Goal: Communication & Community: Answer question/provide support

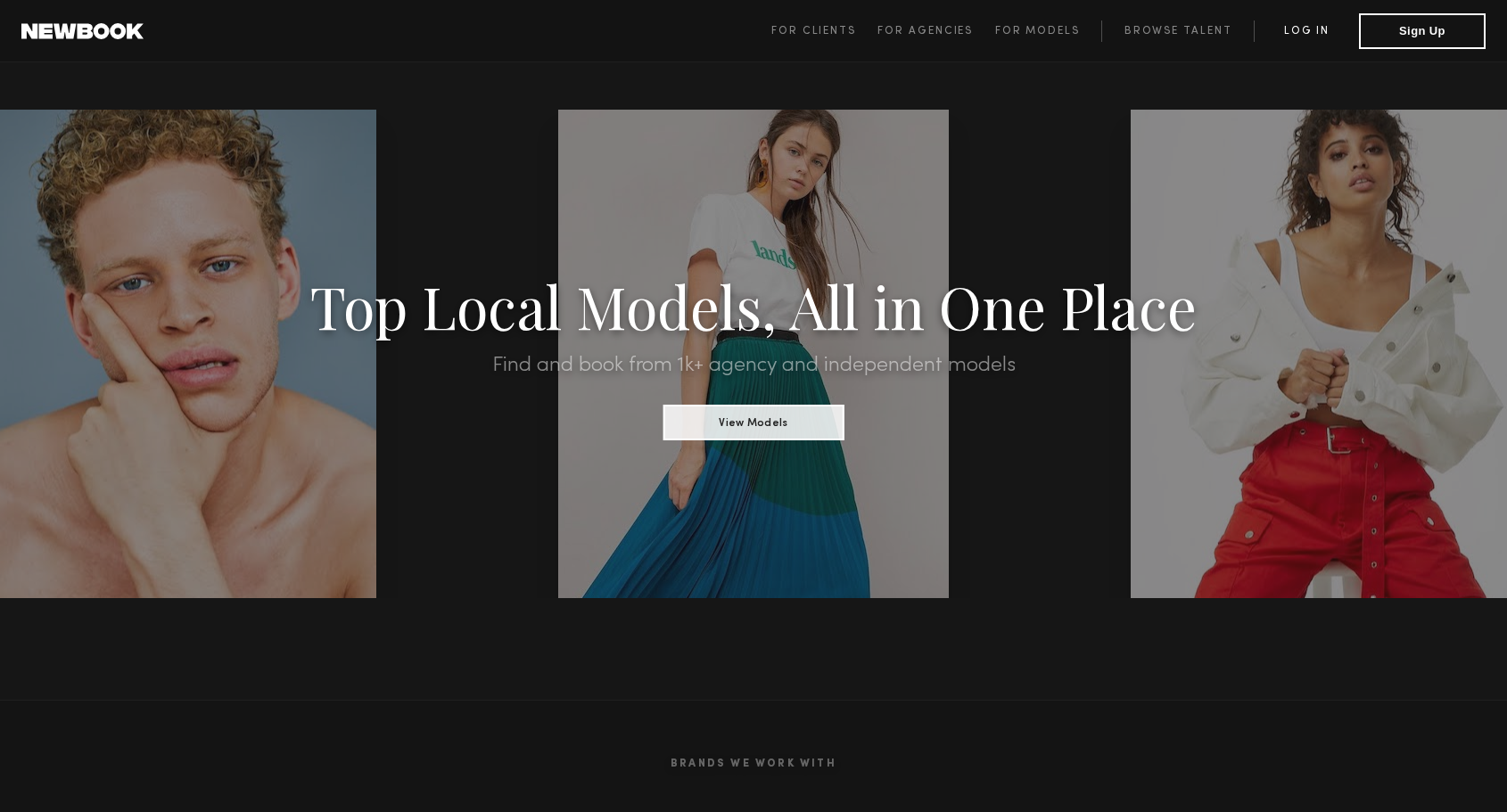
click at [1313, 34] on link "Log in" at bounding box center [1307, 31] width 105 height 21
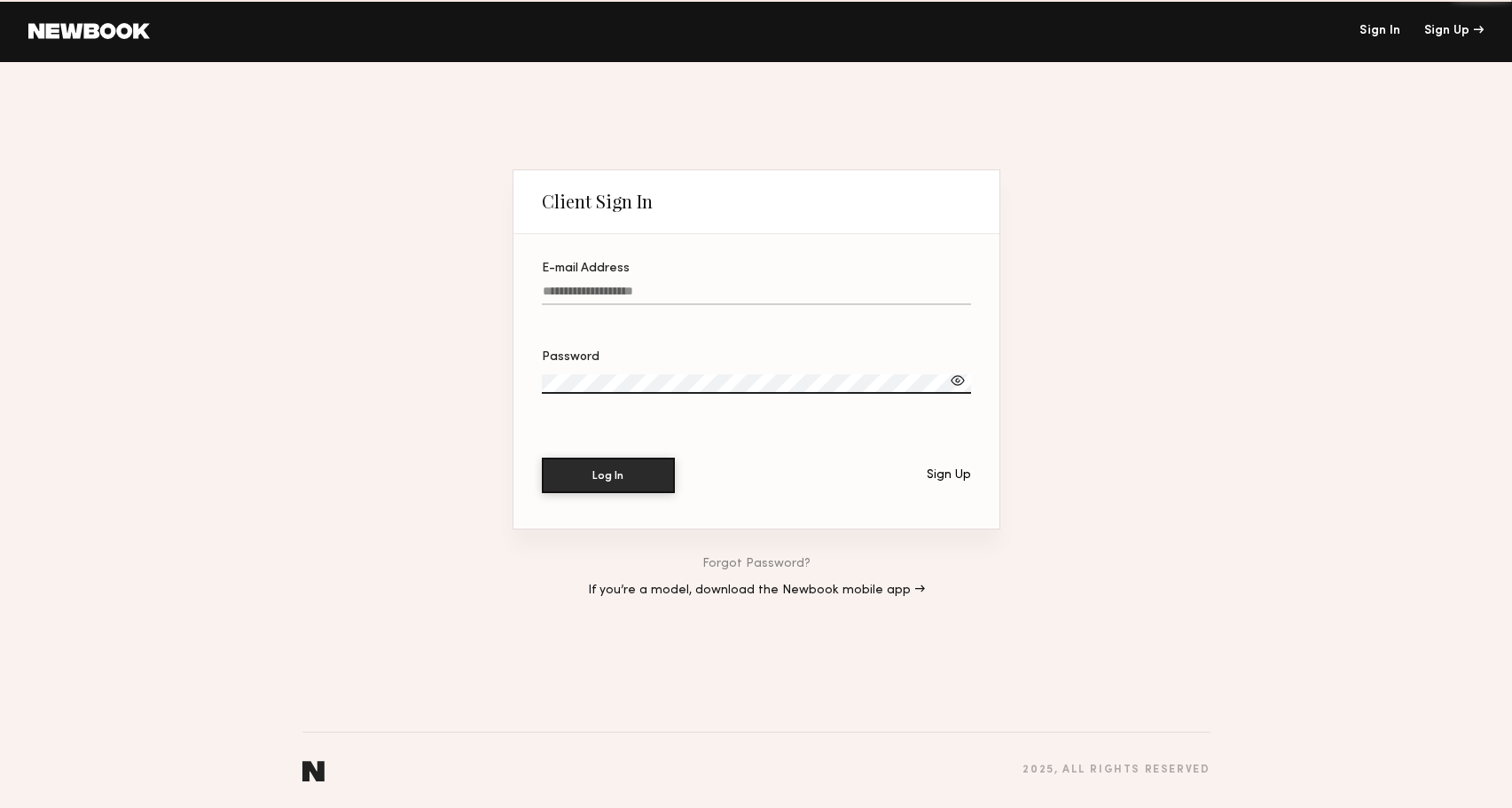
type input "**********"
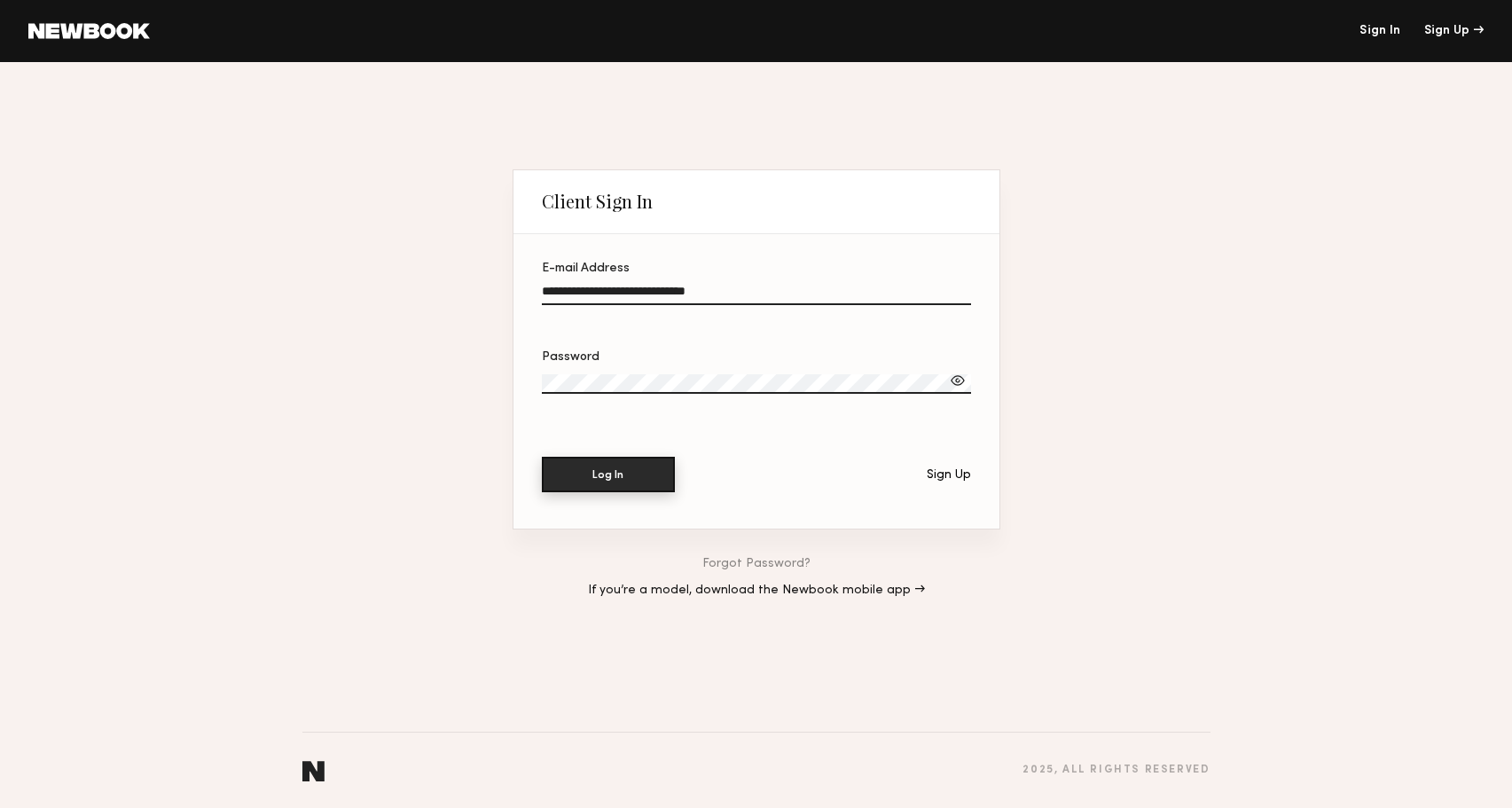
click at [610, 482] on button "Log In" at bounding box center [608, 474] width 133 height 35
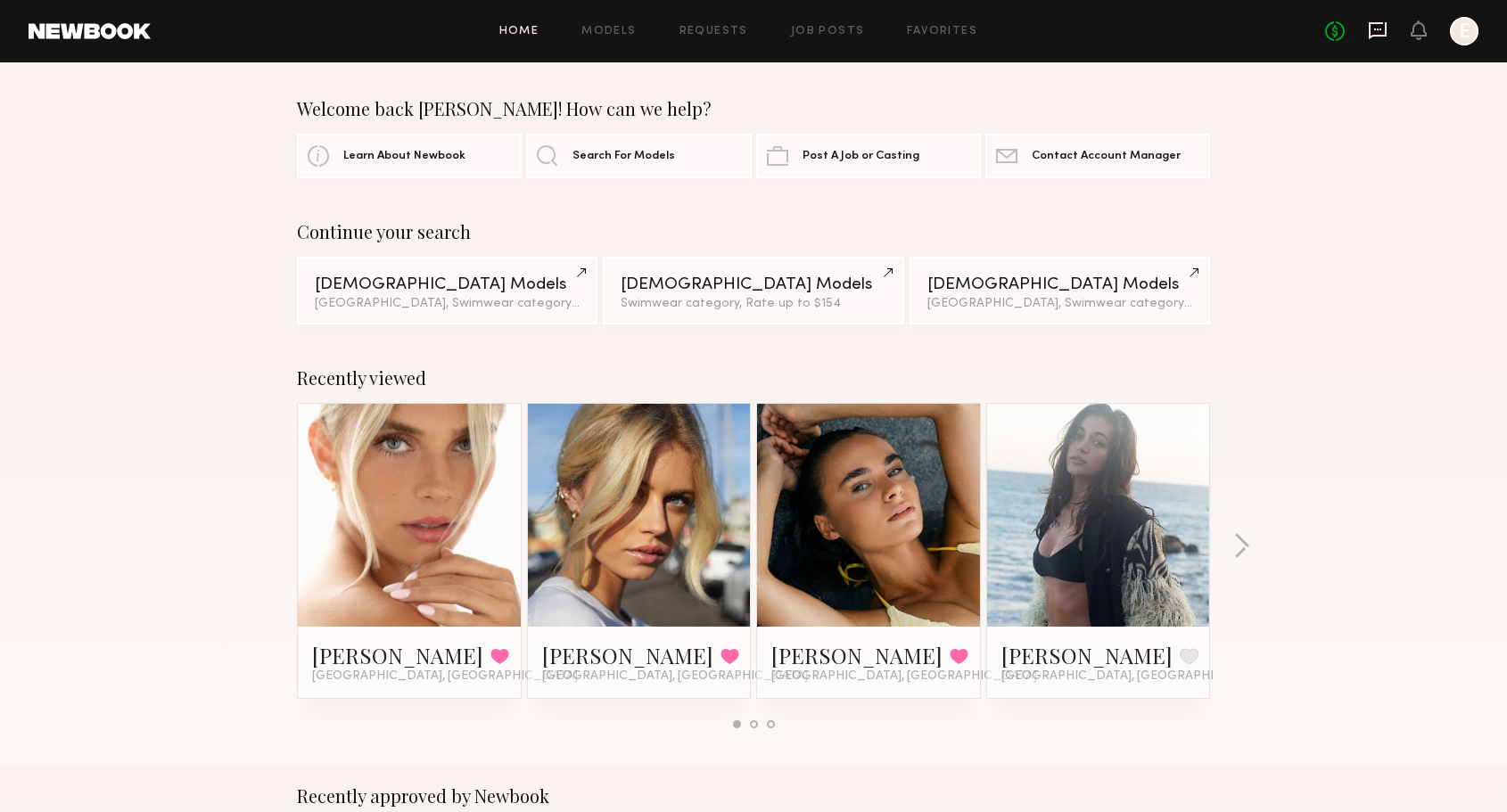
click at [1372, 31] on icon at bounding box center [1377, 30] width 20 height 20
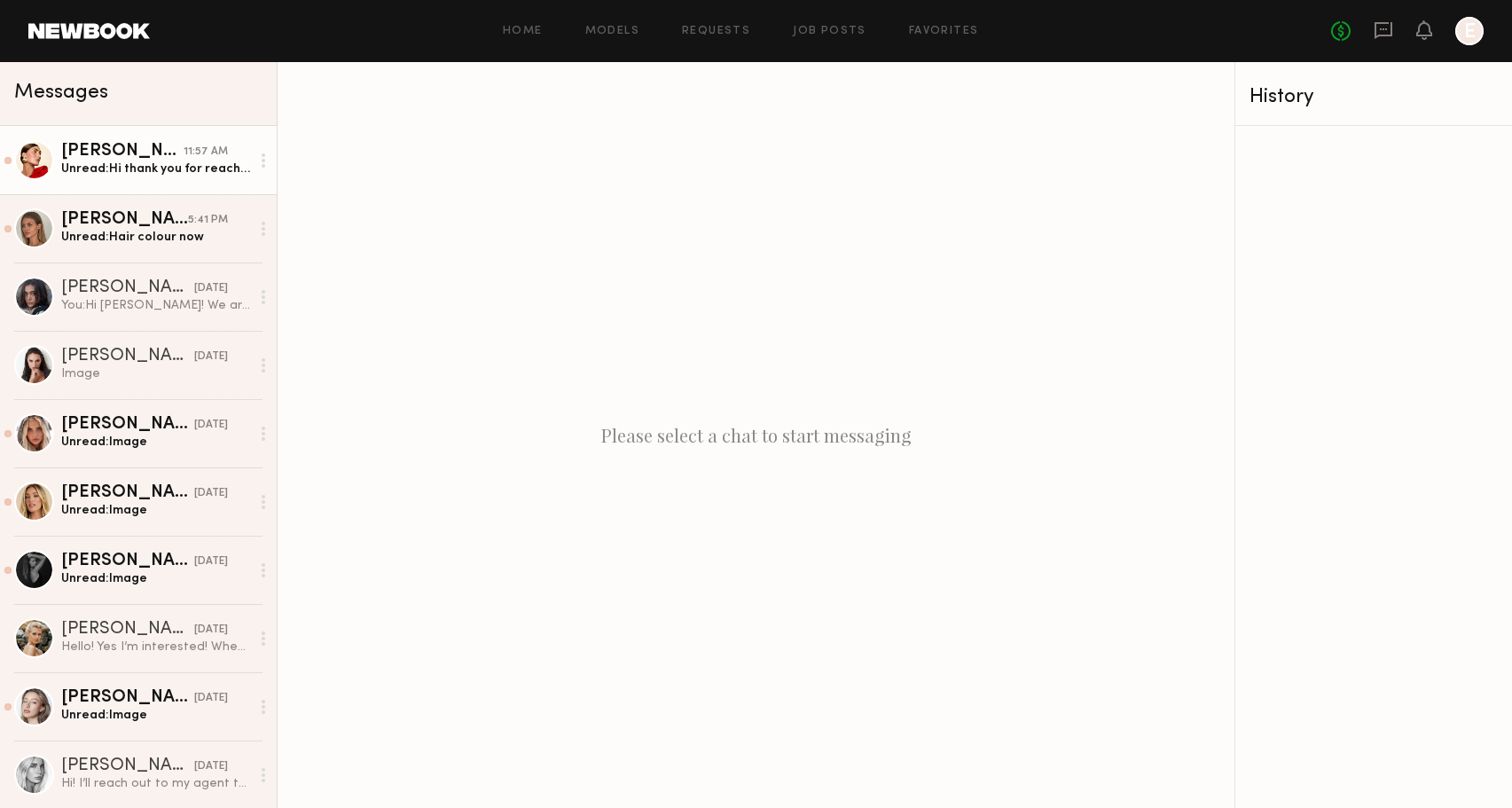
click at [126, 173] on div "Unread: Hi thank you for reaching out ! I am so sorry for my delay, I could pot…" at bounding box center [156, 169] width 189 height 17
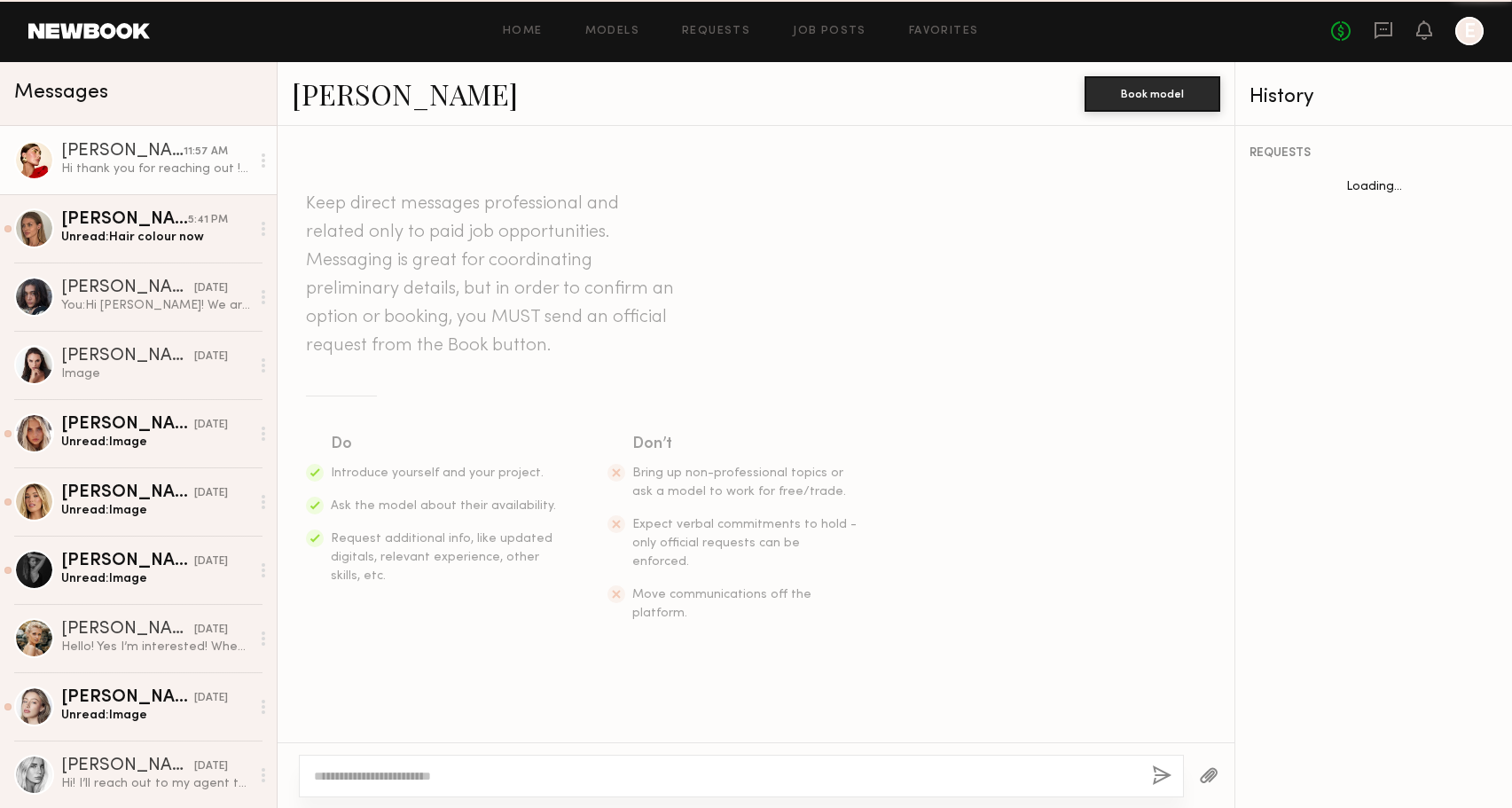
scroll to position [680, 0]
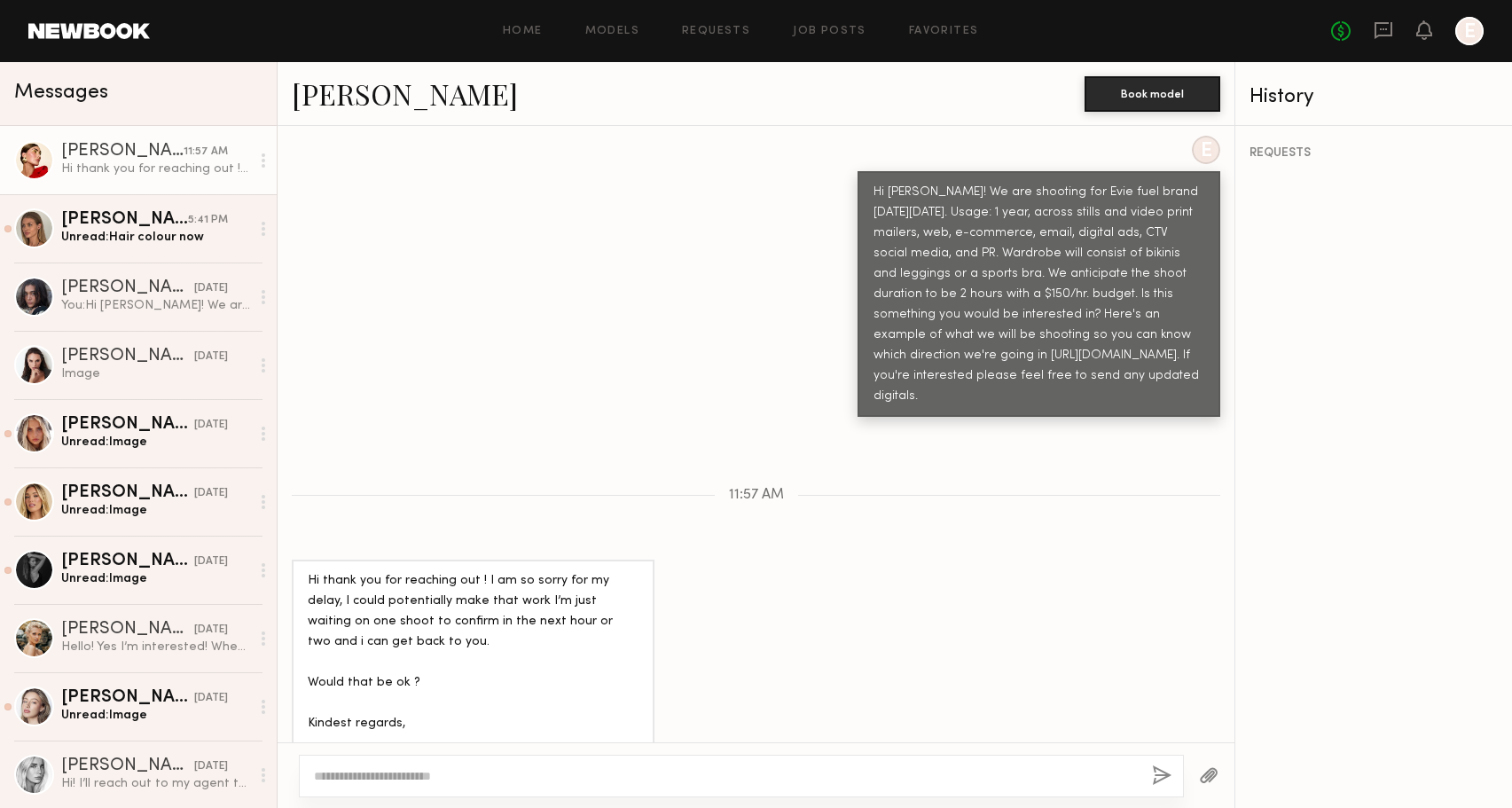
click at [98, 158] on div "[PERSON_NAME]" at bounding box center [122, 151] width 122 height 18
click at [100, 153] on div "[PERSON_NAME]" at bounding box center [122, 151] width 122 height 18
click at [25, 152] on div at bounding box center [33, 160] width 40 height 40
click at [27, 162] on div at bounding box center [33, 160] width 40 height 40
click at [90, 212] on div "[PERSON_NAME]" at bounding box center [124, 220] width 127 height 18
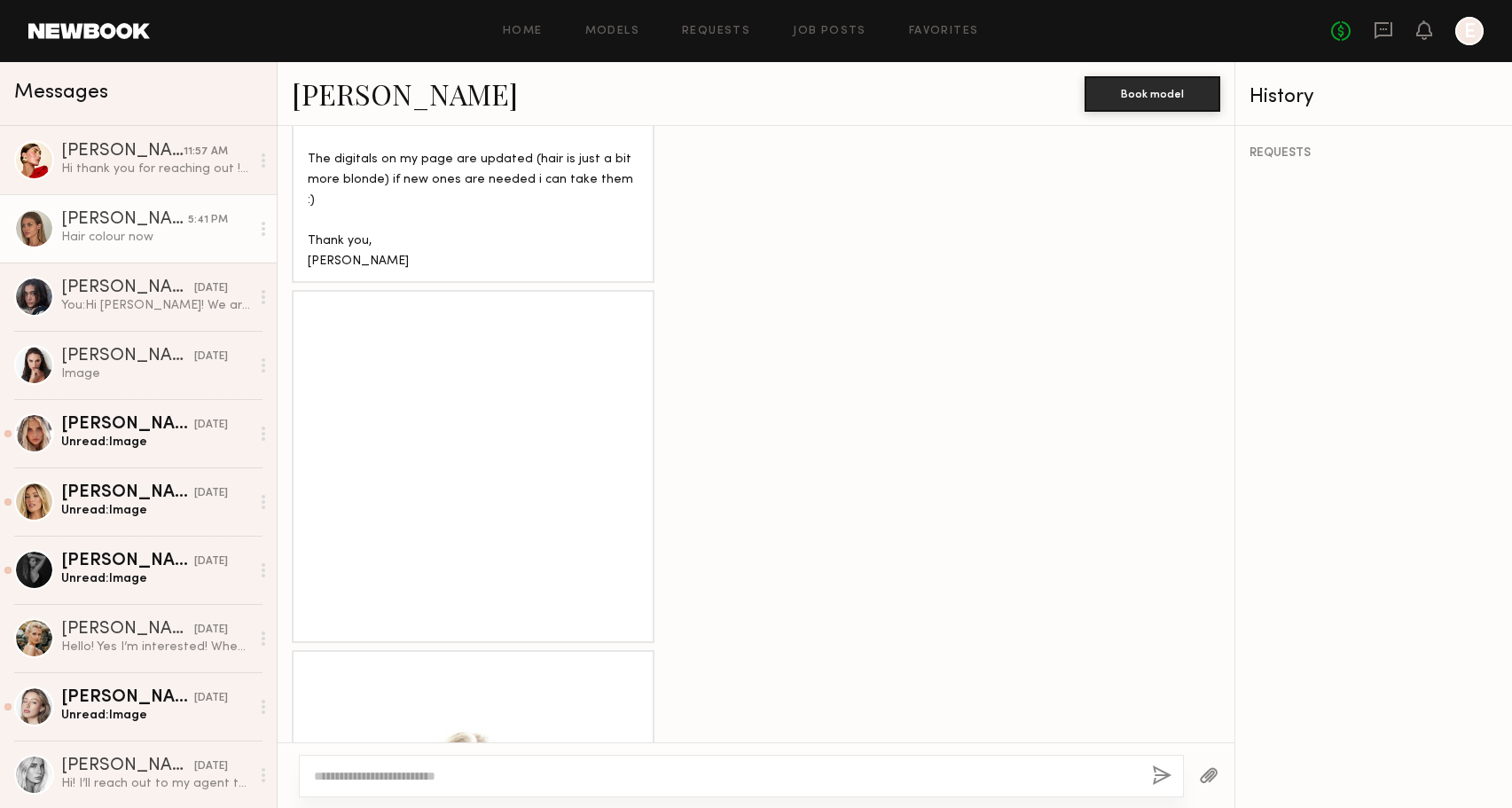
scroll to position [1300, 0]
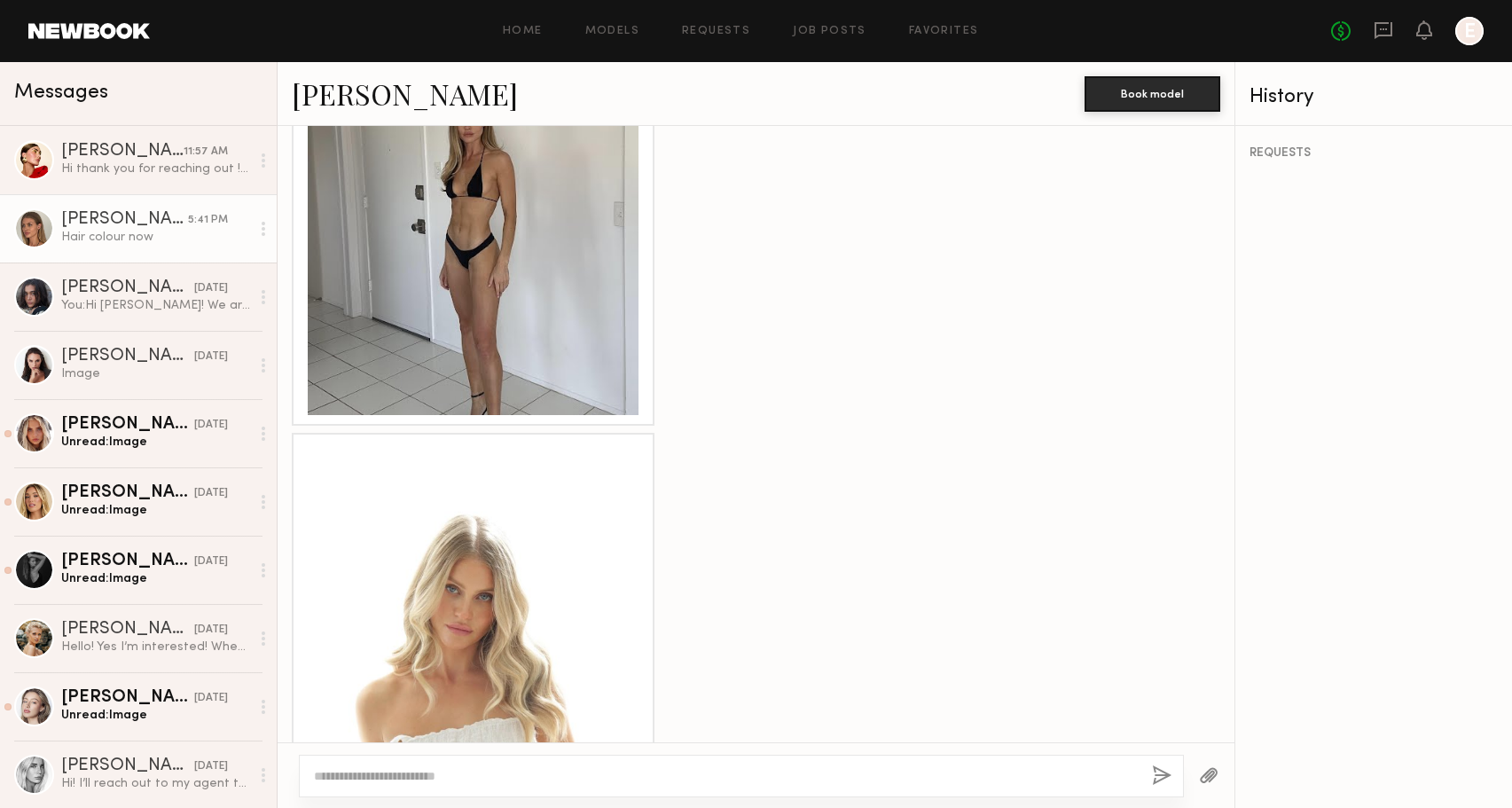
click at [541, 444] on div at bounding box center [473, 609] width 331 height 331
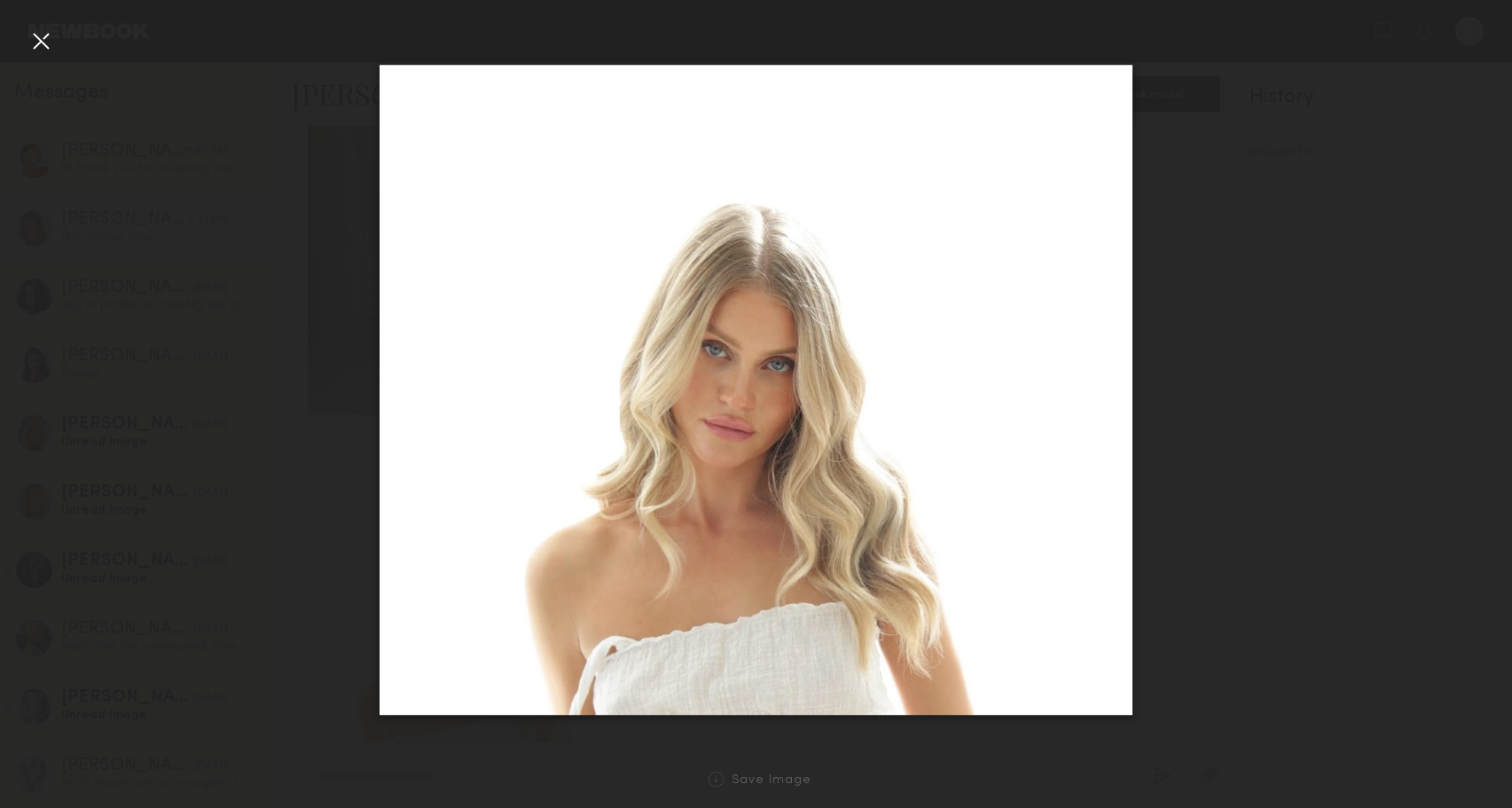
click at [34, 41] on div at bounding box center [41, 41] width 29 height 29
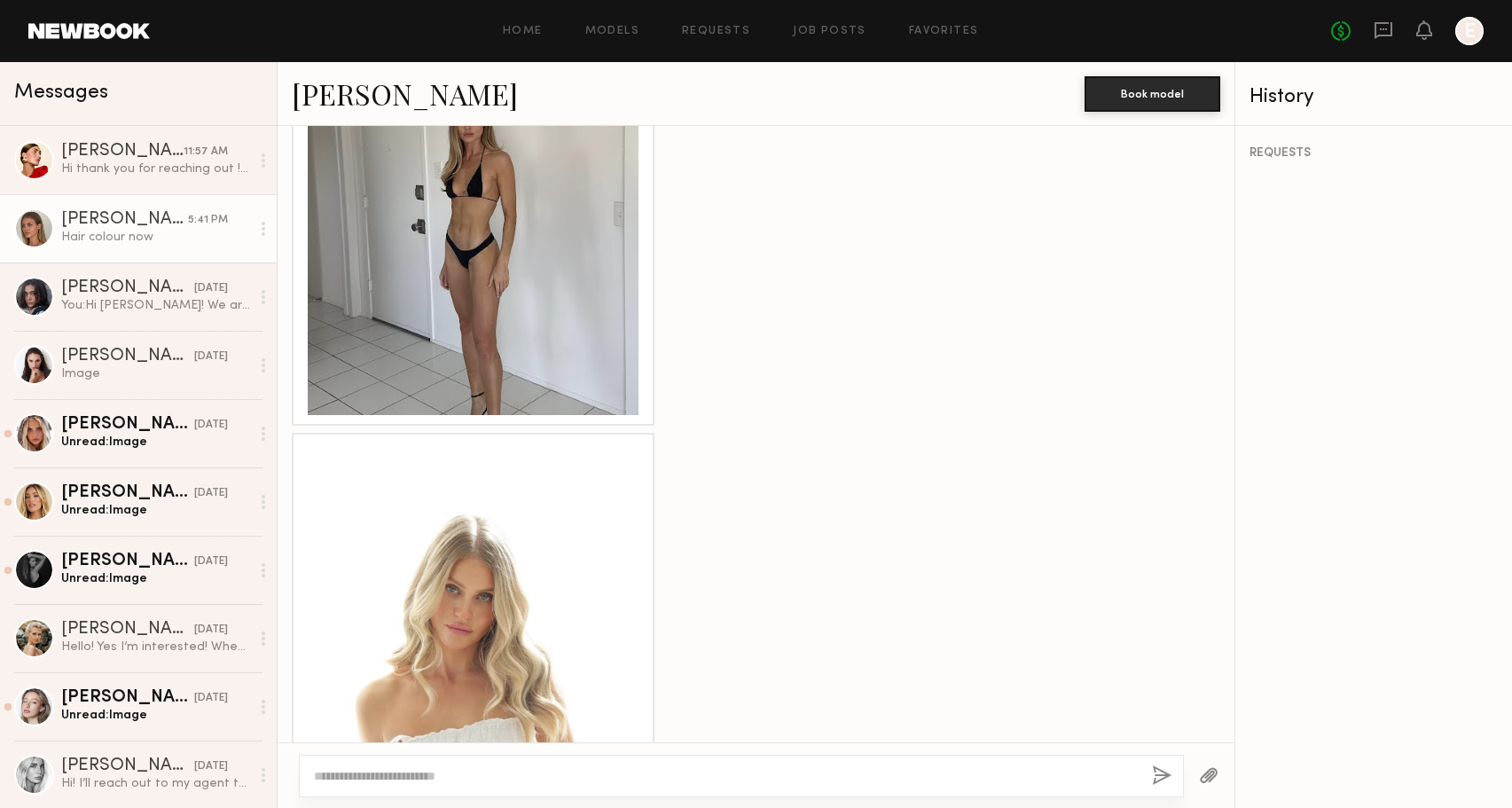
click at [467, 767] on textarea at bounding box center [726, 776] width 824 height 18
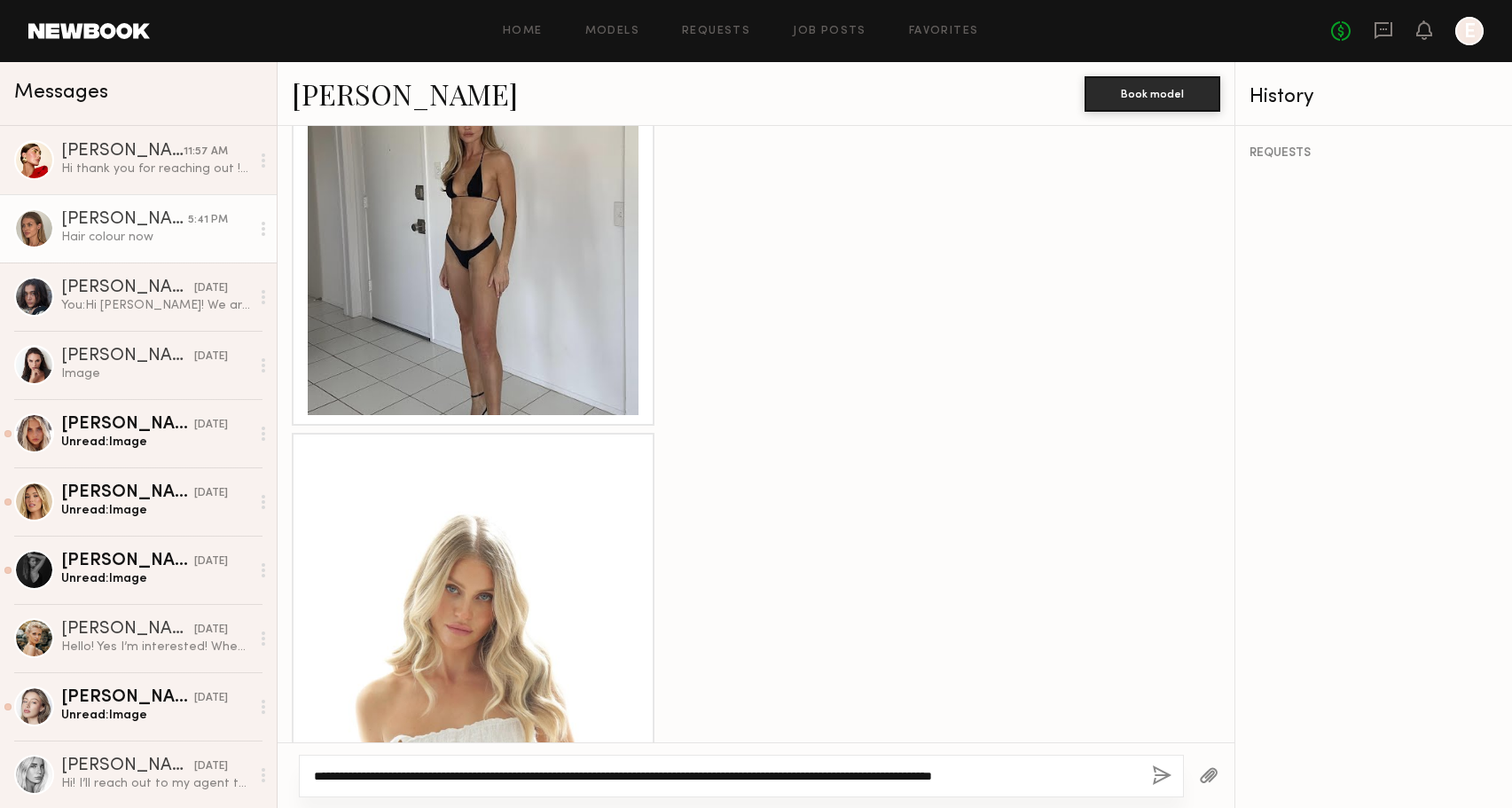
type textarea "**********"
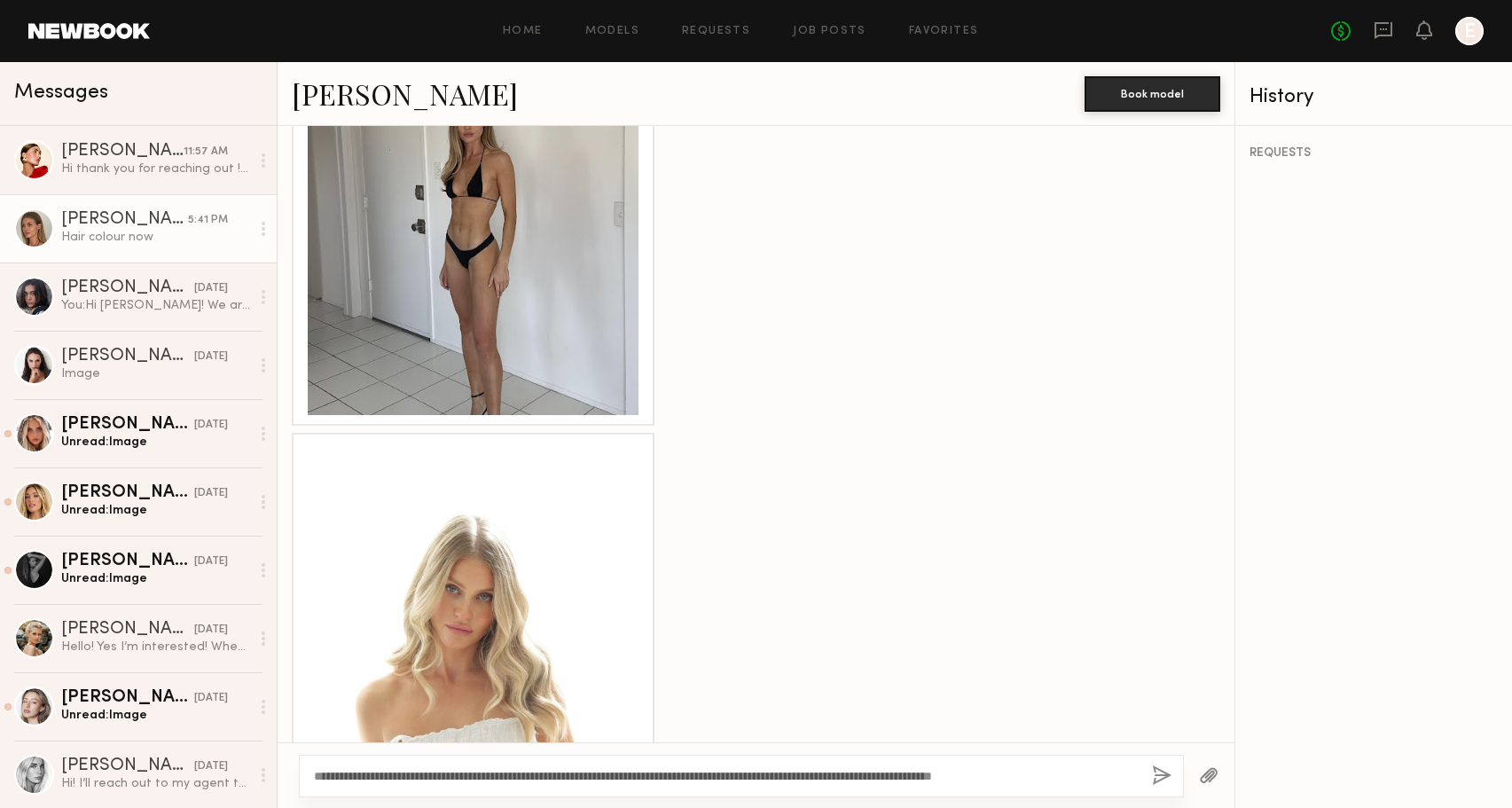
click at [1205, 765] on button "button" at bounding box center [1209, 776] width 19 height 22
click at [1159, 771] on button "button" at bounding box center [1161, 776] width 19 height 22
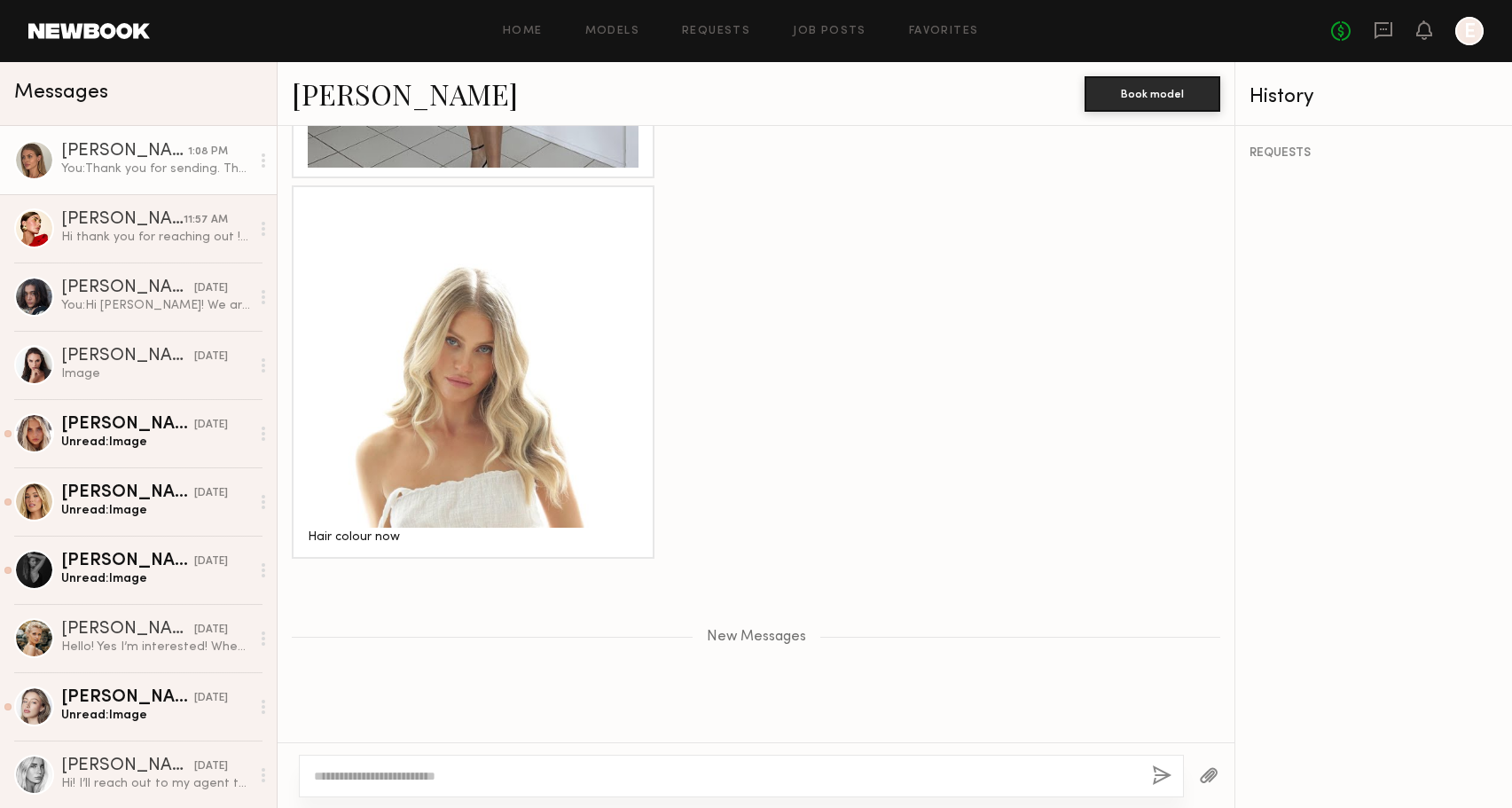
scroll to position [1661, 0]
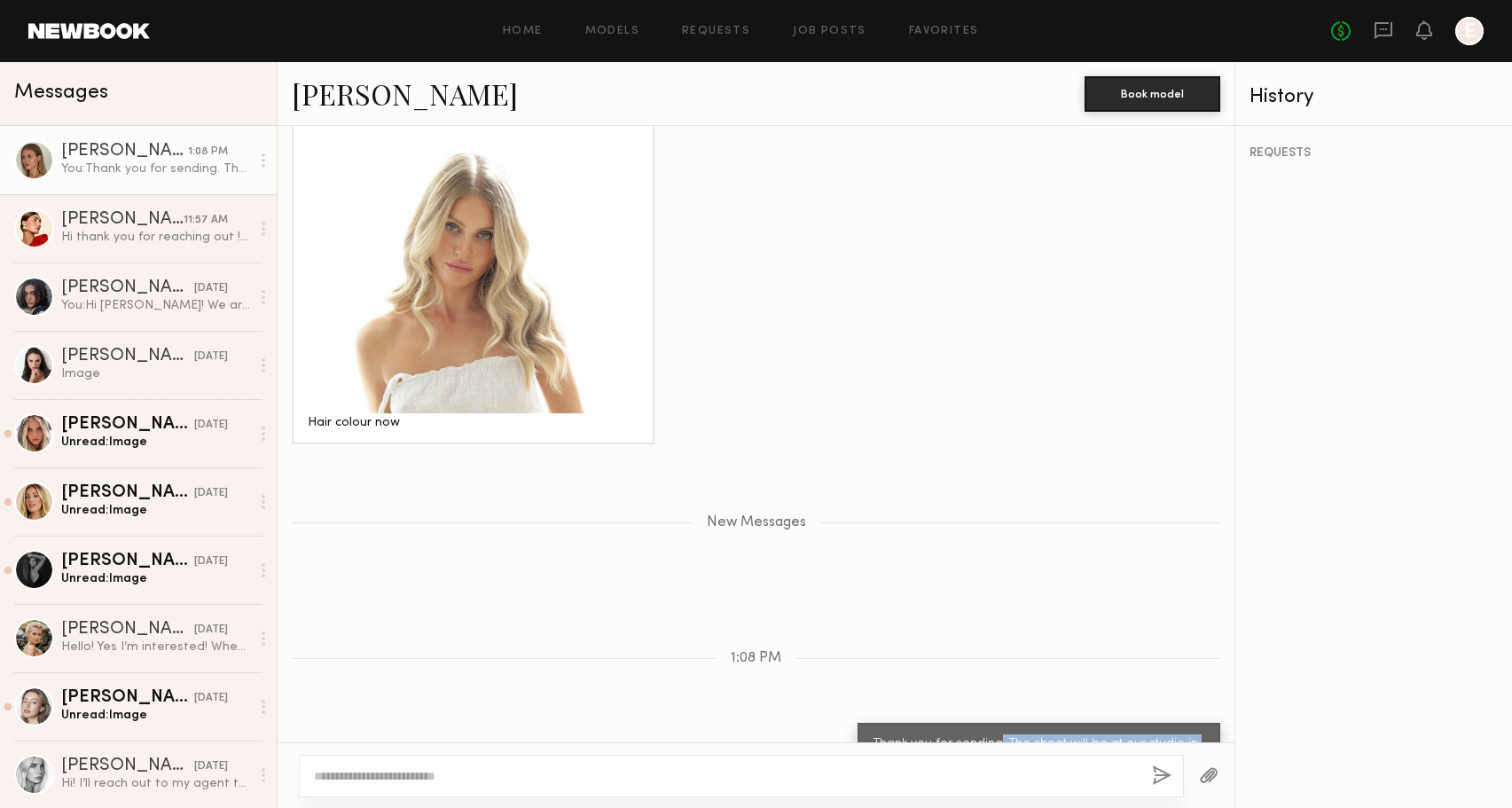
drag, startPoint x: 964, startPoint y: 702, endPoint x: 985, endPoint y: 665, distance: 42.5
click at [985, 735] on div "Thank you for sending. The shoot will be at our studio in [GEOGRAPHIC_DATA]. We…" at bounding box center [1039, 765] width 331 height 61
copy div ". The shoot will be at our studio in West Hollywood. We will make final talent …"
click at [117, 173] on div "You: Thank you for sending. The shoot will be at our studio in West Hollywood. …" at bounding box center [156, 169] width 189 height 17
click at [137, 224] on div "[PERSON_NAME]" at bounding box center [122, 220] width 122 height 18
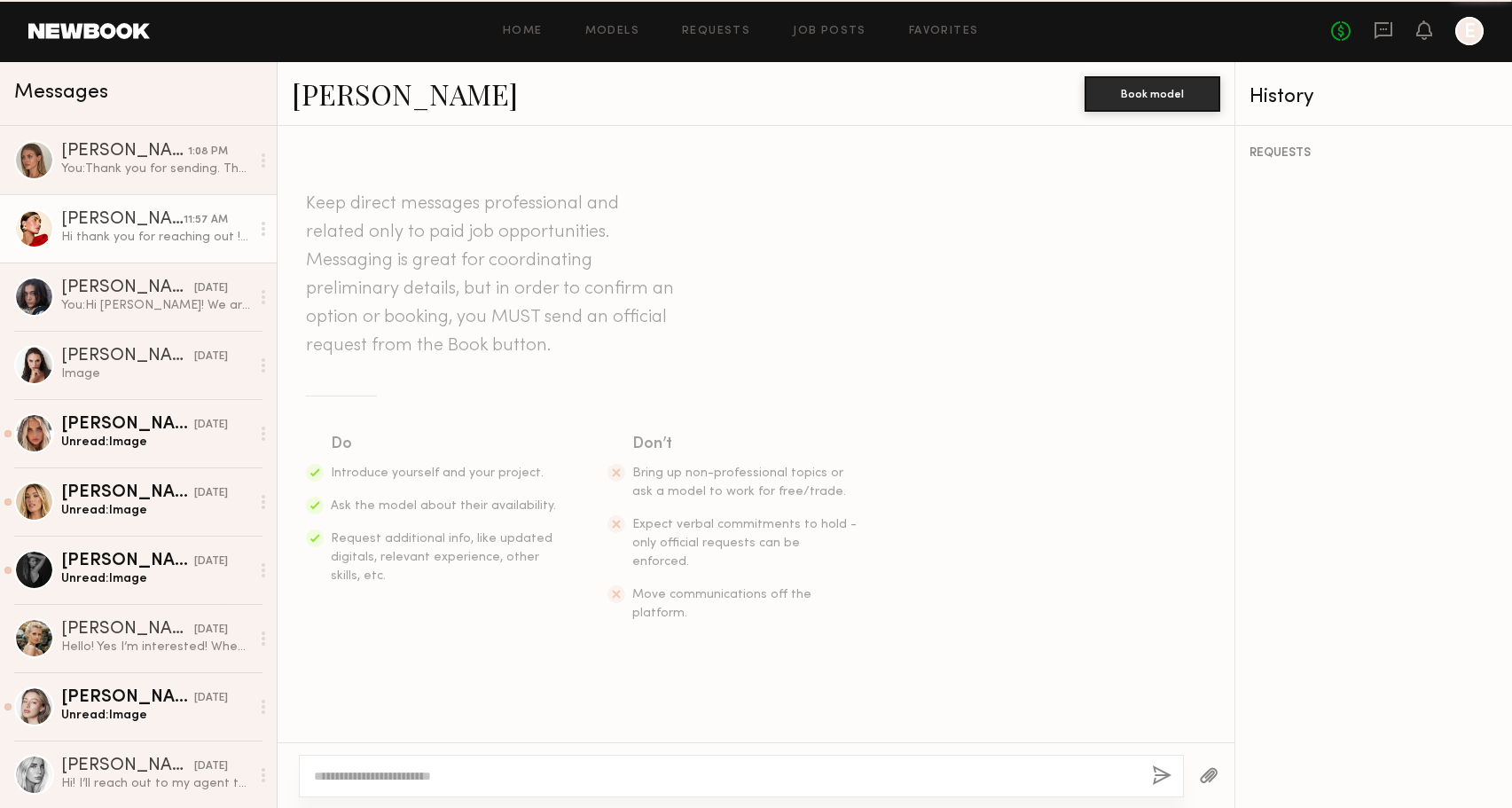
scroll to position [680, 0]
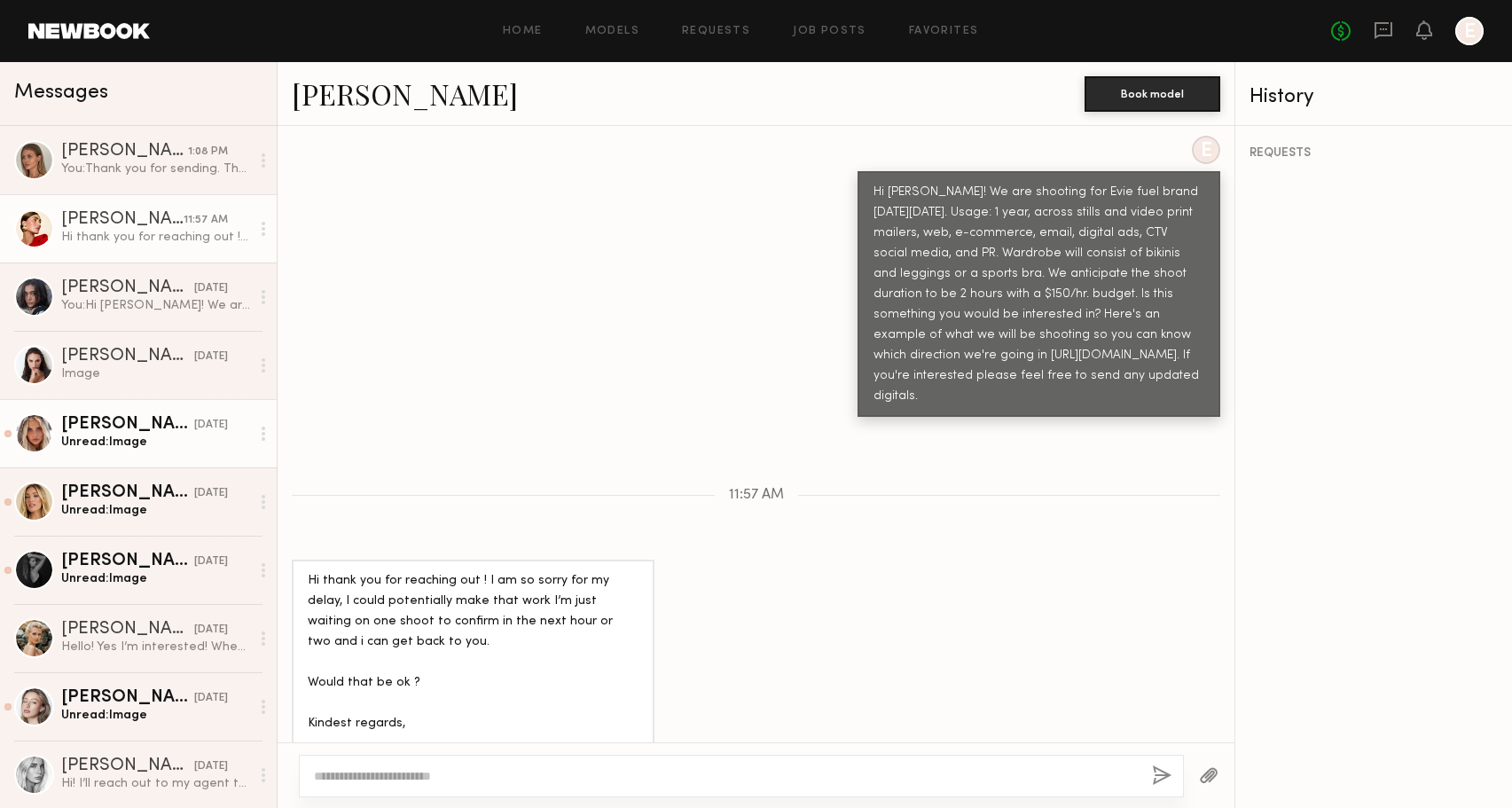
click at [96, 443] on div "Unread: Image" at bounding box center [156, 442] width 189 height 17
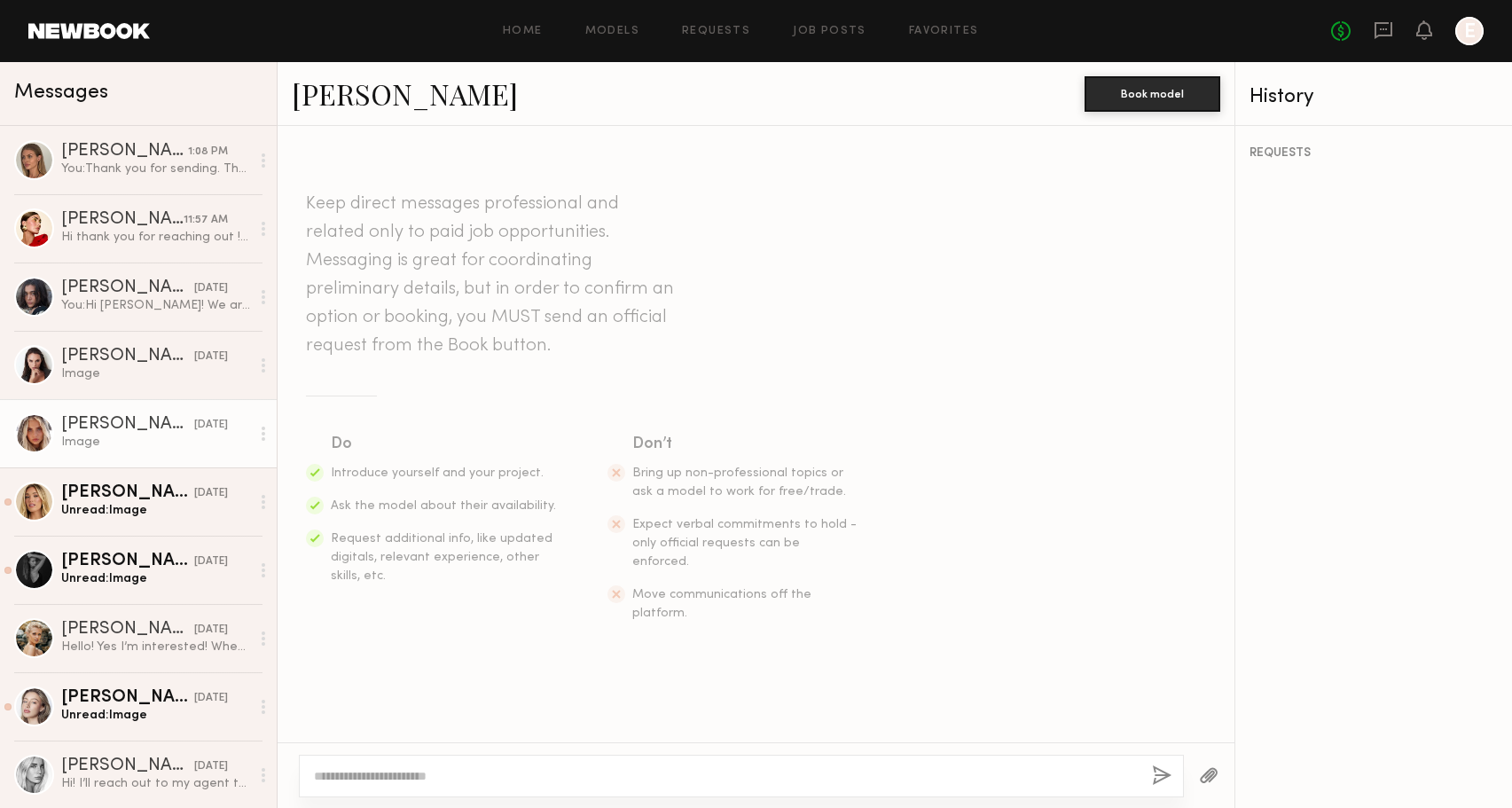
click at [327, 92] on link "[PERSON_NAME]" at bounding box center [405, 93] width 226 height 38
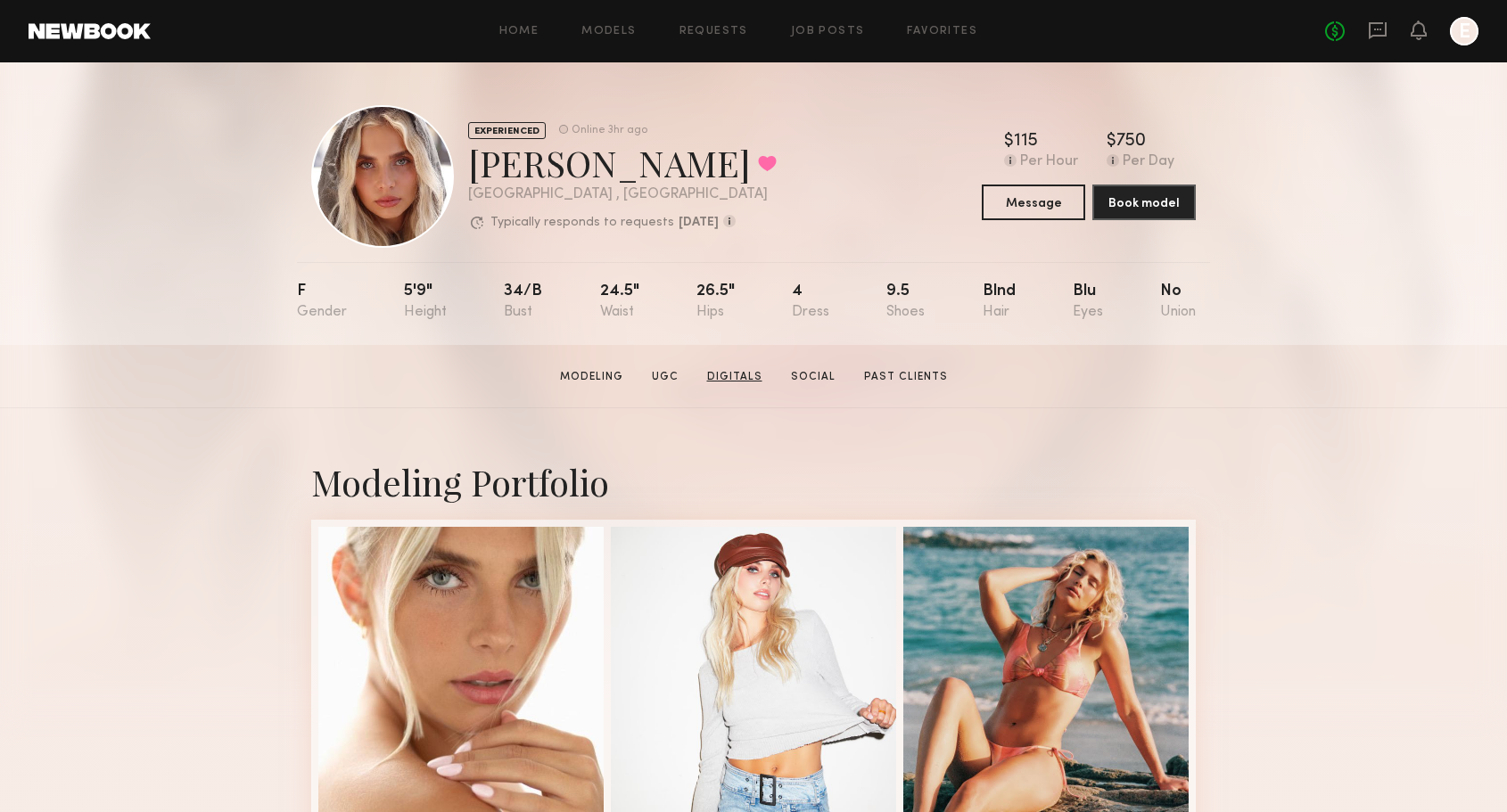
click at [736, 371] on link "Digitals" at bounding box center [735, 377] width 70 height 16
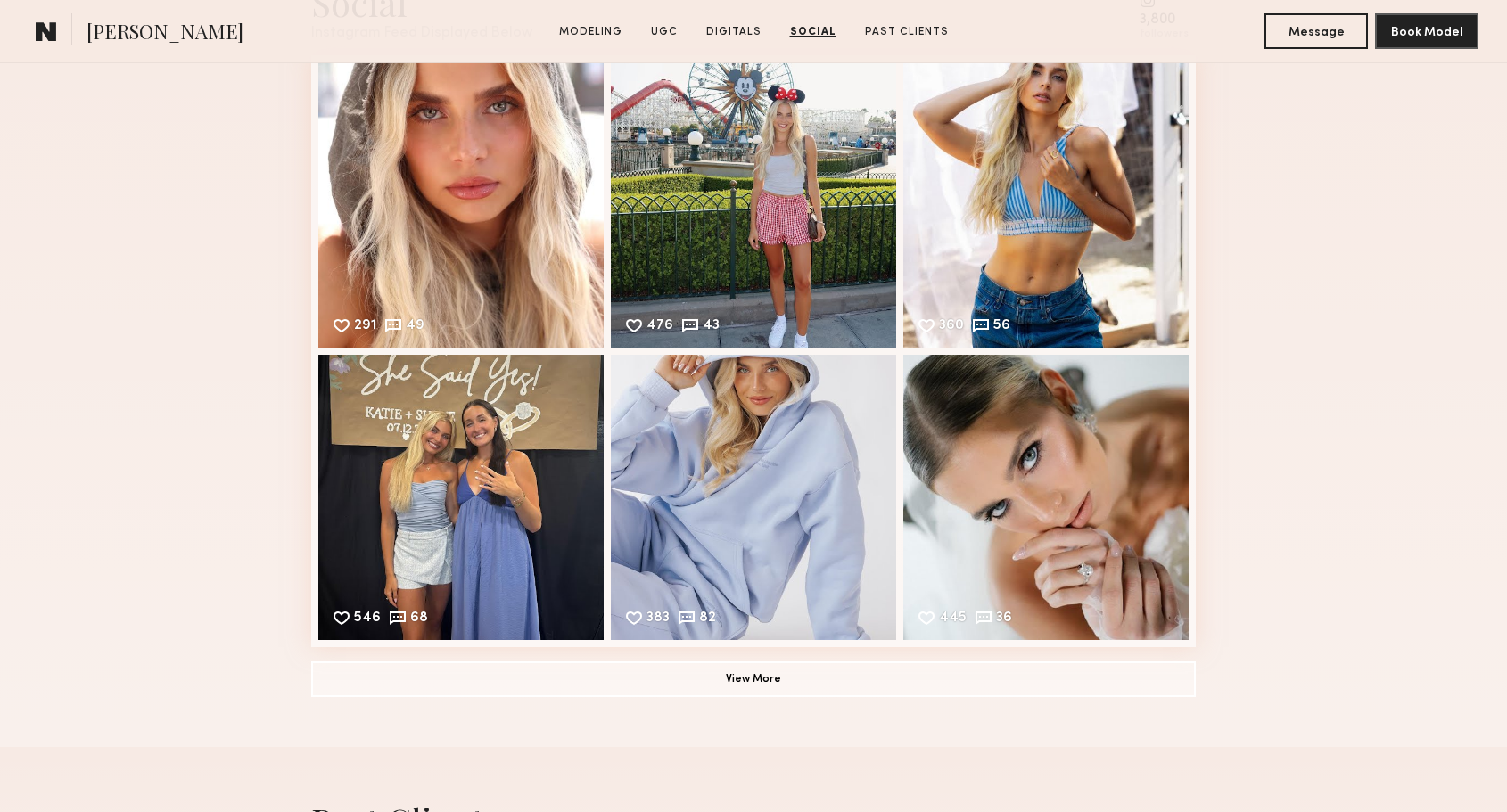
scroll to position [4875, 0]
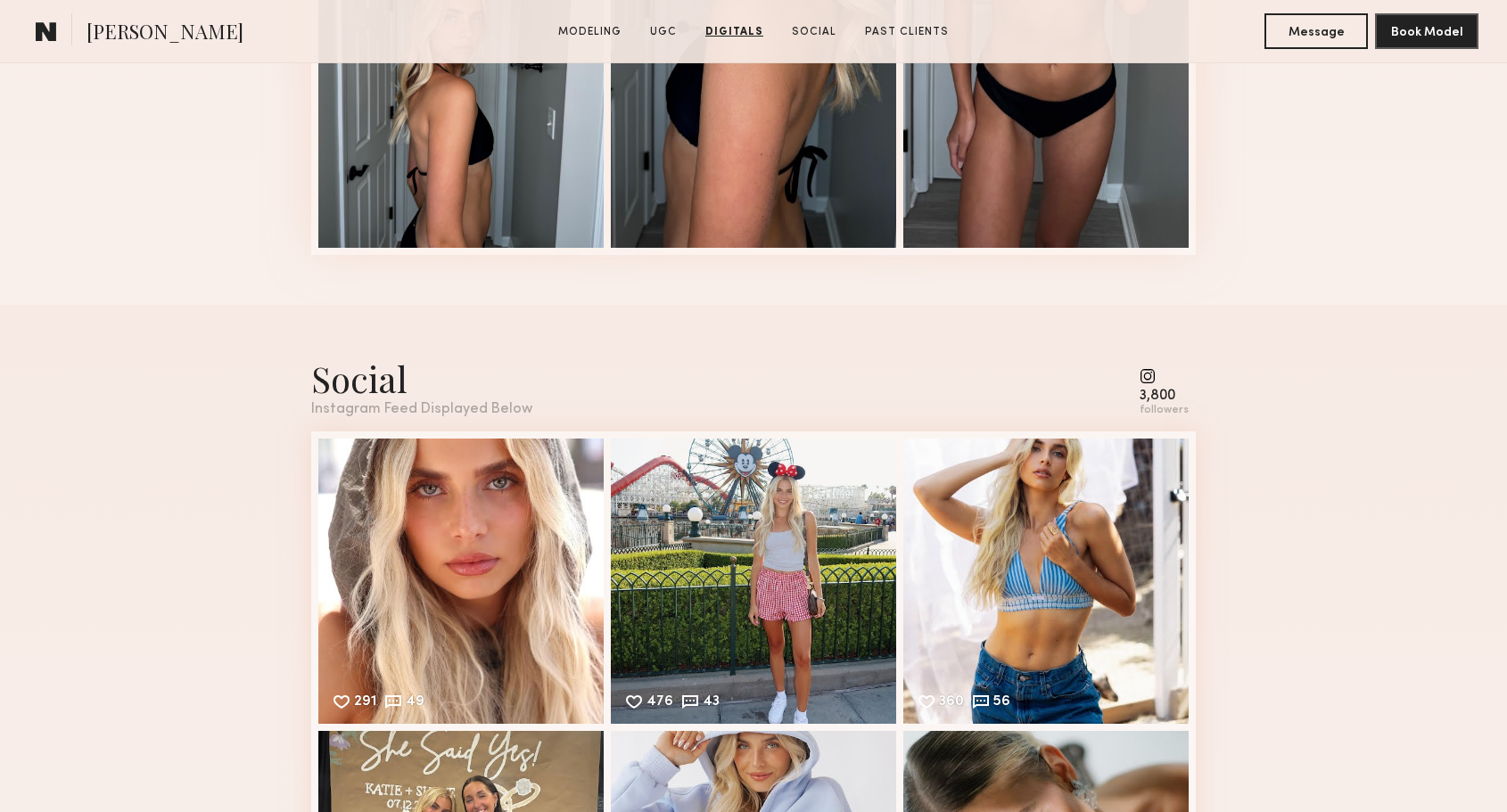
click at [1152, 376] on common-icon at bounding box center [1164, 376] width 49 height 16
click at [1154, 387] on div "3,800 followers" at bounding box center [1164, 392] width 49 height 49
click at [1154, 390] on div "3,800" at bounding box center [1164, 396] width 49 height 13
click at [1154, 391] on div "3,800" at bounding box center [1164, 396] width 49 height 13
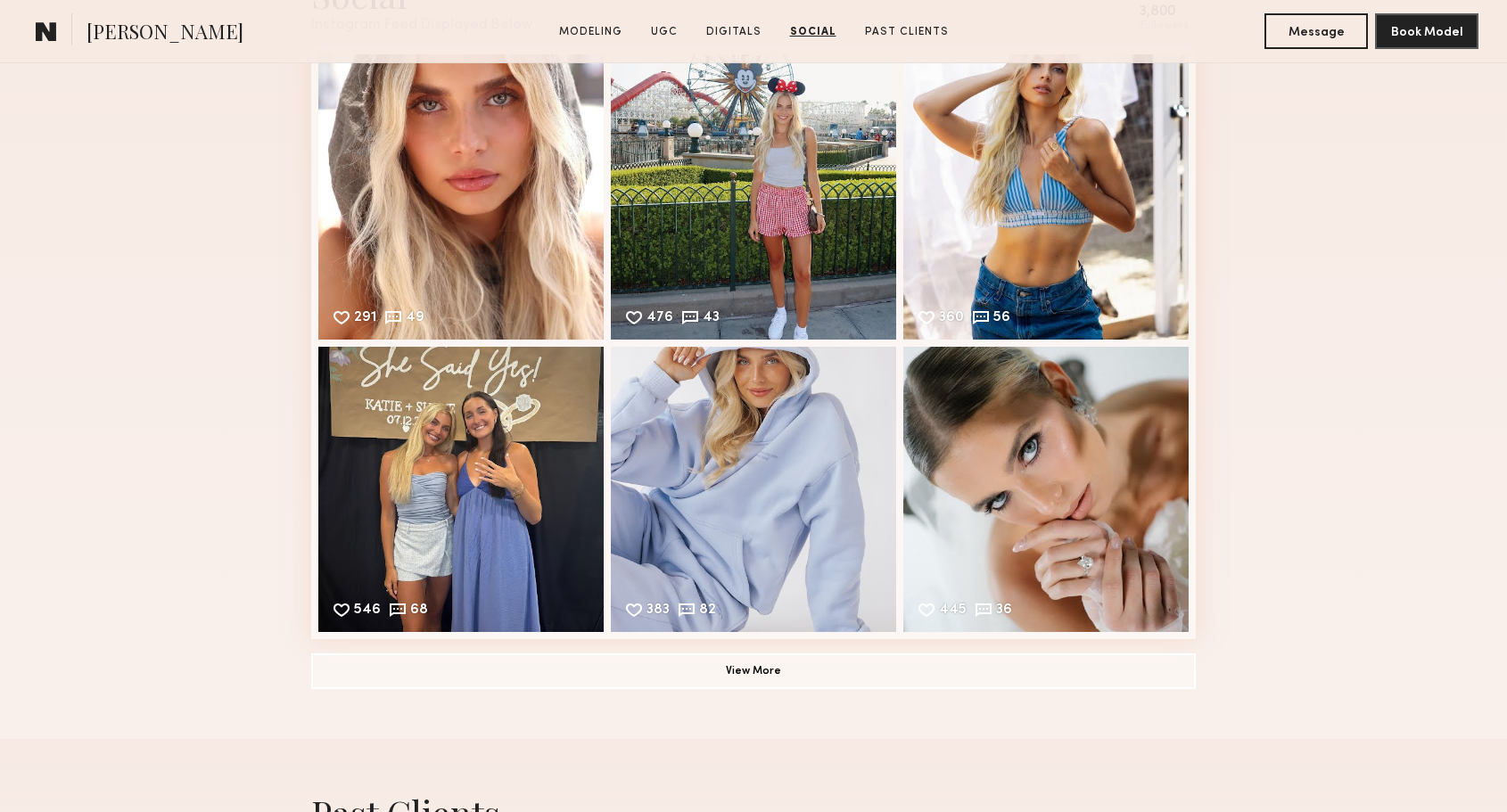
scroll to position [5110, 0]
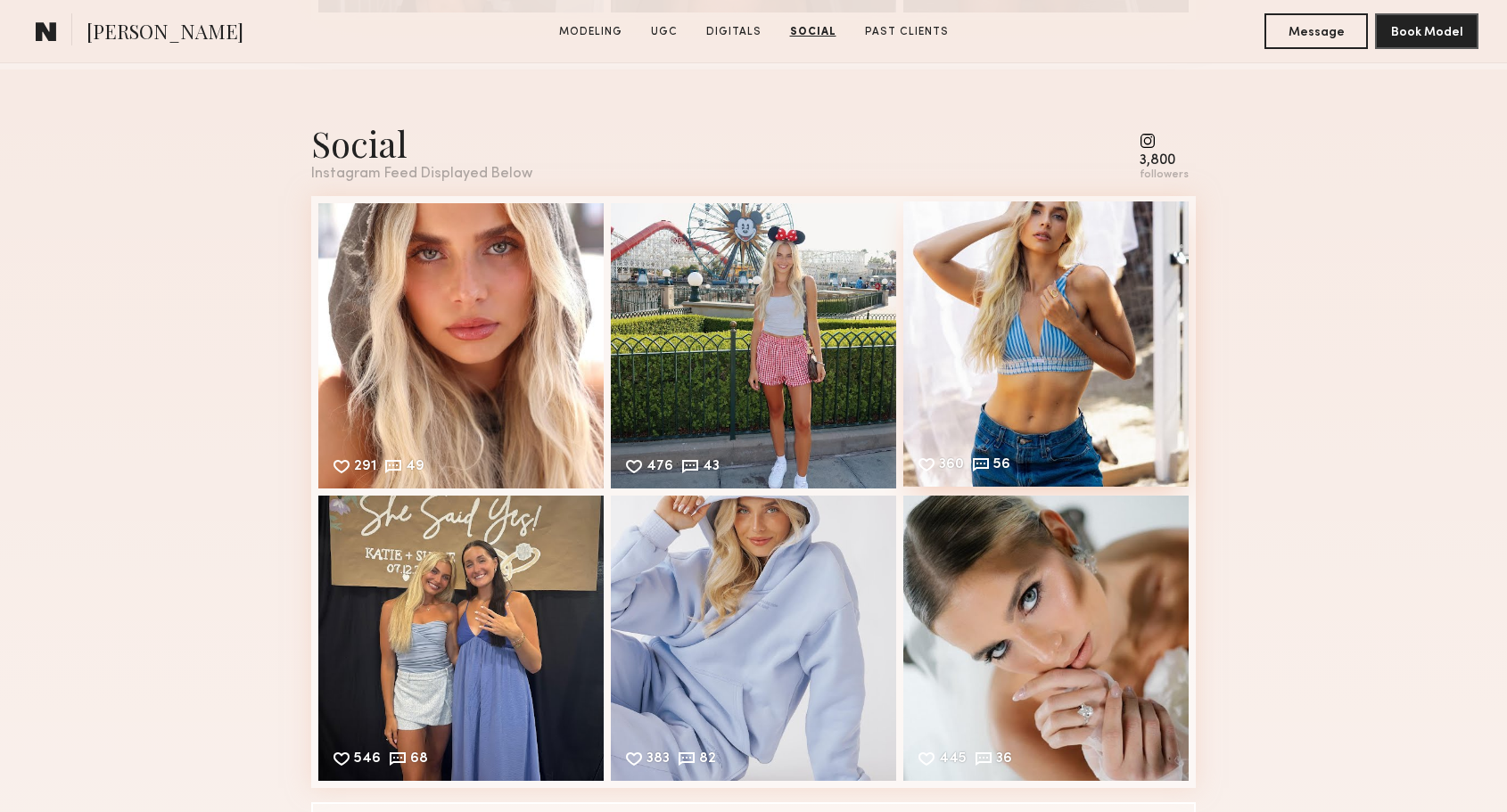
click at [1007, 362] on div "360 56 Likes & comments displayed to show model’s engagement" at bounding box center [1046, 344] width 285 height 285
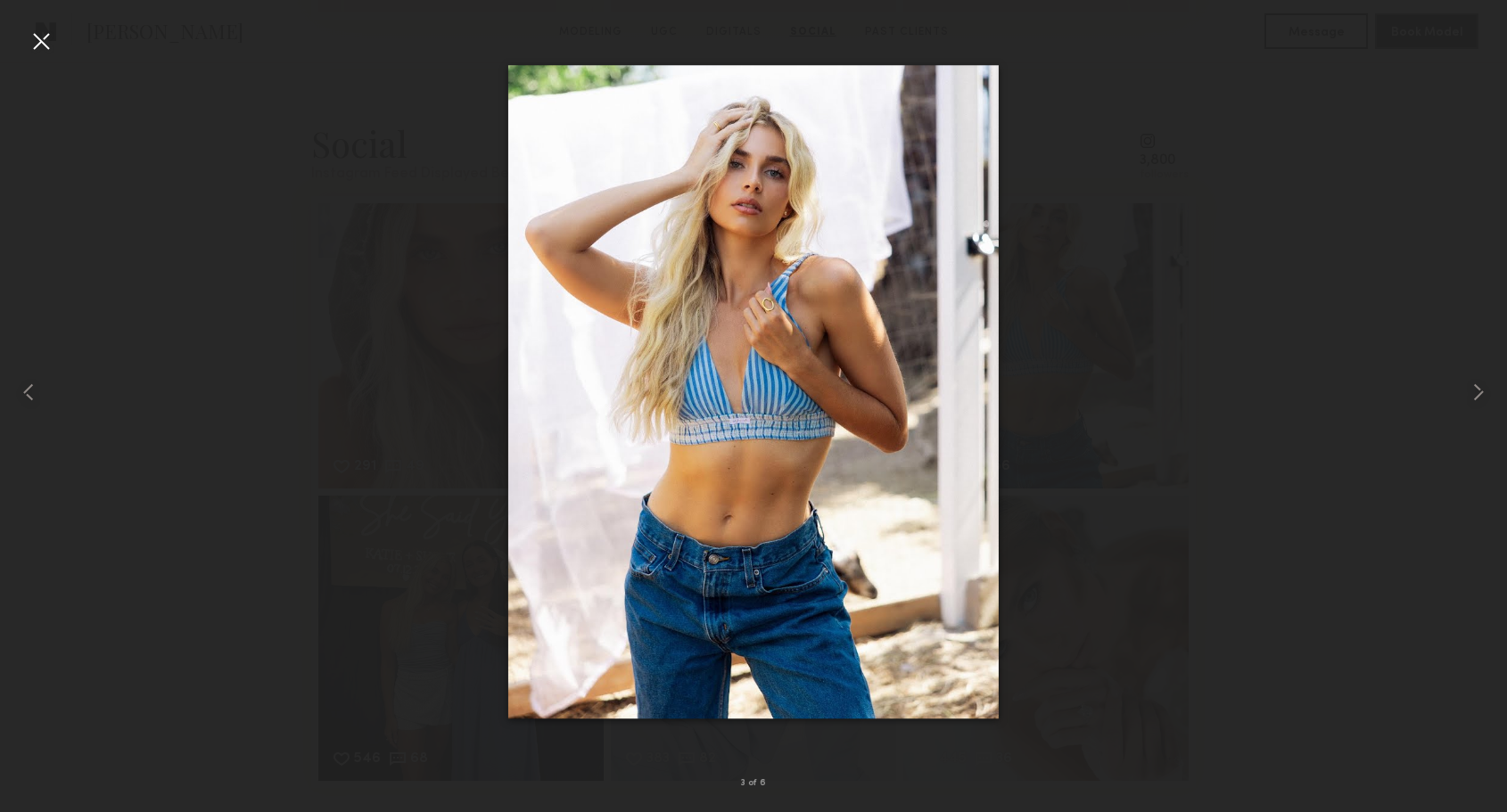
click at [33, 34] on div at bounding box center [41, 41] width 29 height 29
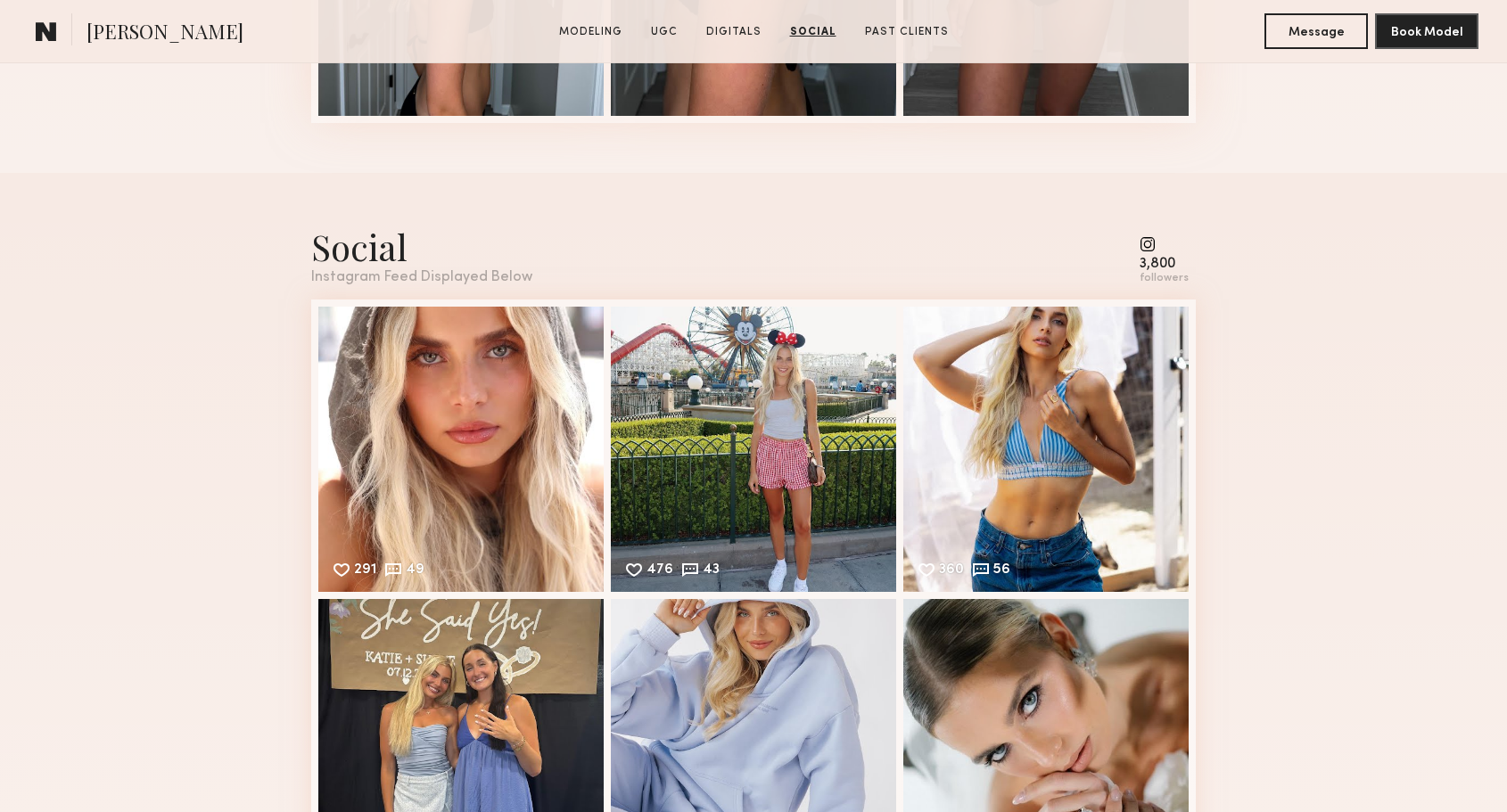
scroll to position [4933, 0]
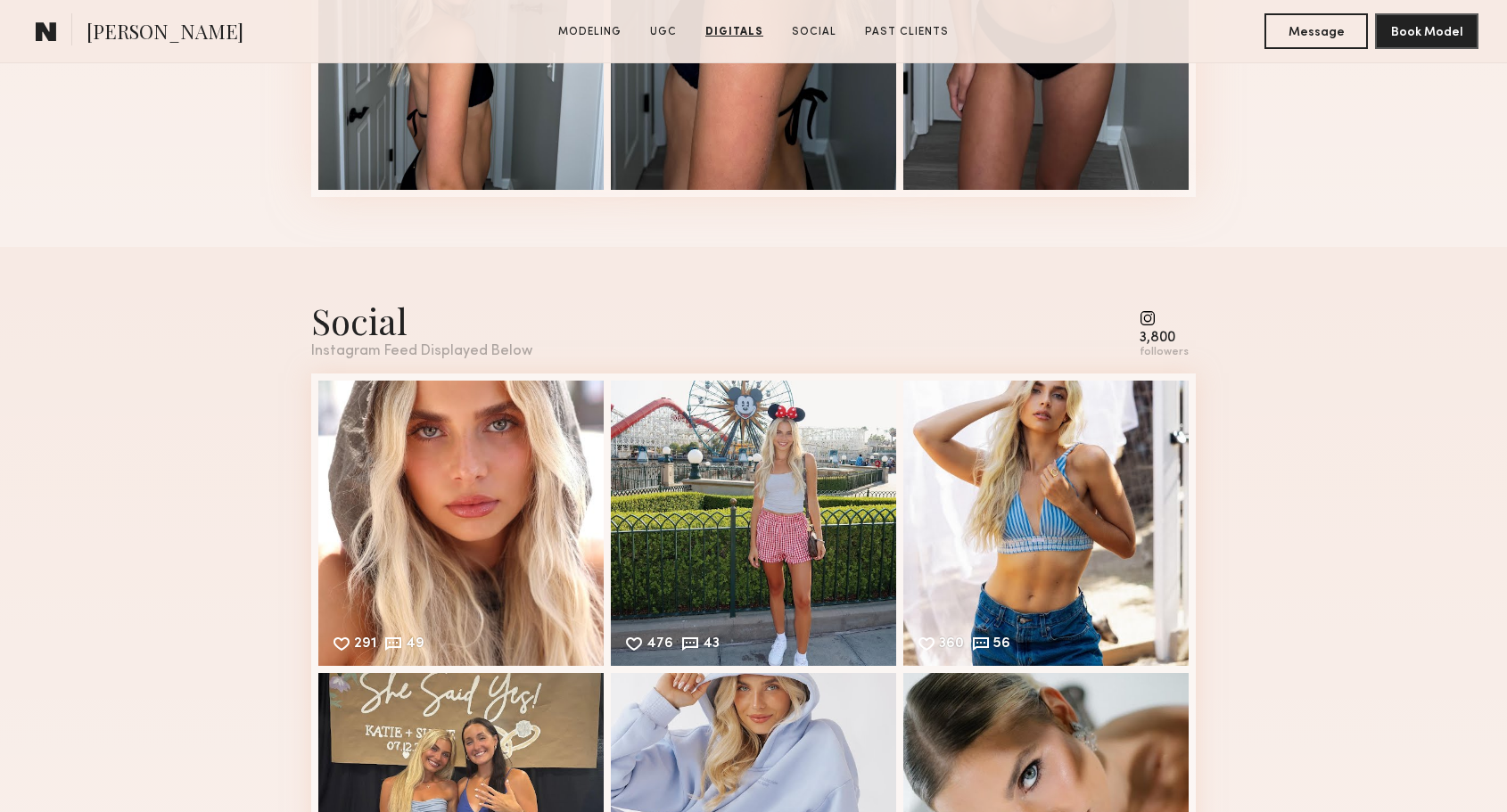
click at [1185, 330] on div "3,800 followers" at bounding box center [1164, 335] width 49 height 49
click at [1171, 335] on div "3,800" at bounding box center [1164, 338] width 49 height 13
click at [1155, 321] on common-icon at bounding box center [1164, 318] width 49 height 16
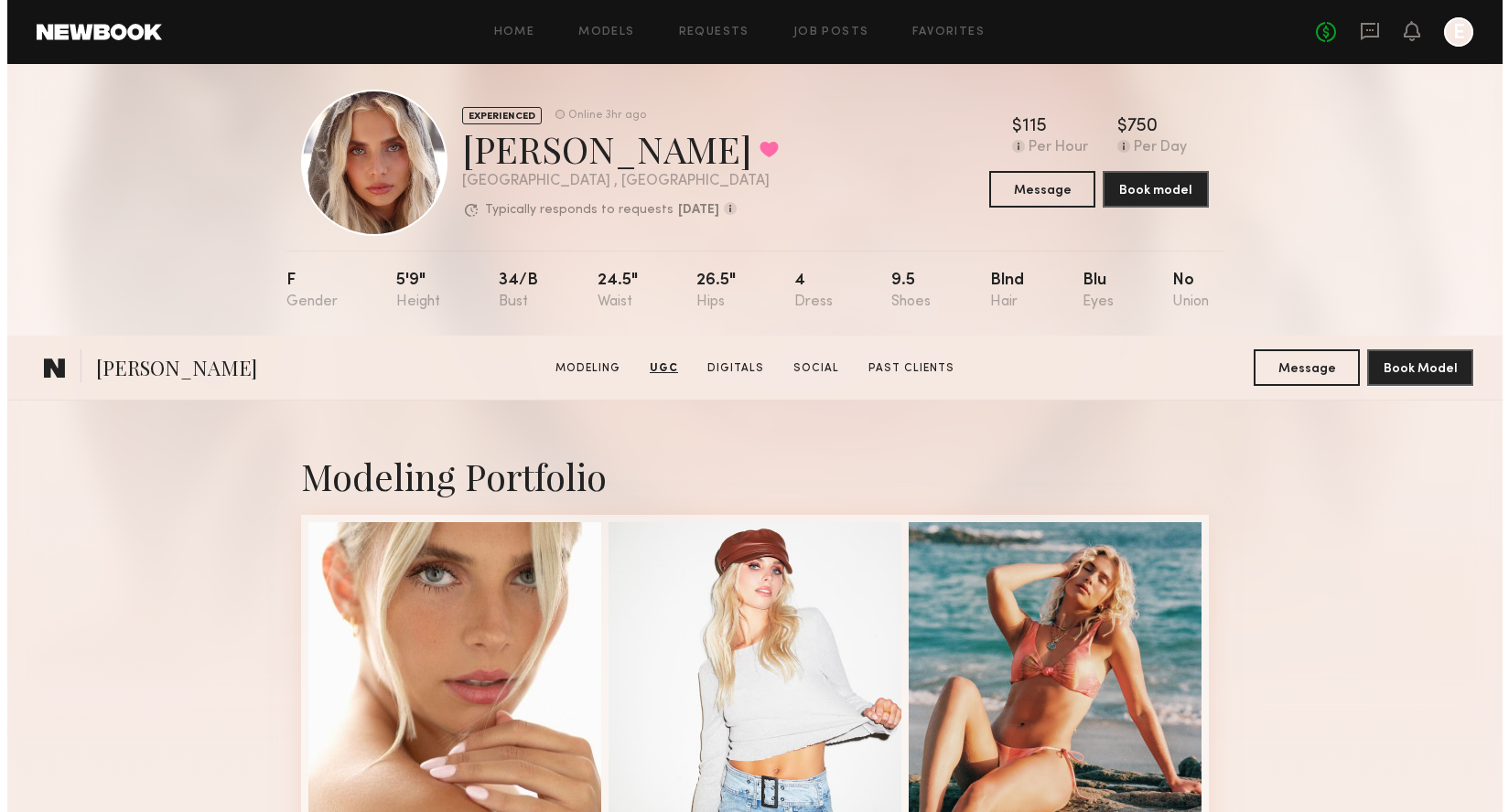
scroll to position [0, 0]
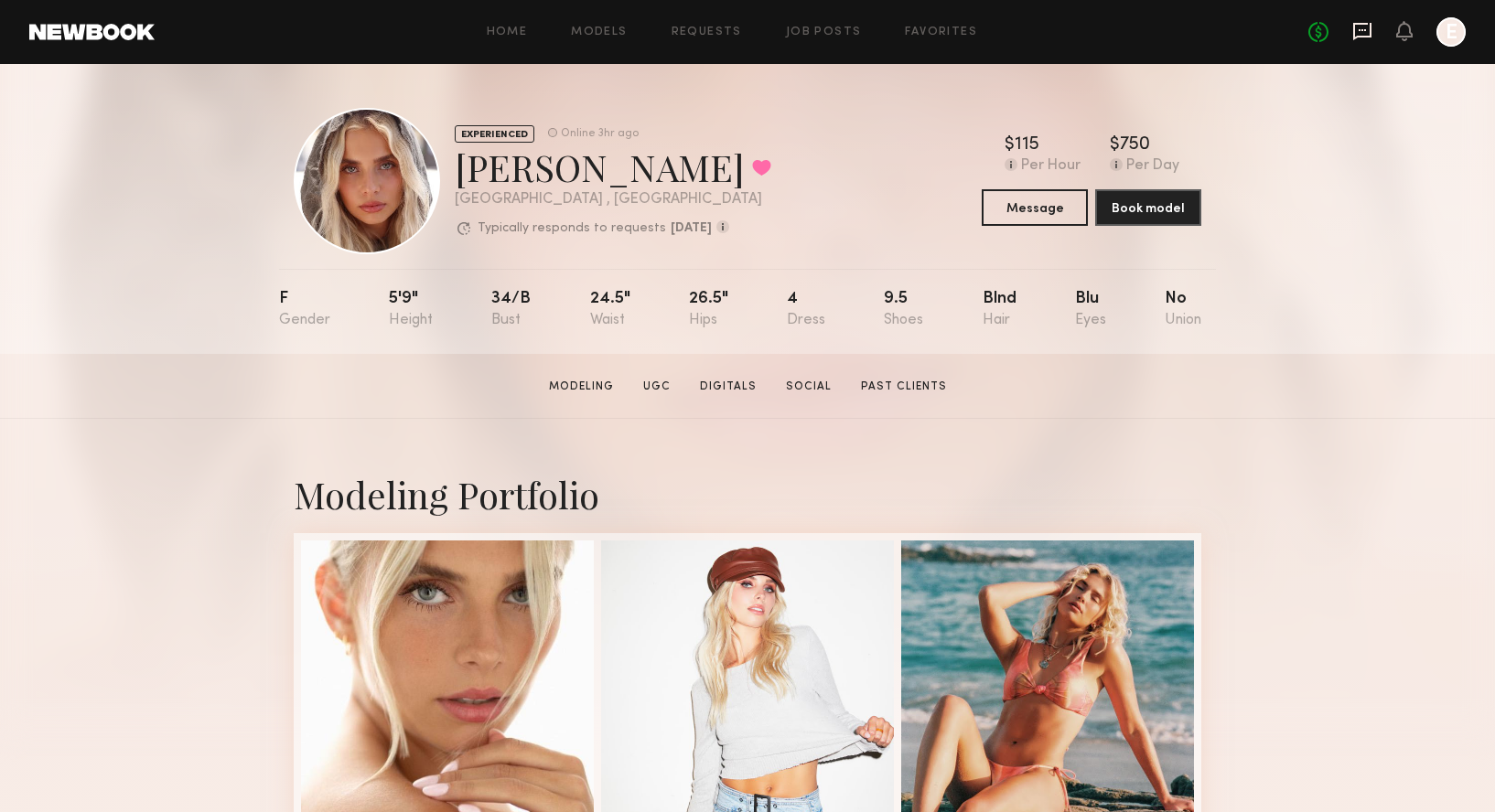
click at [1358, 36] on icon at bounding box center [1361, 32] width 18 height 17
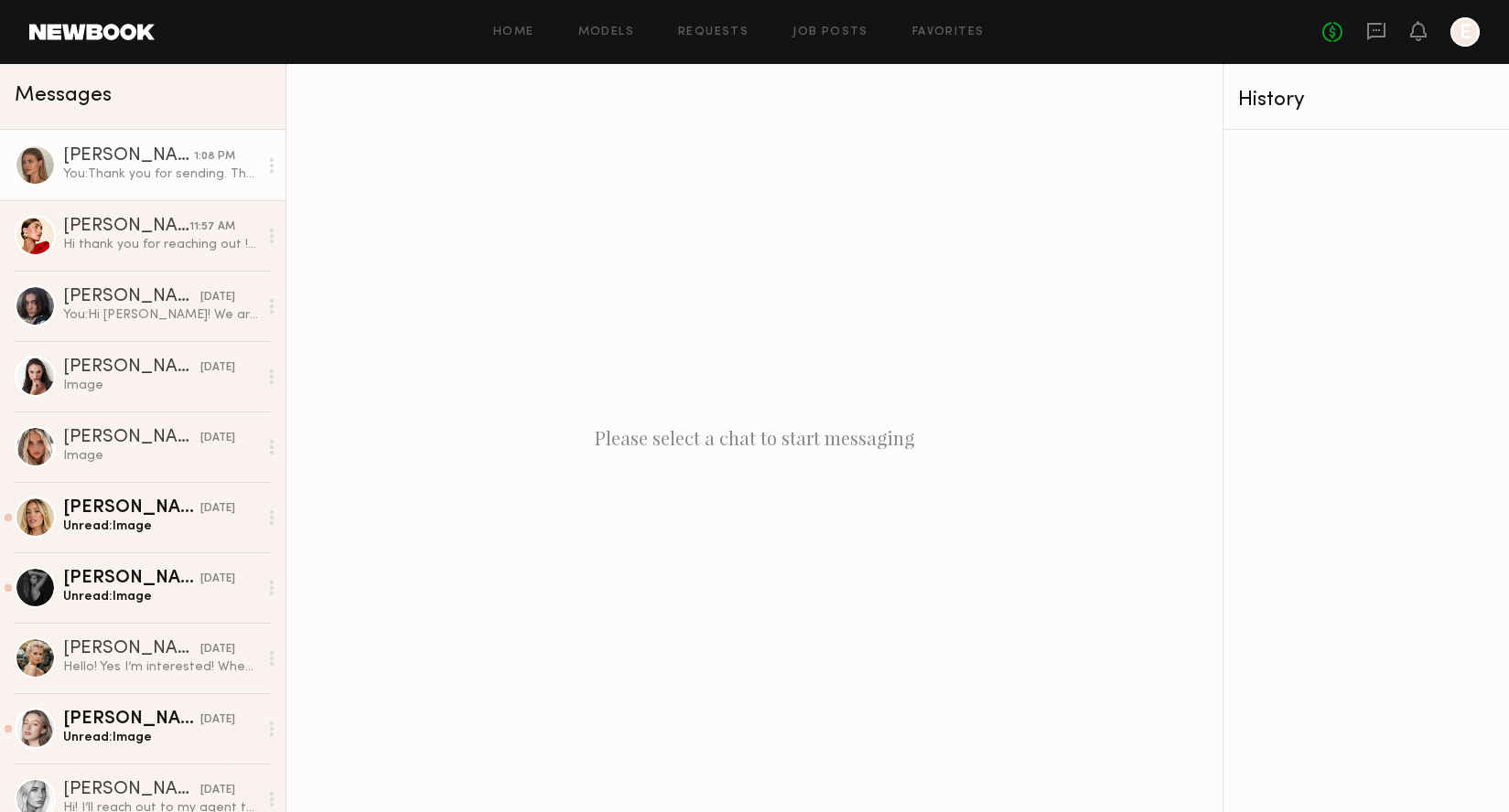
click at [144, 162] on div "[PERSON_NAME]" at bounding box center [128, 156] width 131 height 18
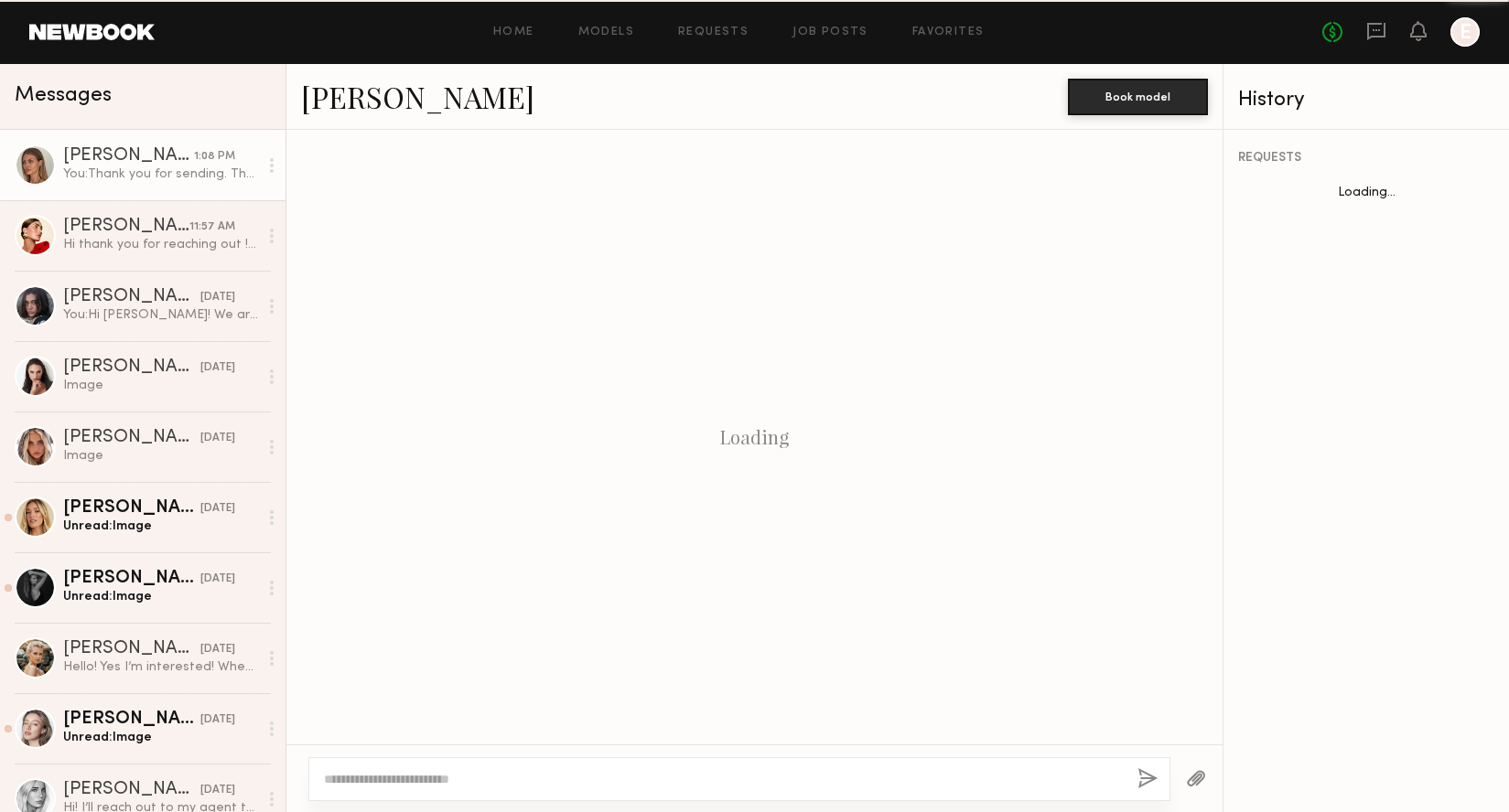
scroll to position [1594, 0]
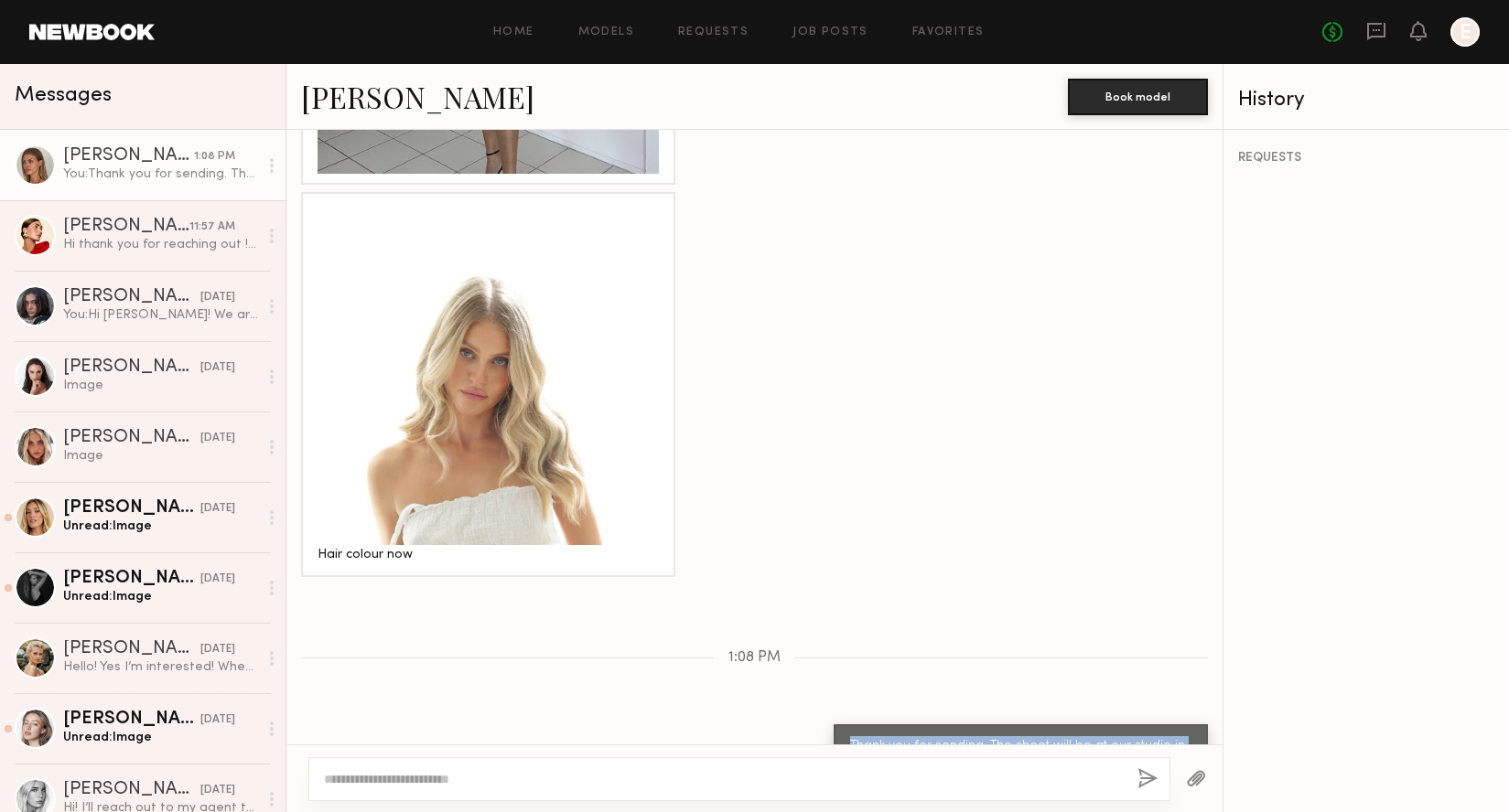
drag, startPoint x: 994, startPoint y: 701, endPoint x: 834, endPoint y: 673, distance: 162.4
click at [834, 724] on div "Thank you for sending. The shoot will be at our studio in [GEOGRAPHIC_DATA]. We…" at bounding box center [1020, 767] width 374 height 86
copy div "Thank you for sending. The shoot will be at our studio in [GEOGRAPHIC_DATA]. We…"
click at [94, 456] on div "Image" at bounding box center [161, 456] width 195 height 17
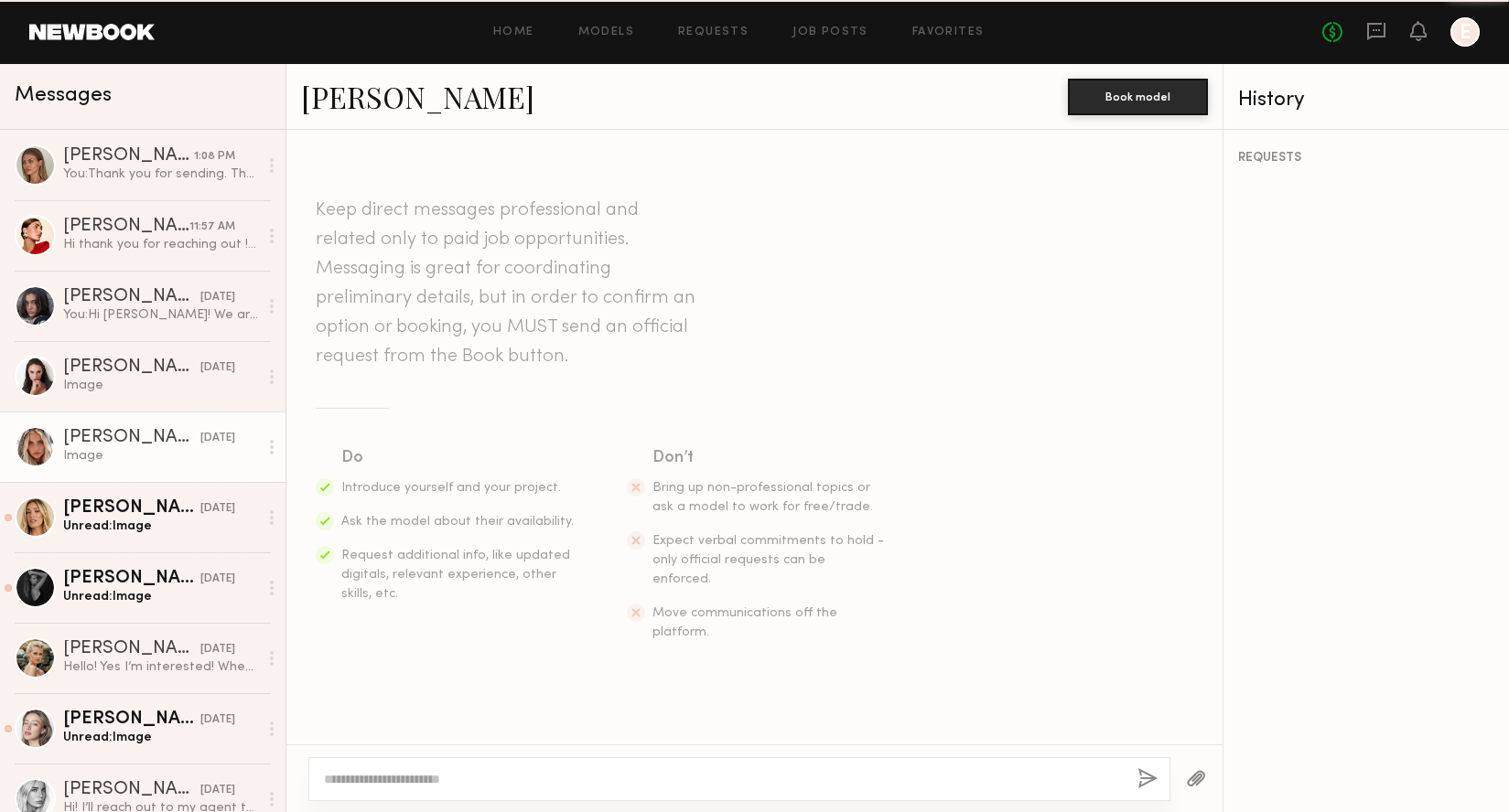
scroll to position [3252, 0]
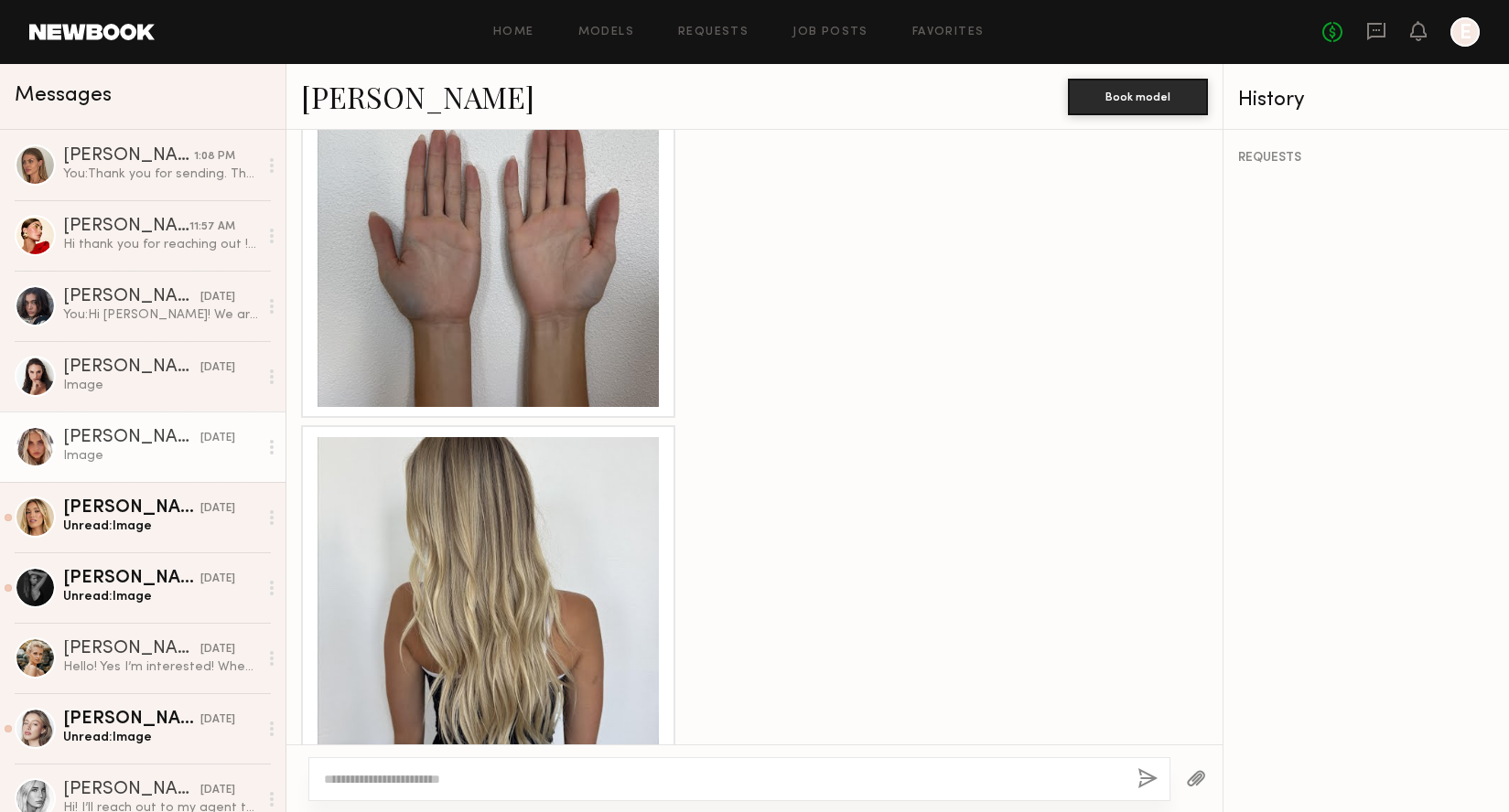
click at [552, 763] on div at bounding box center [739, 779] width 862 height 44
click at [536, 780] on textarea at bounding box center [723, 779] width 799 height 18
paste textarea "**********"
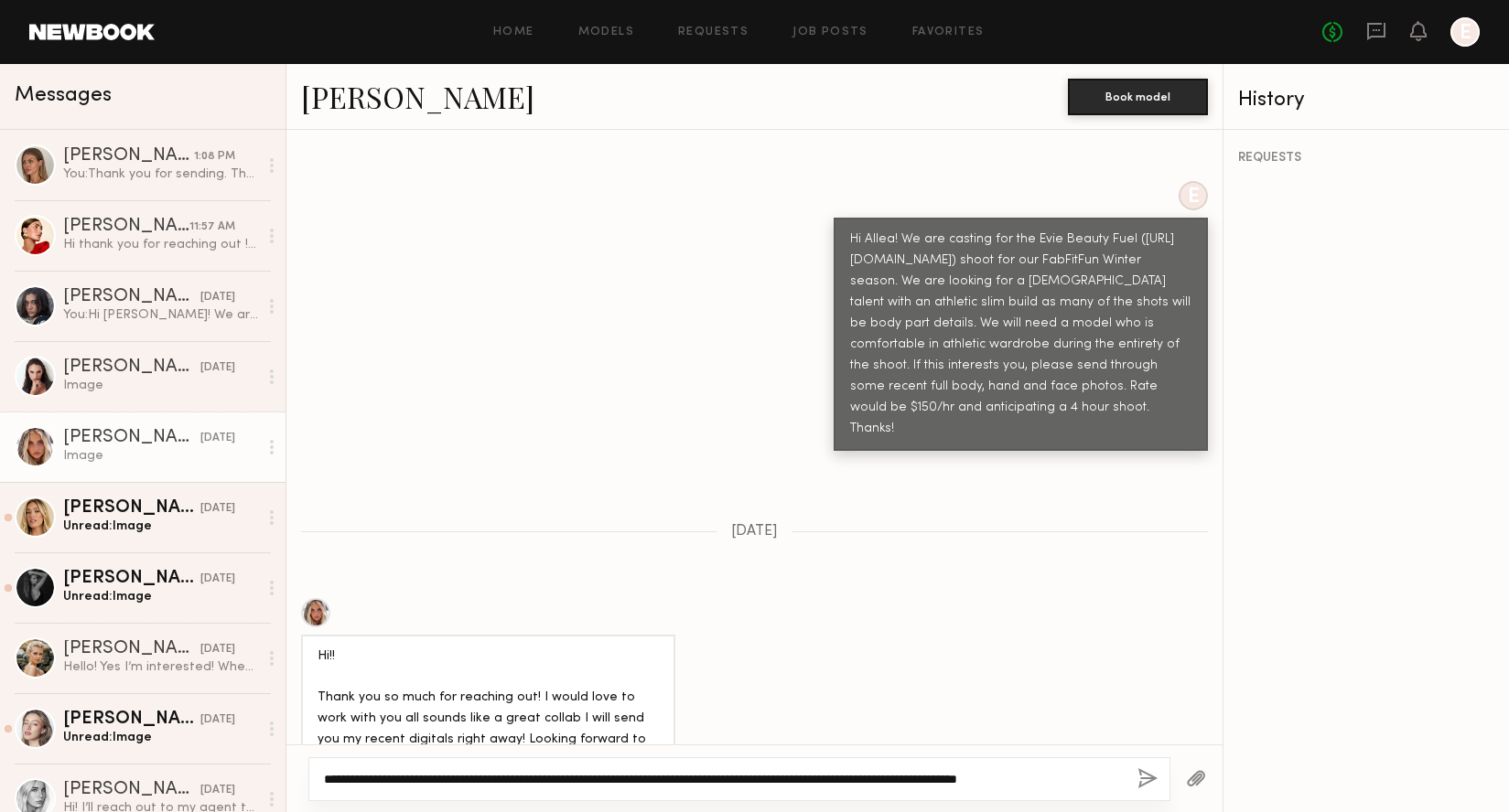
scroll to position [660, 0]
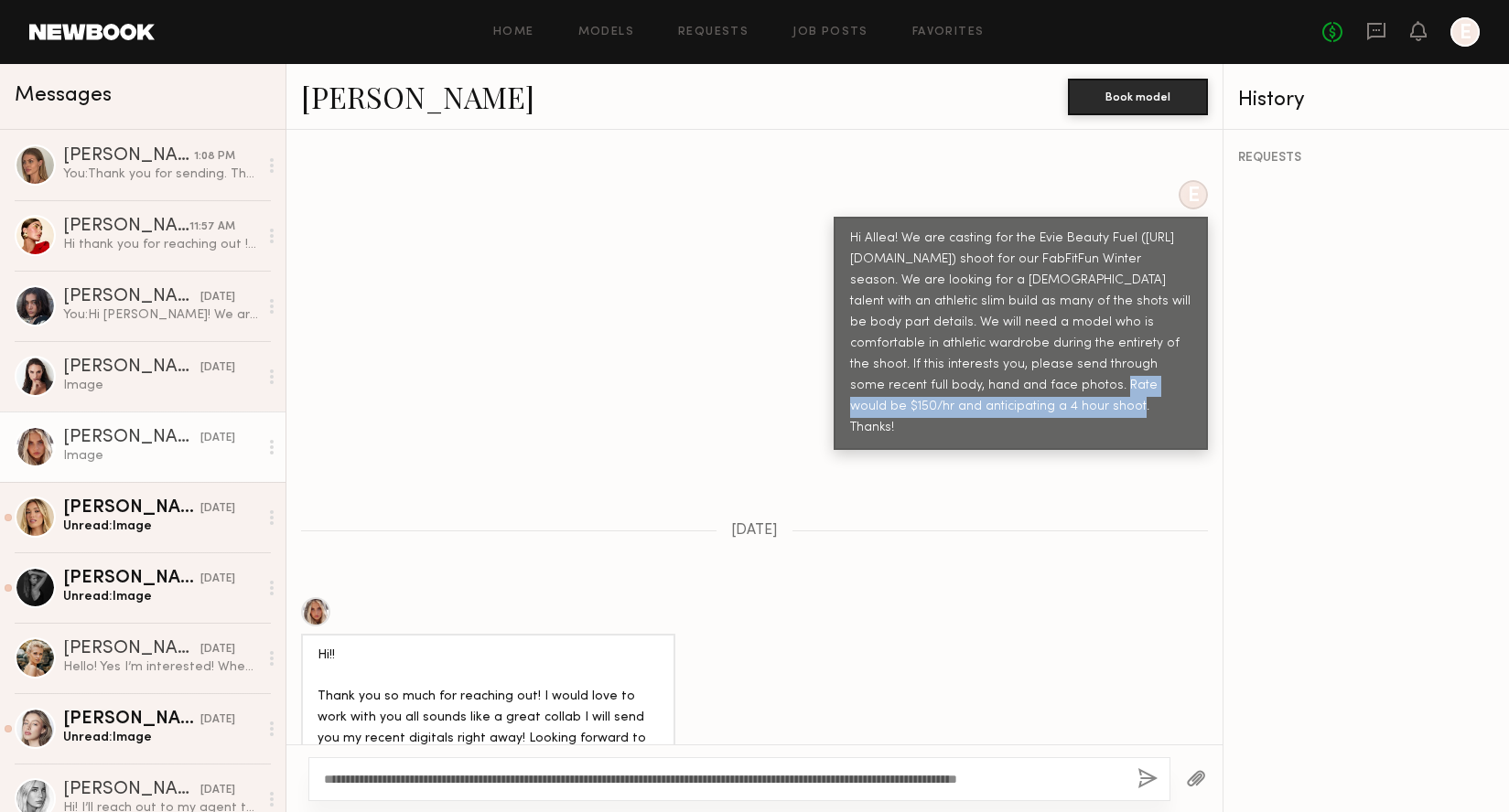
drag, startPoint x: 973, startPoint y: 345, endPoint x: 992, endPoint y: 368, distance: 29.8
click at [992, 368] on div "Hi Allea! We are casting for the Evie Beauty Fuel ([URL][DOMAIN_NAME]) shoot fo…" at bounding box center [1020, 334] width 342 height 210
copy div "Rate would be $150/hr and anticipating a 4 hour shoot"
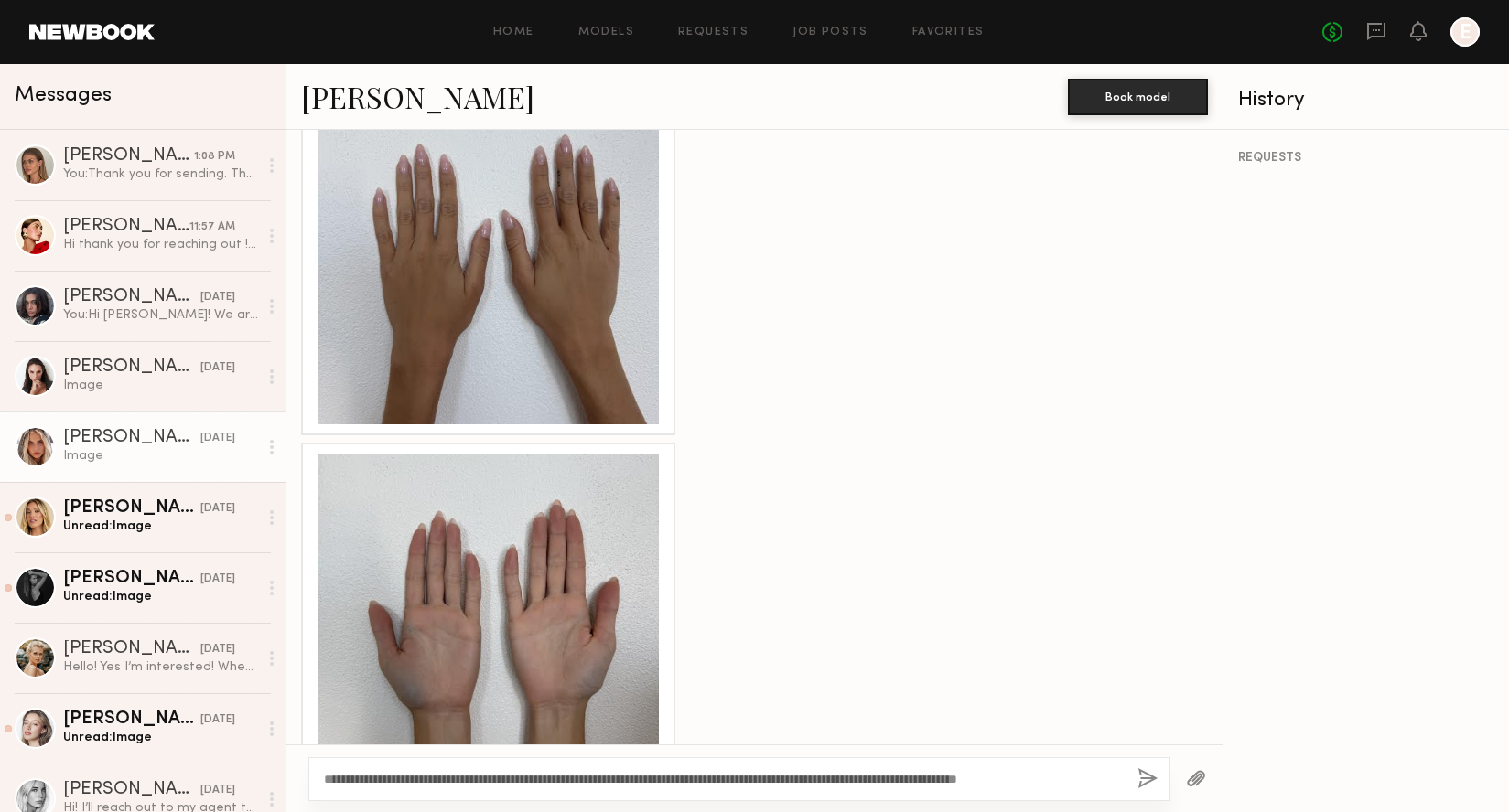
scroll to position [3027, 0]
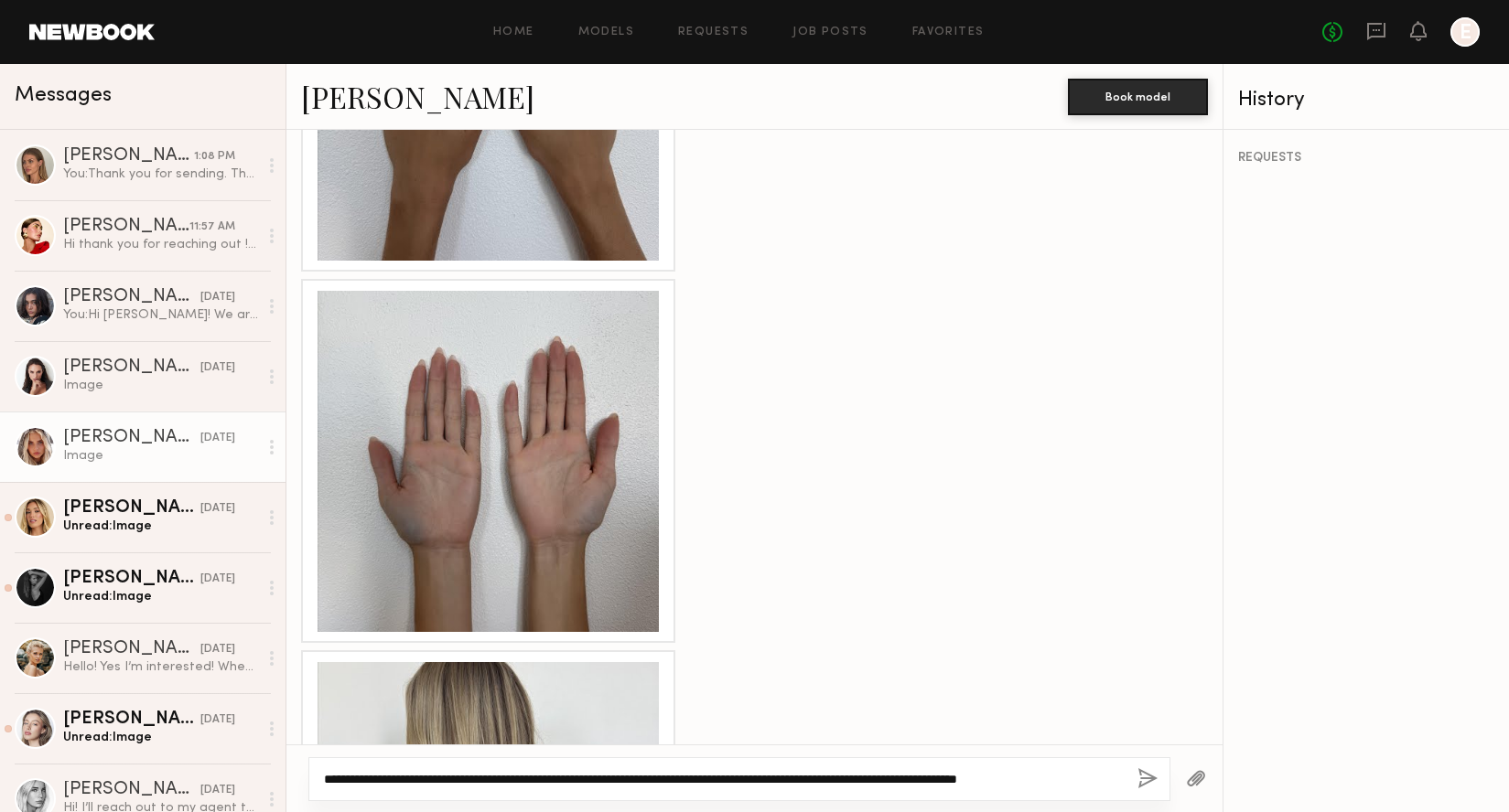
click at [753, 781] on textarea "**********" at bounding box center [723, 779] width 799 height 18
click at [751, 781] on textarea "**********" at bounding box center [723, 779] width 799 height 18
paste textarea "**********"
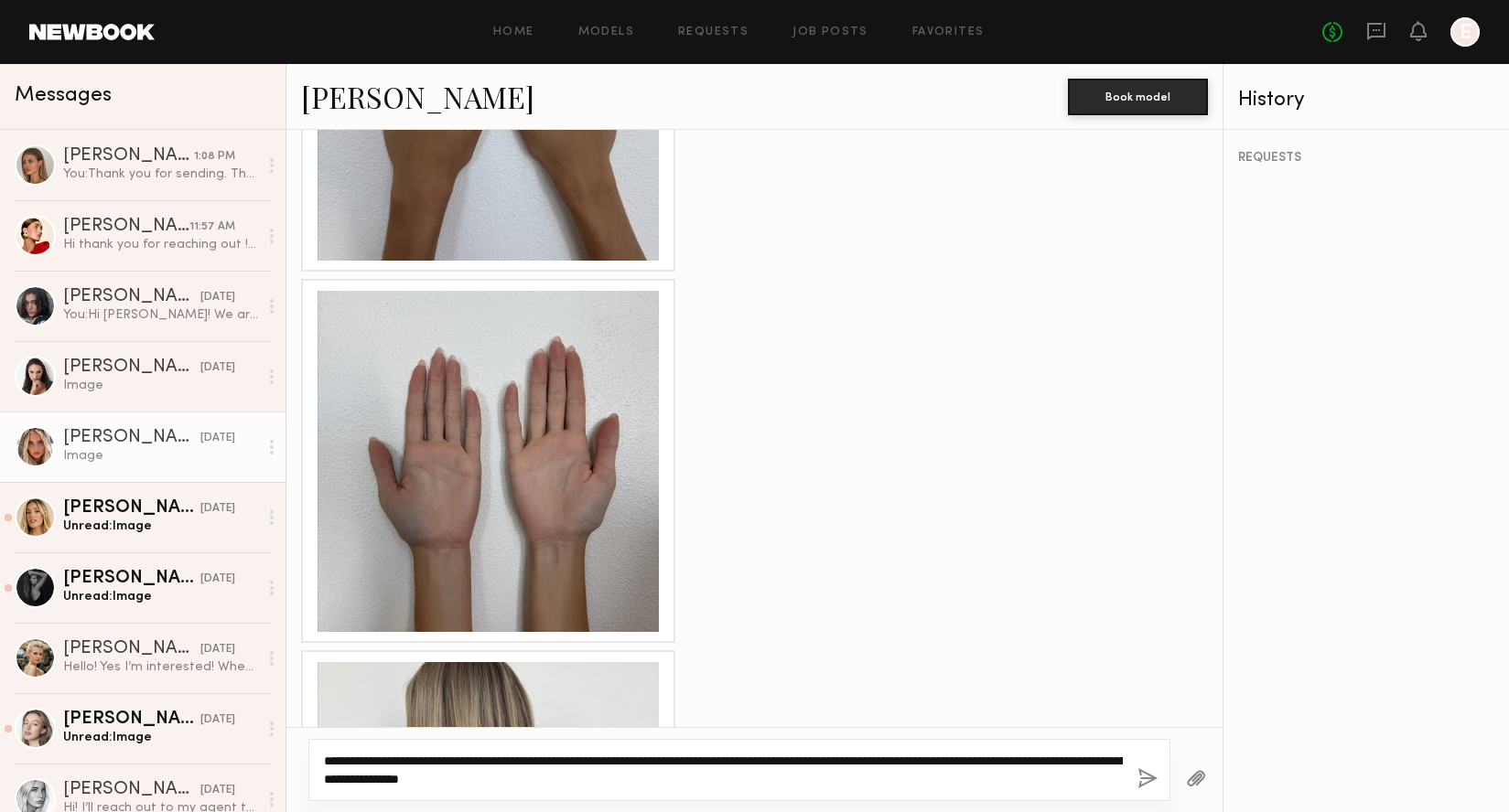
click at [754, 761] on textarea "**********" at bounding box center [723, 770] width 799 height 36
drag, startPoint x: 473, startPoint y: 780, endPoint x: 388, endPoint y: 783, distance: 85.1
click at [388, 783] on textarea "**********" at bounding box center [723, 770] width 799 height 36
drag, startPoint x: 592, startPoint y: 781, endPoint x: 432, endPoint y: 780, distance: 160.0
type textarea "**********"
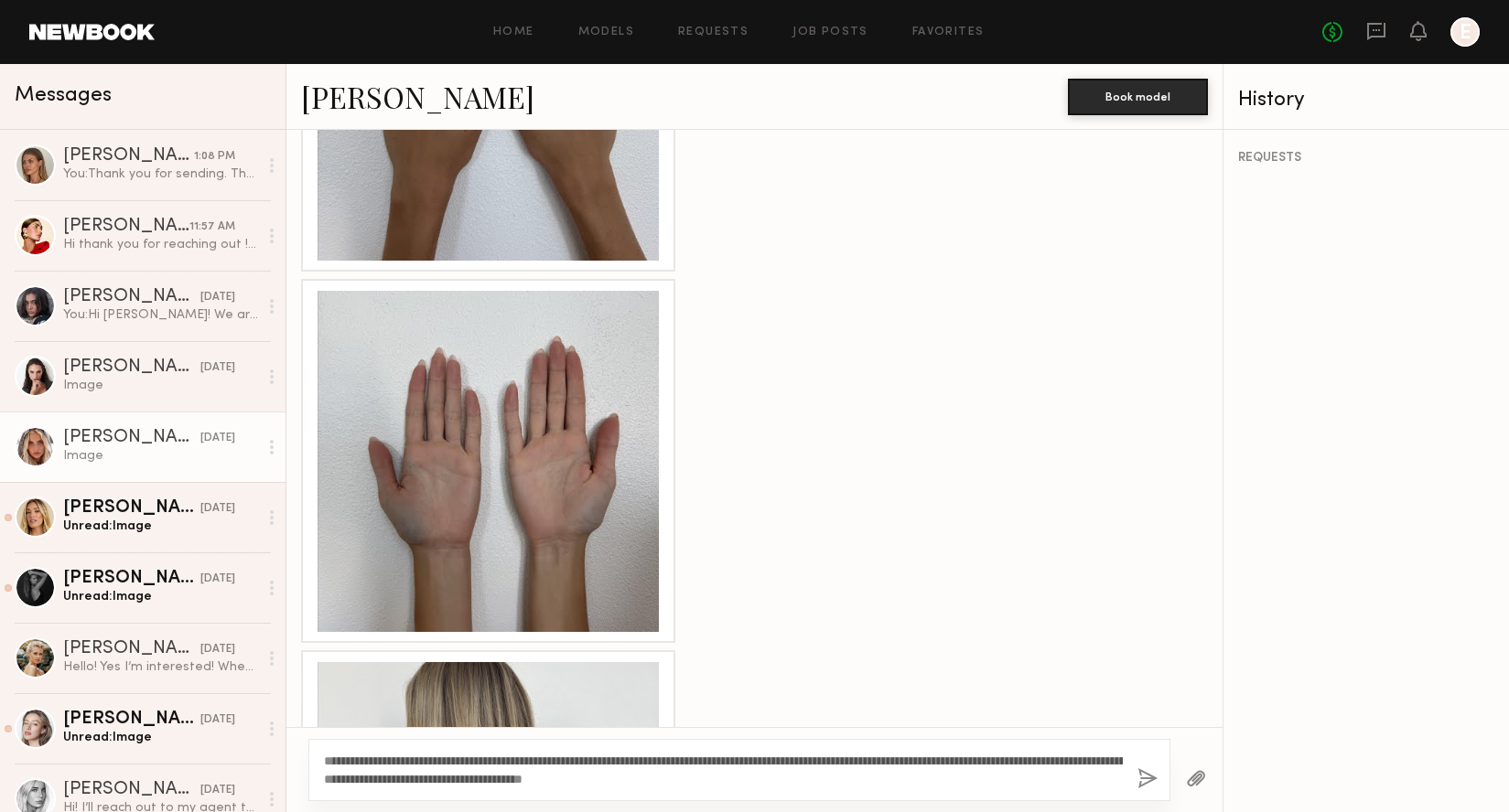
click at [1153, 769] on button "button" at bounding box center [1147, 779] width 20 height 23
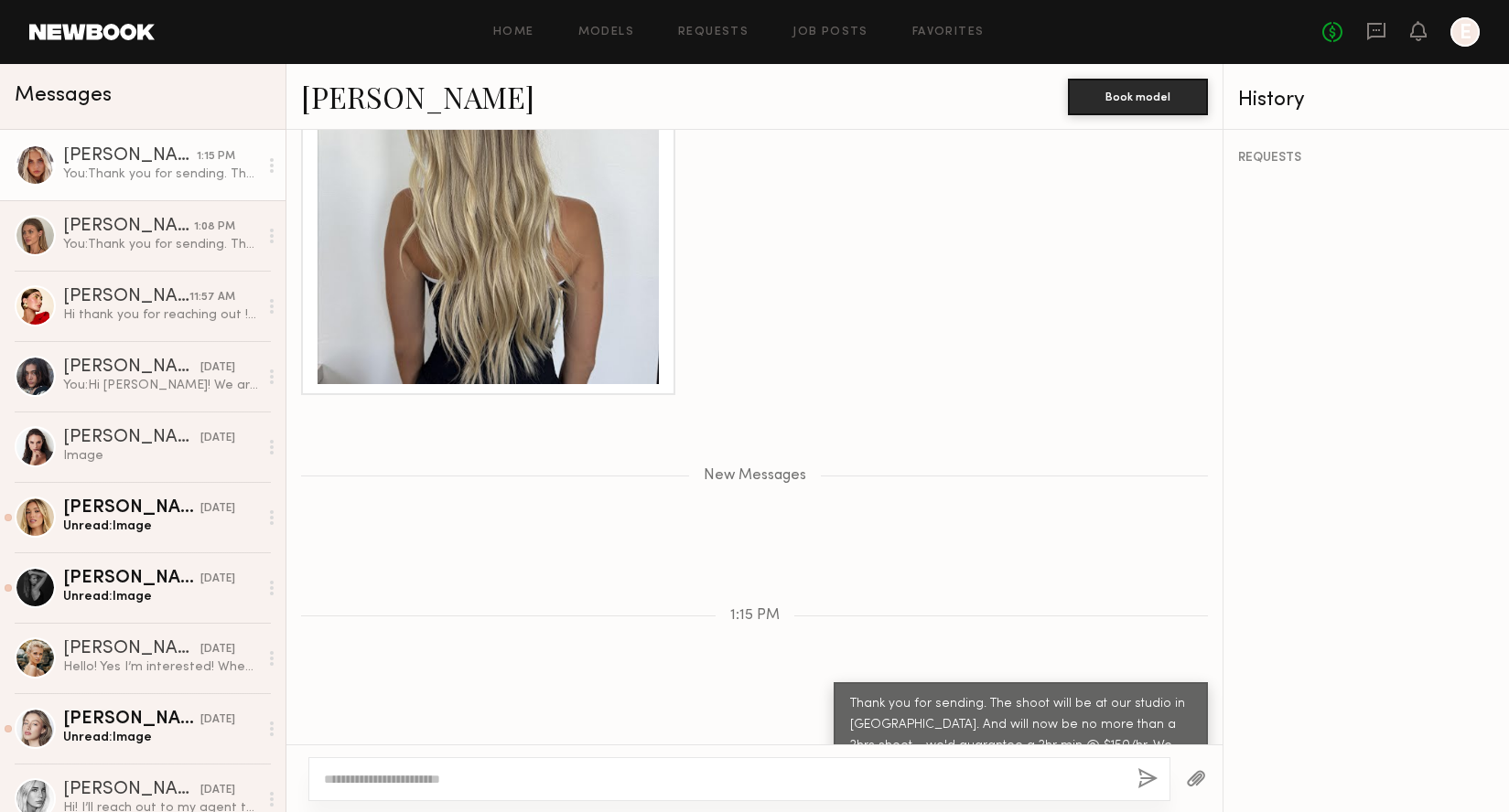
scroll to position [3761, 0]
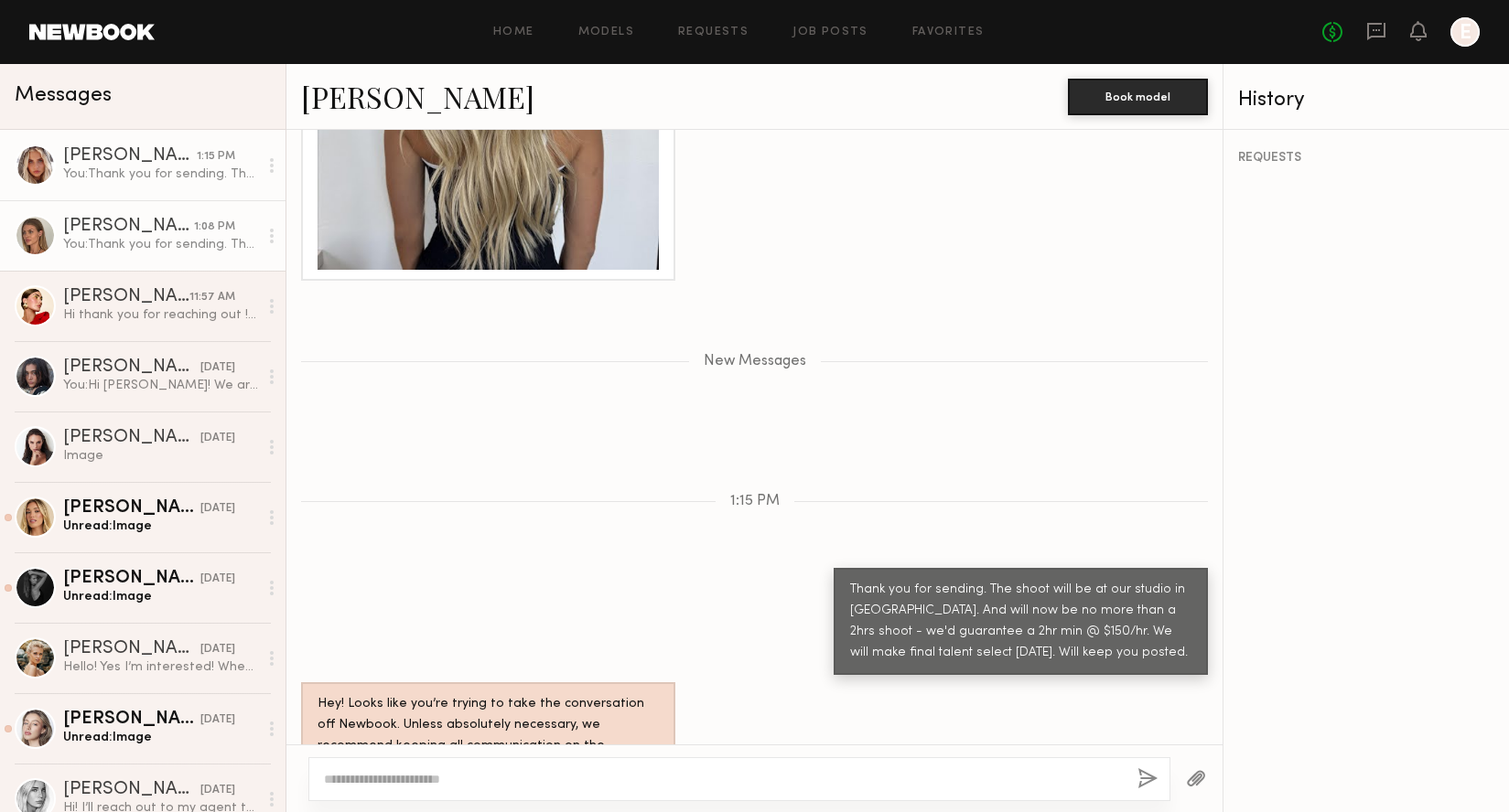
click at [92, 240] on div "You: Thank you for sending. The shoot will be at our studio in West Hollywood. …" at bounding box center [161, 245] width 195 height 17
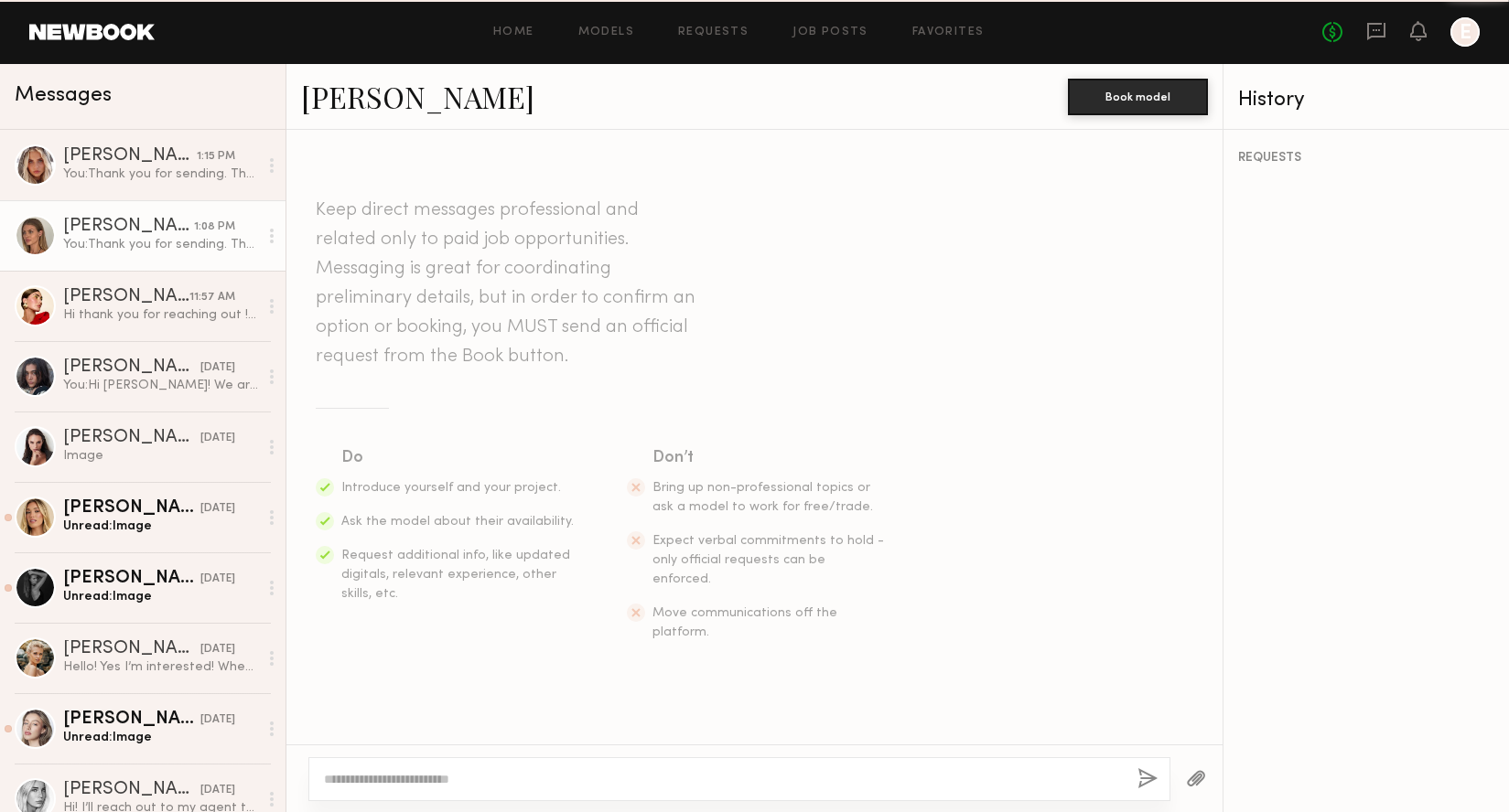
scroll to position [1594, 0]
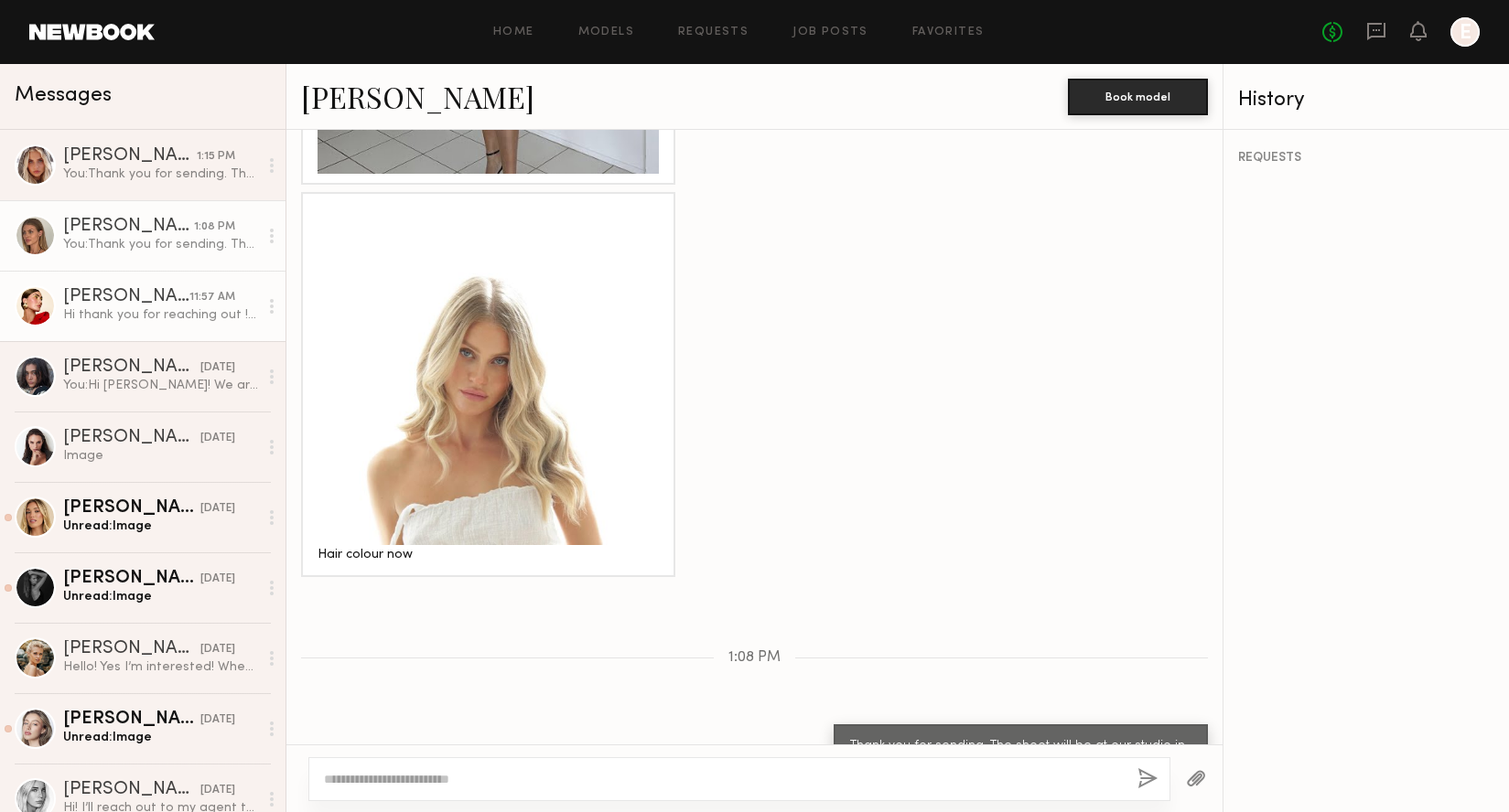
click at [92, 290] on div "[PERSON_NAME]" at bounding box center [126, 296] width 126 height 18
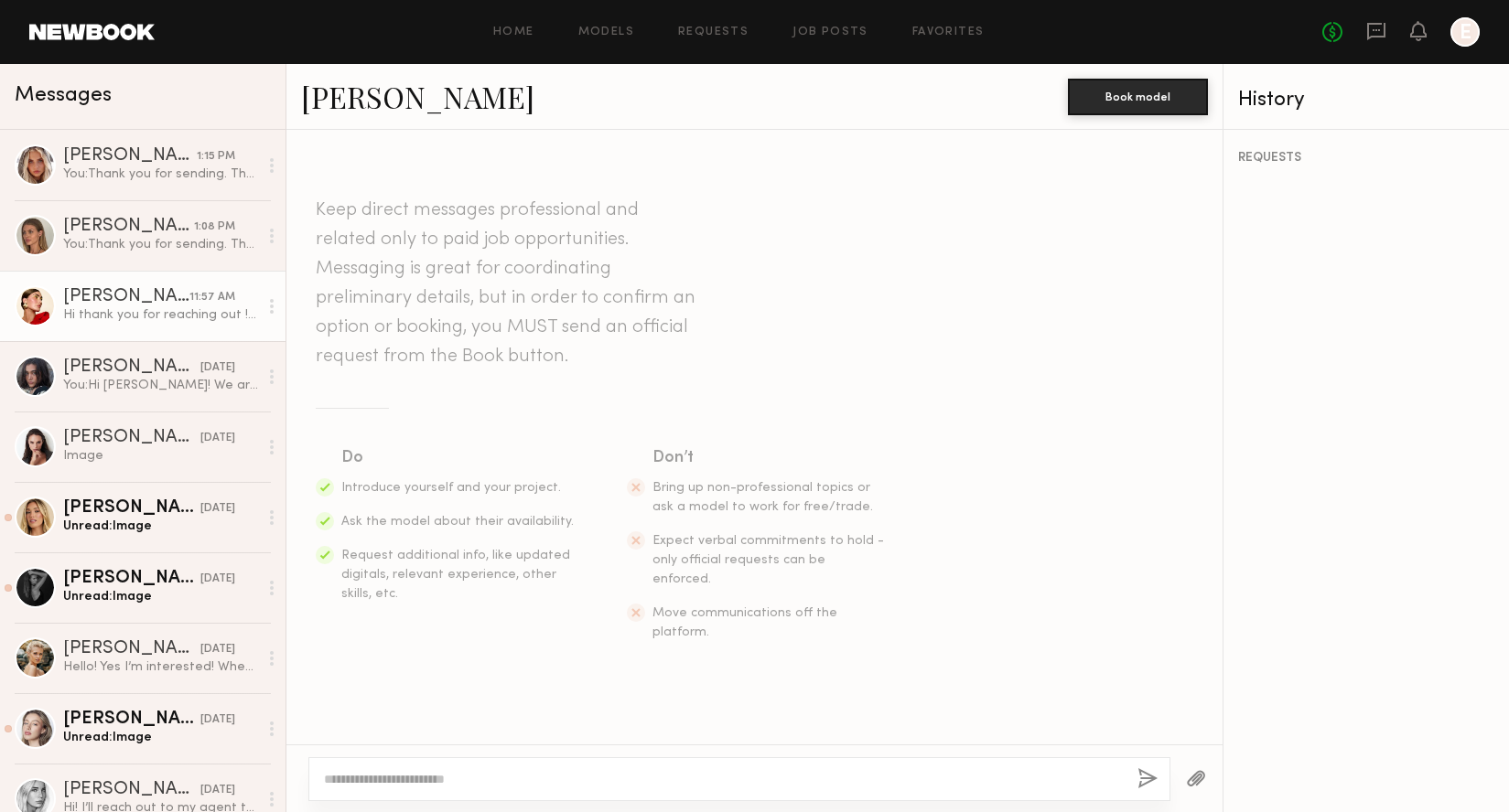
click at [349, 104] on link "[PERSON_NAME]" at bounding box center [418, 96] width 233 height 39
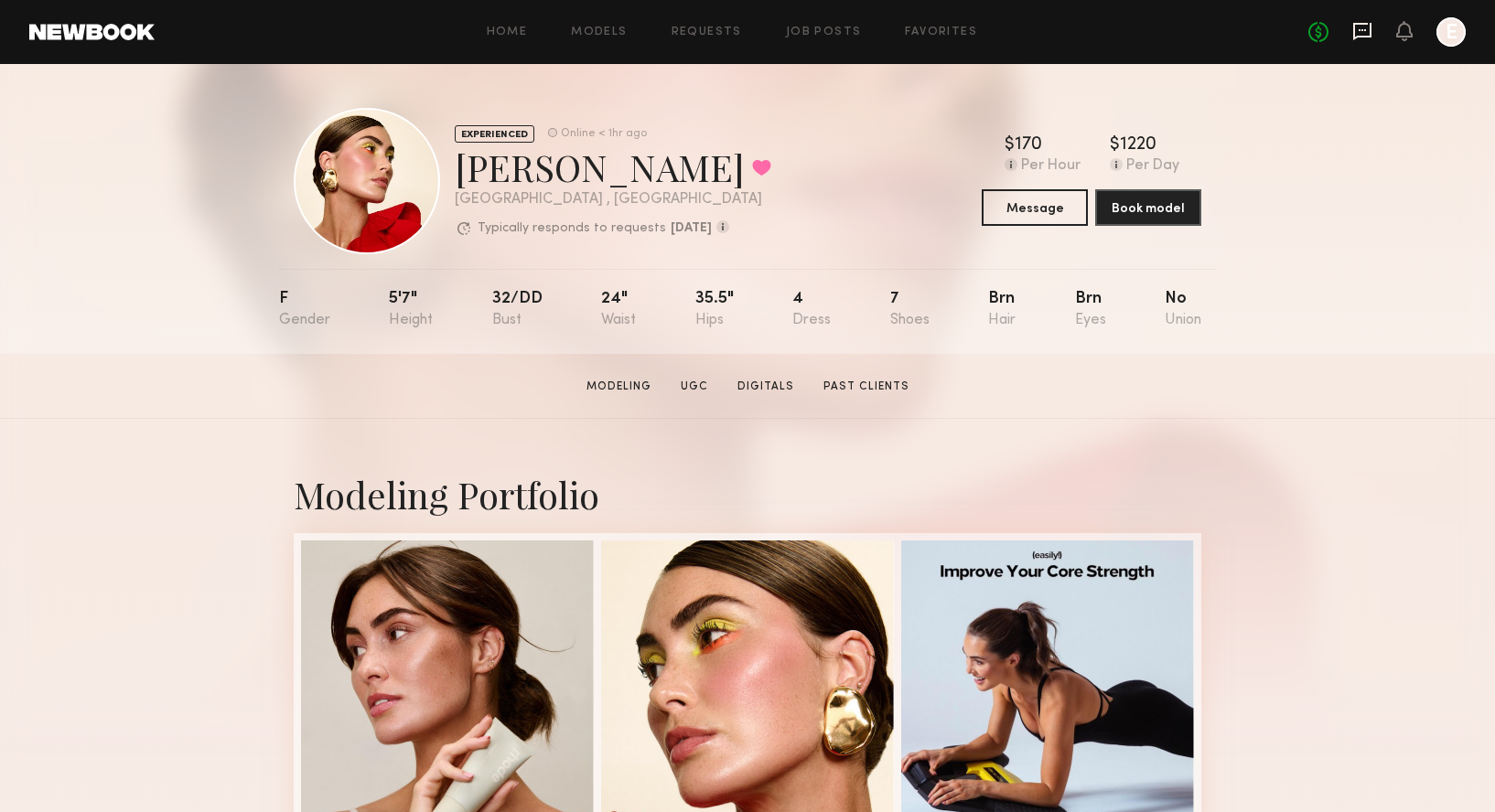
click at [1357, 38] on icon at bounding box center [1361, 31] width 20 height 20
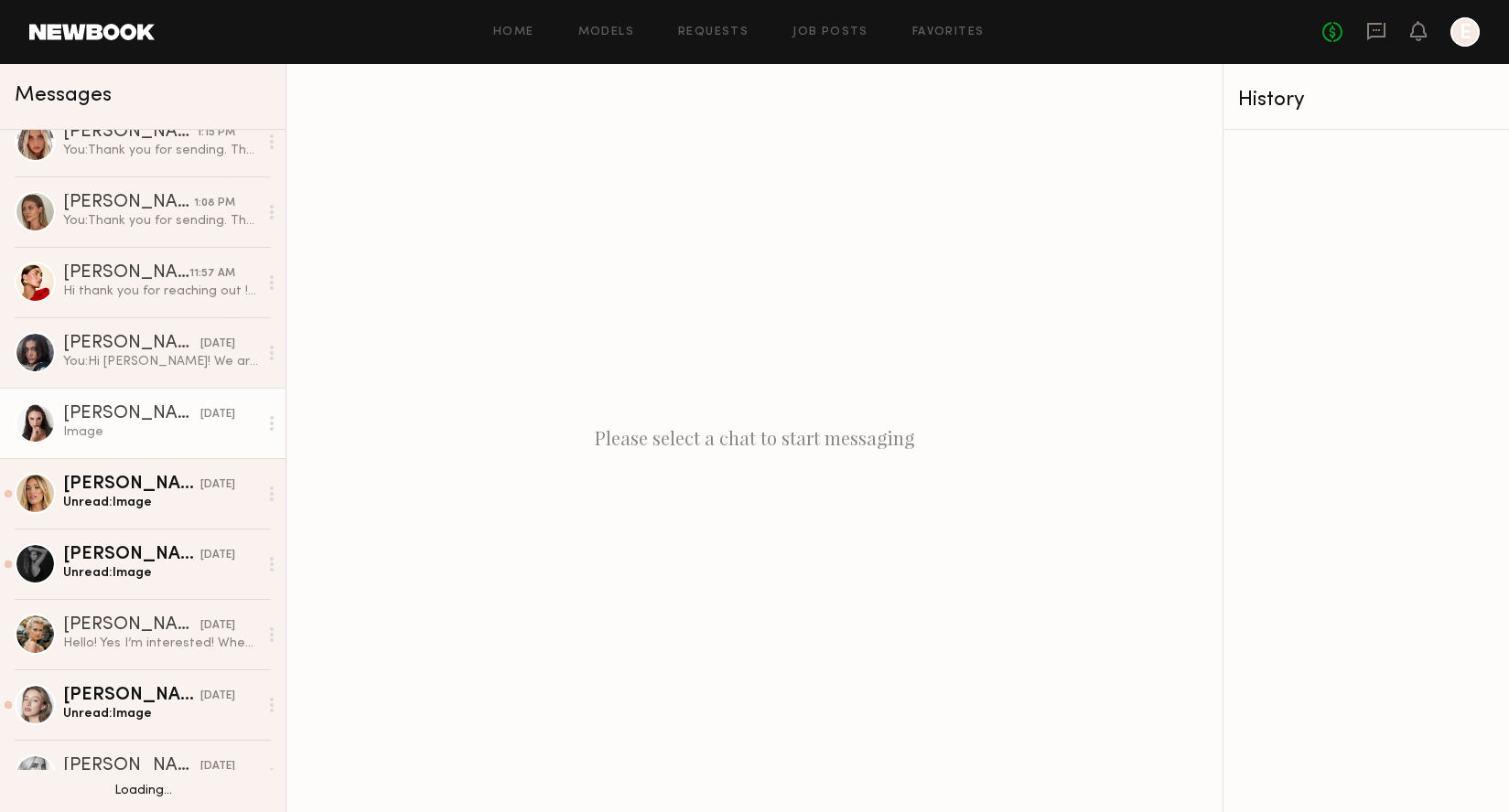
scroll to position [26, 0]
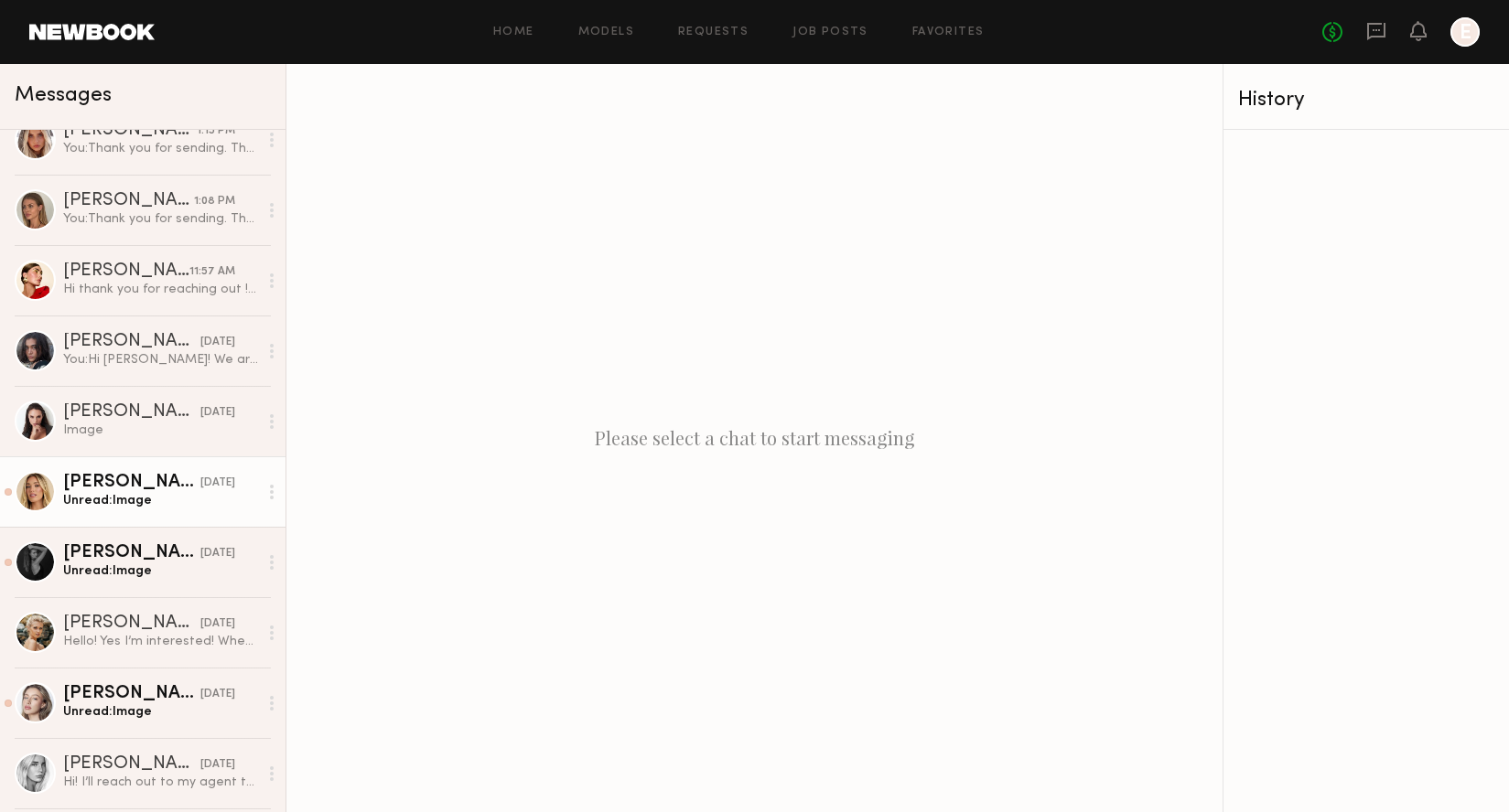
click at [90, 471] on link "Hailey M. 09/11/2025 Unread: Image" at bounding box center [143, 492] width 285 height 71
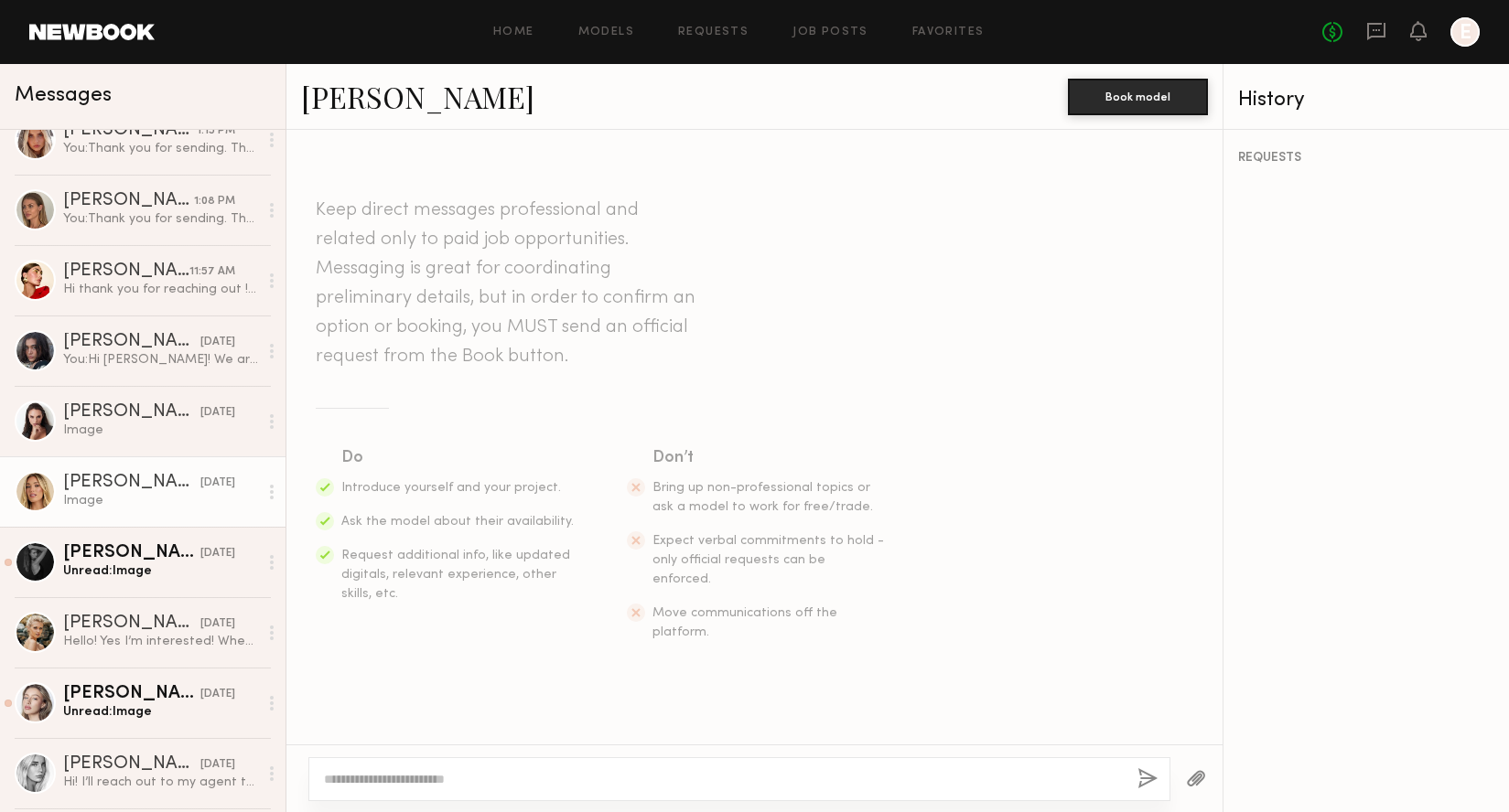
click at [384, 101] on link "[PERSON_NAME]" at bounding box center [418, 96] width 233 height 39
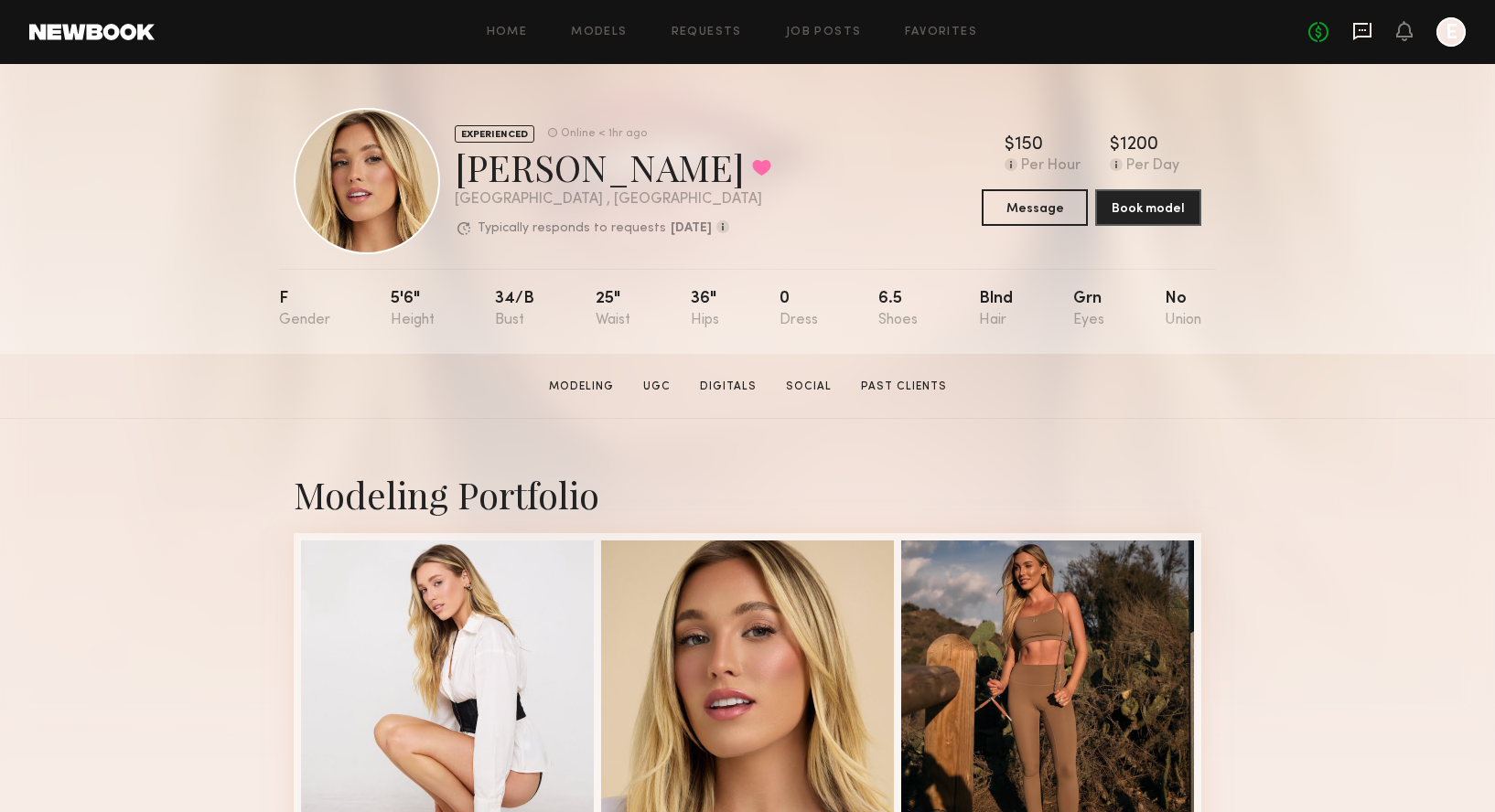
click at [1354, 33] on icon at bounding box center [1361, 32] width 18 height 17
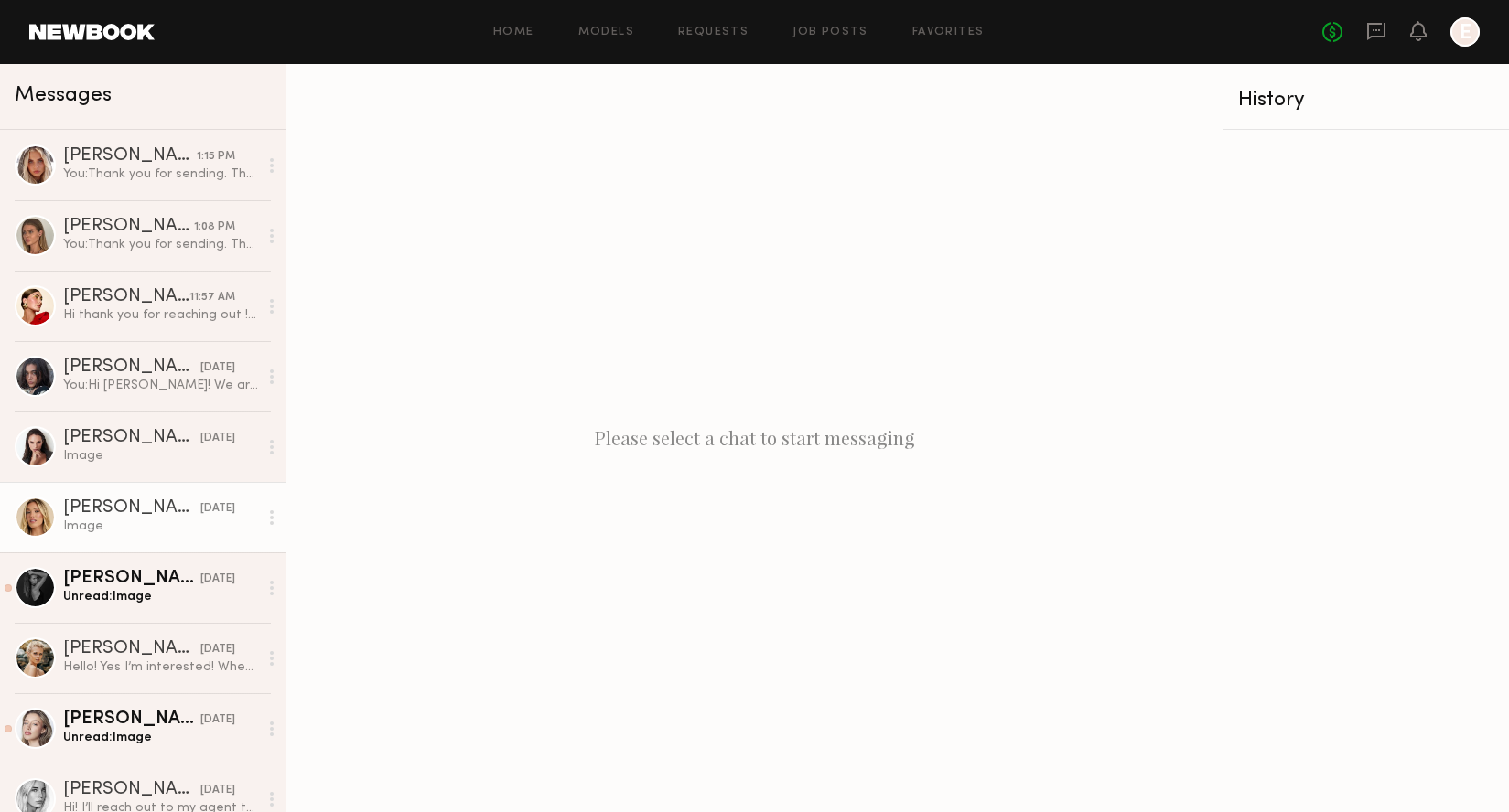
click at [95, 538] on link "[PERSON_NAME] [DATE] Image" at bounding box center [143, 517] width 285 height 71
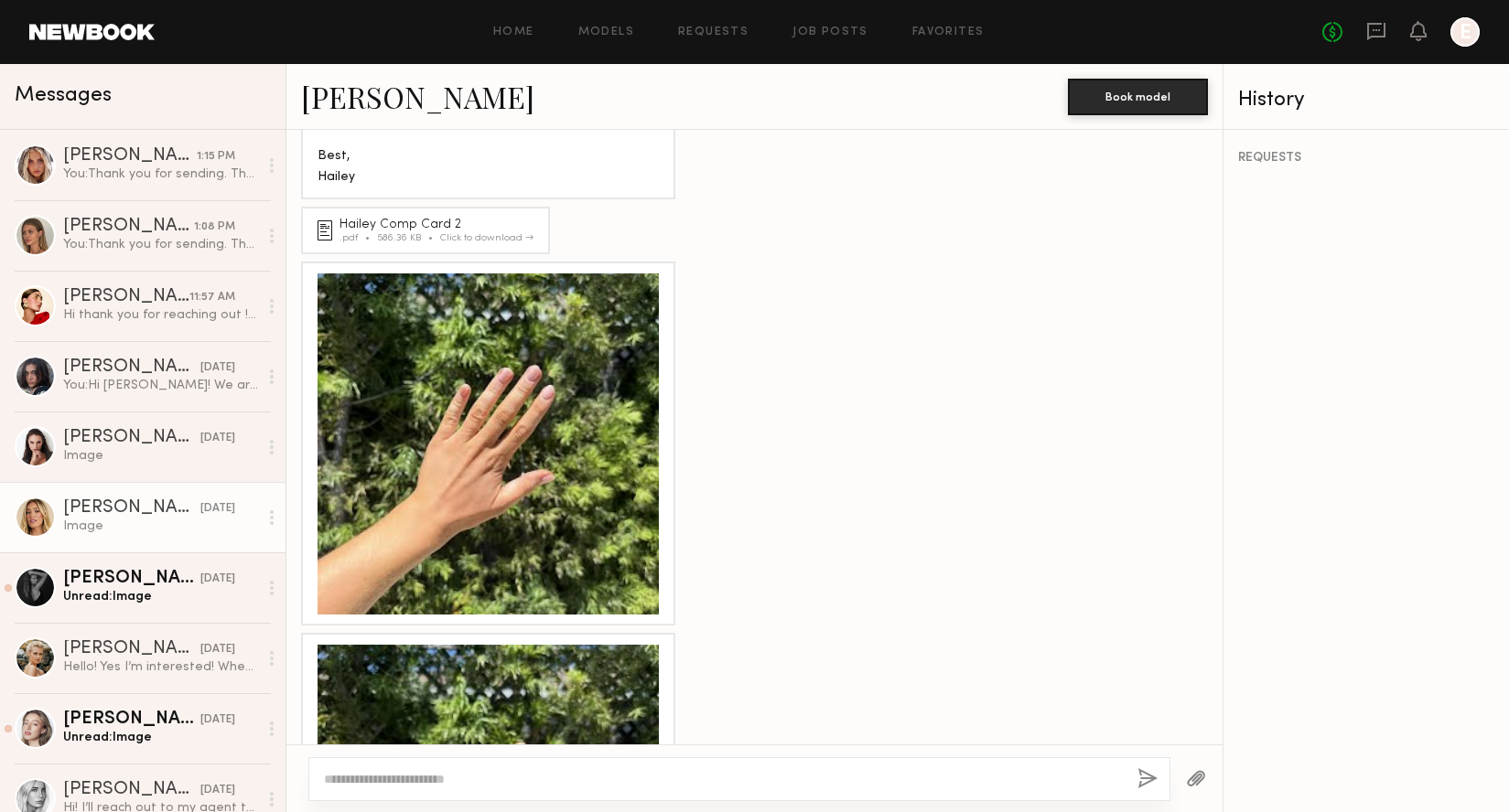
scroll to position [1013, 0]
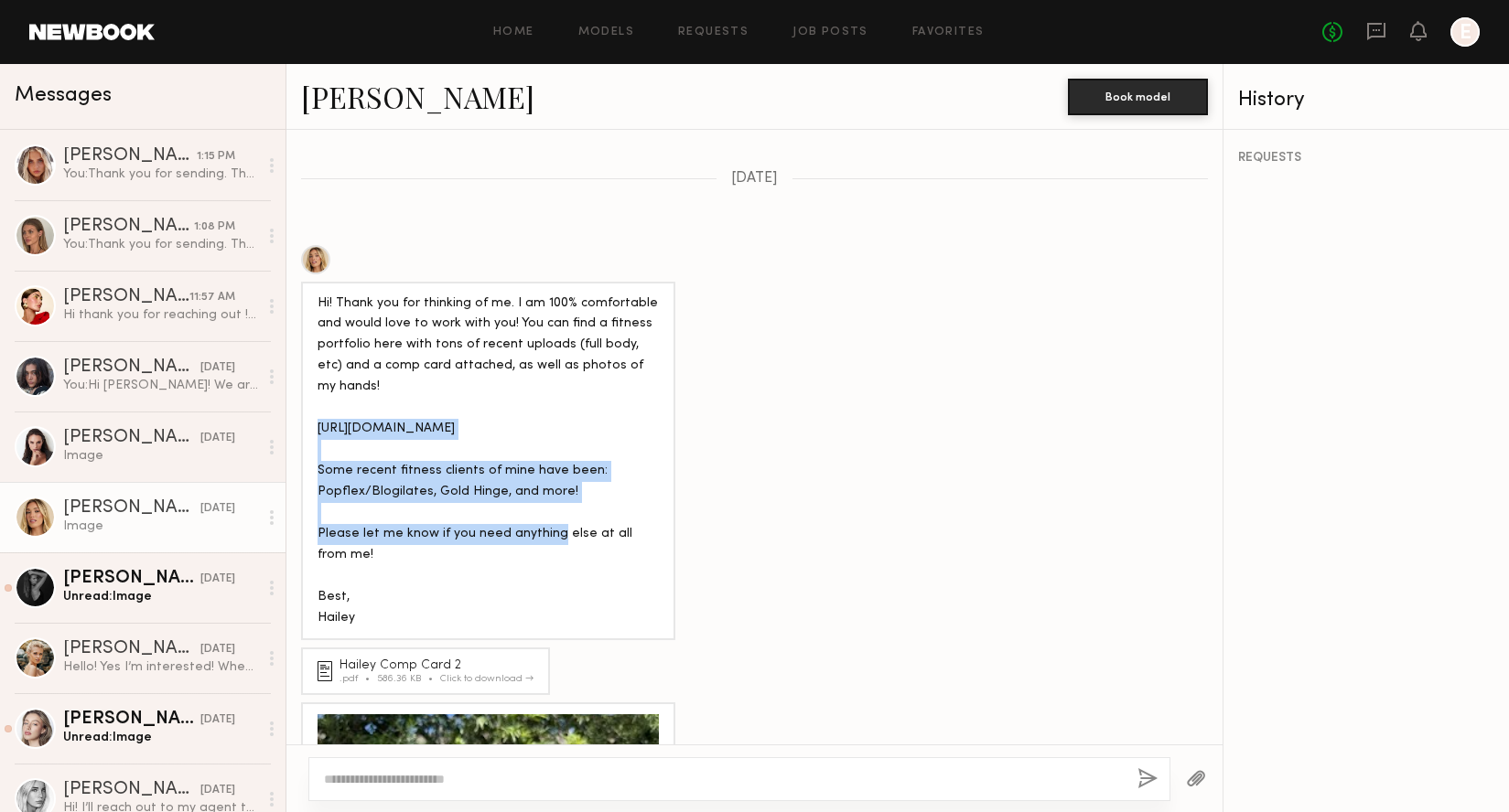
drag, startPoint x: 318, startPoint y: 347, endPoint x: 652, endPoint y: 408, distance: 339.5
click at [652, 408] on div "Hi! Thank you for thinking of me. I am 100% comfortable and would love to work …" at bounding box center [488, 461] width 342 height 336
copy div "[URL][DOMAIN_NAME]"
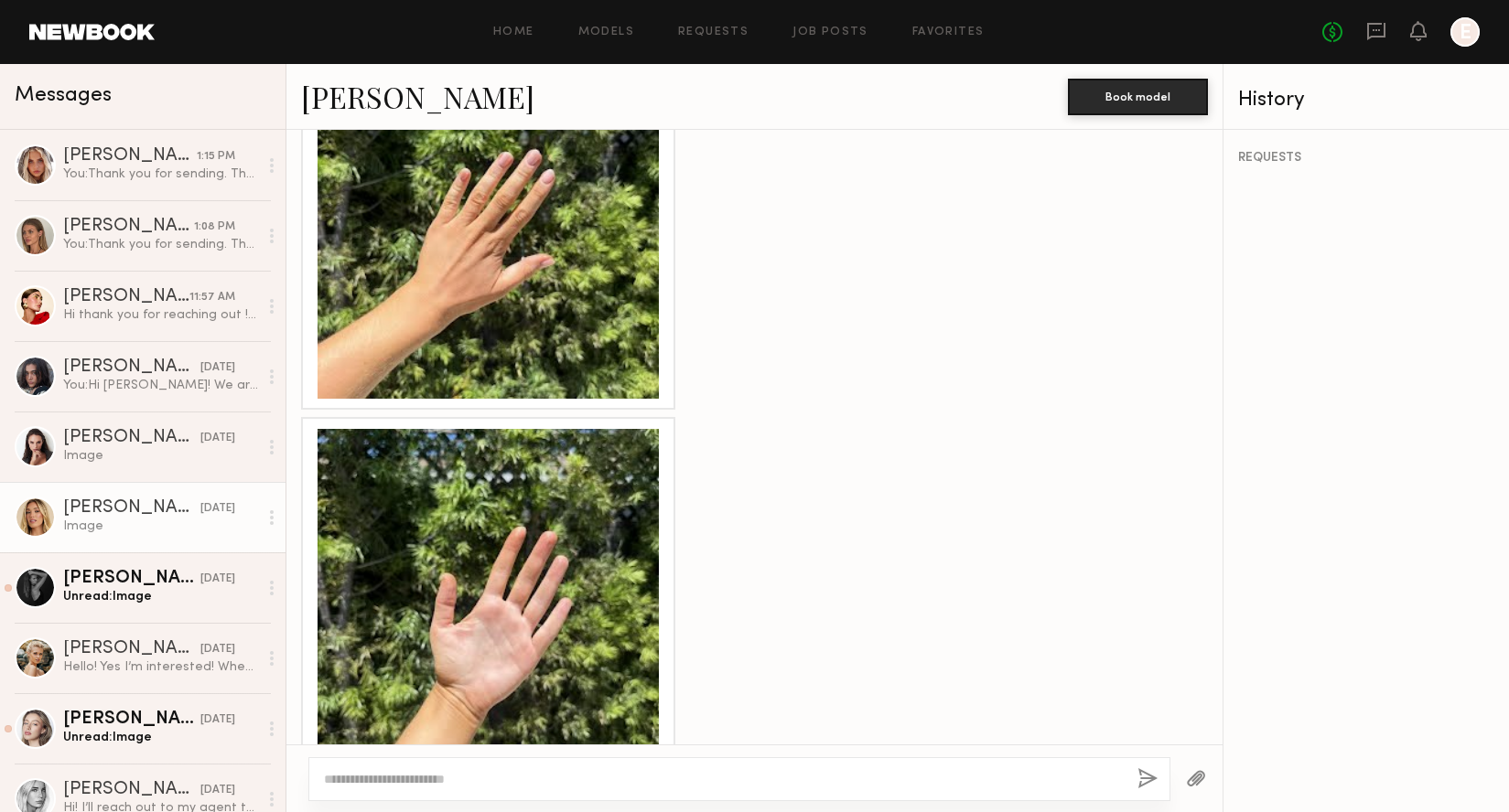
scroll to position [1703, 0]
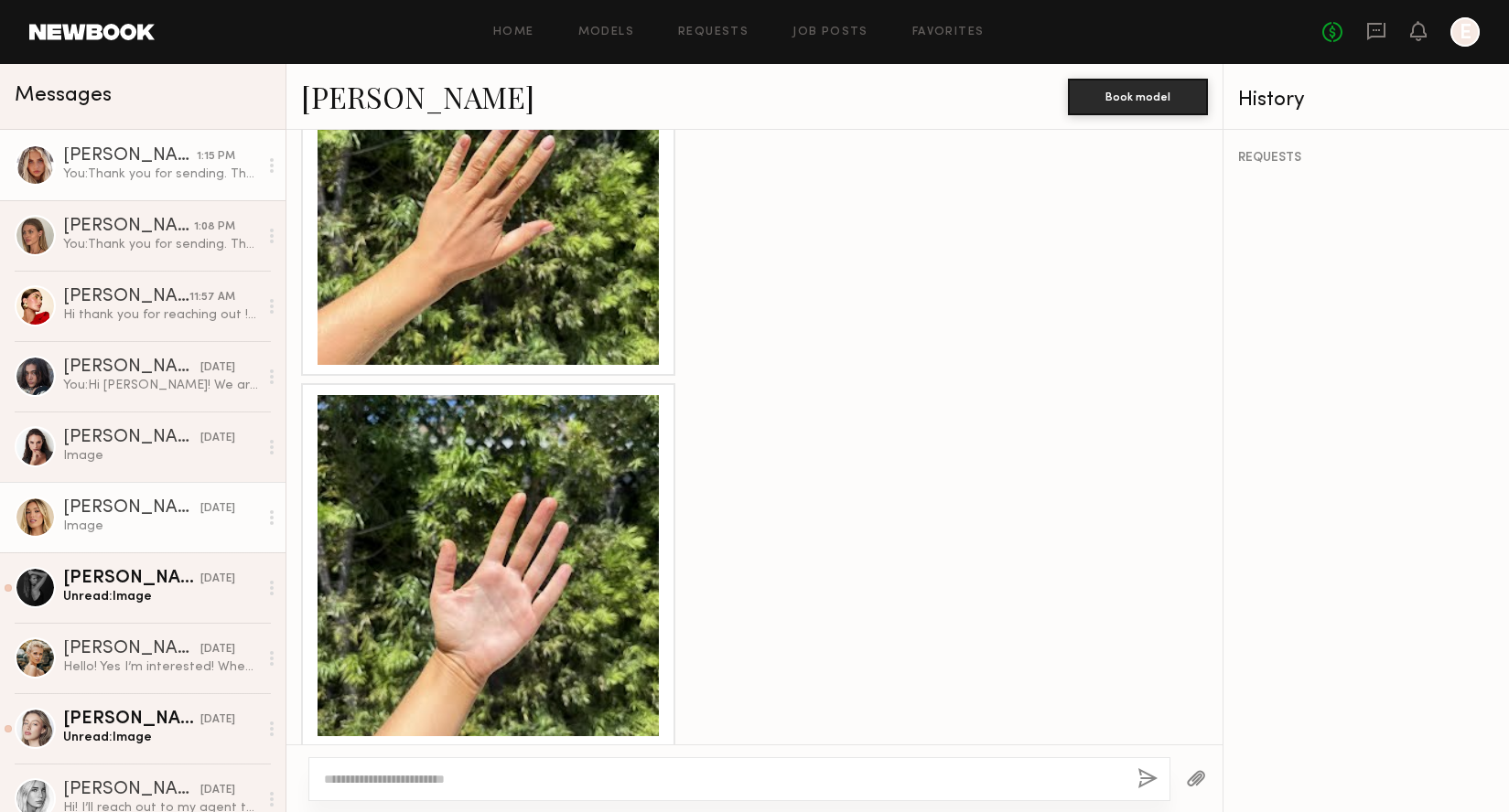
click at [144, 174] on div "You: Thank you for sending. The shoot will be at our studio in [GEOGRAPHIC_DATA…" at bounding box center [161, 174] width 195 height 17
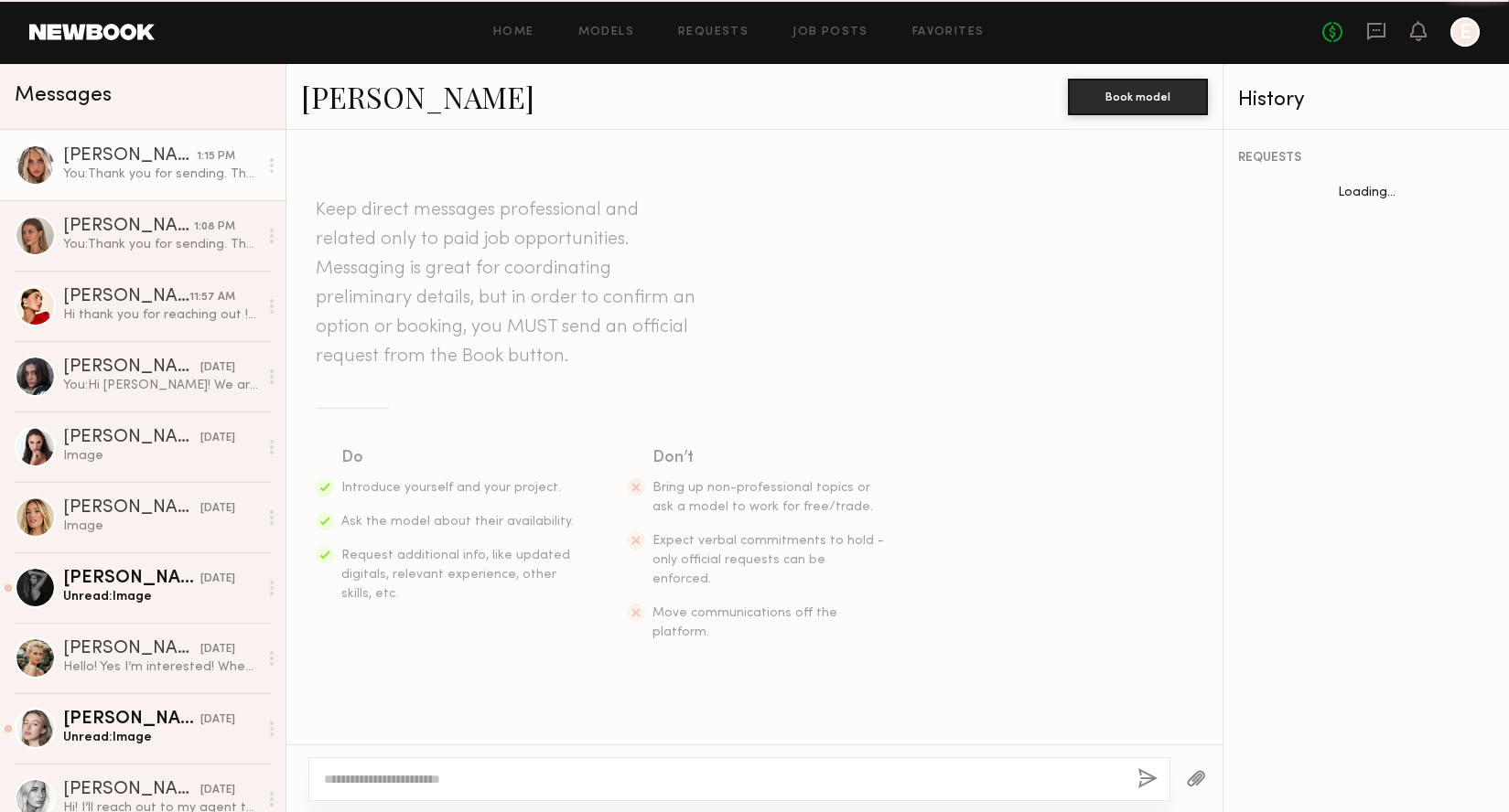
scroll to position [3621, 0]
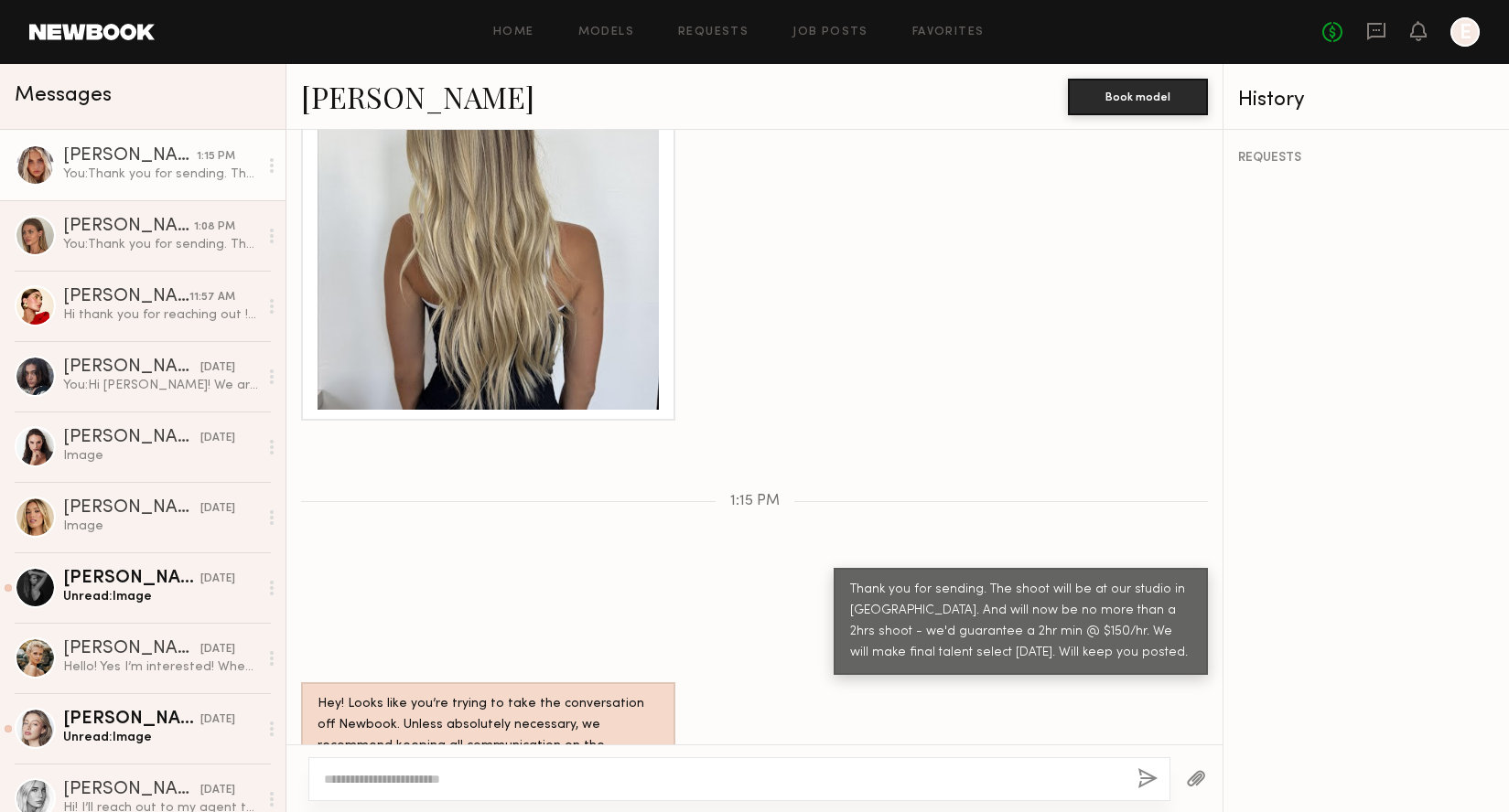
click at [1010, 580] on div "Thank you for sending. The shoot will be at our studio in [GEOGRAPHIC_DATA]. An…" at bounding box center [1020, 622] width 342 height 84
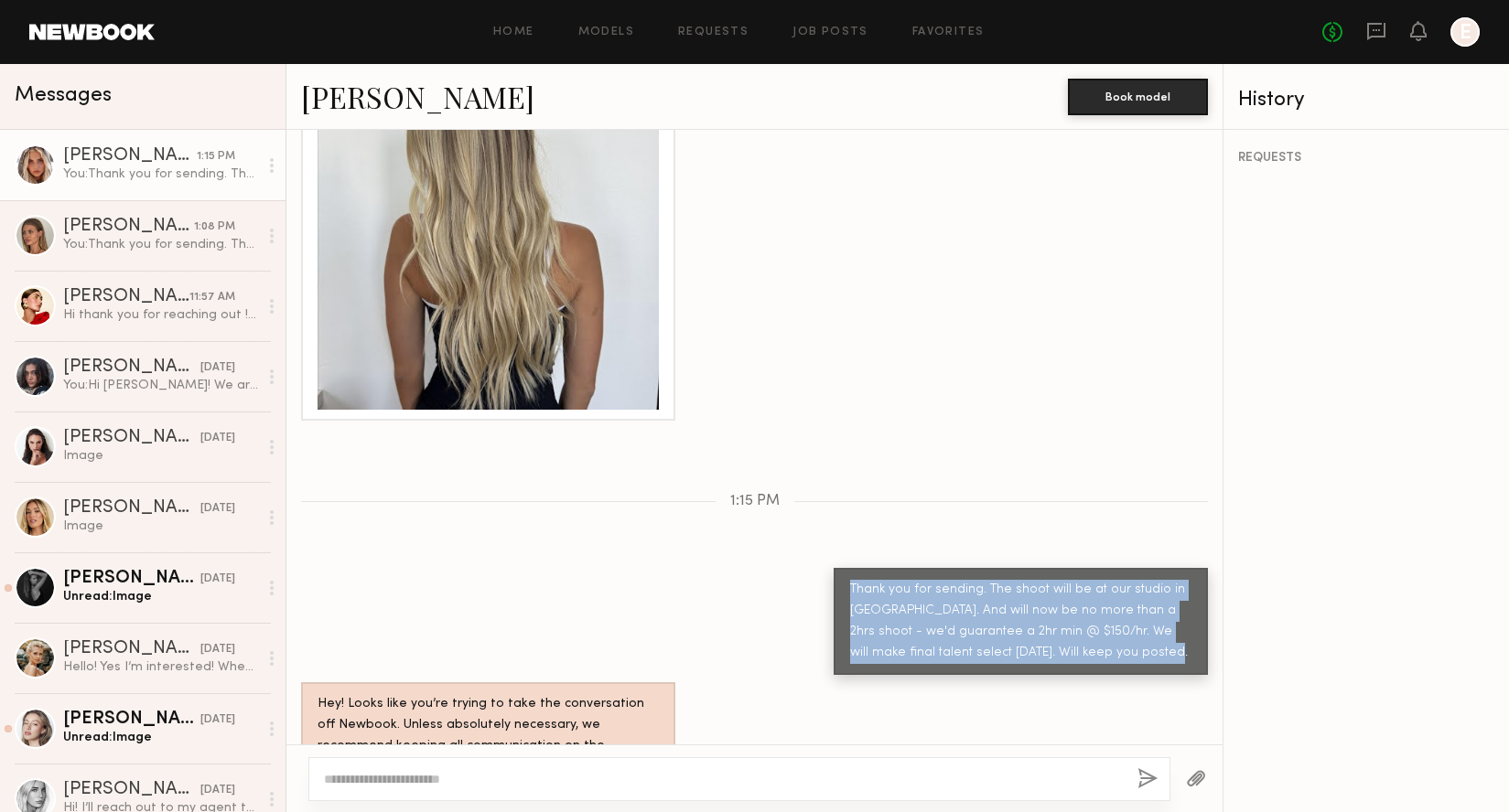
drag, startPoint x: 838, startPoint y: 533, endPoint x: 1142, endPoint y: 596, distance: 310.5
click at [1142, 596] on div "Thank you for sending. The shoot will be at our studio in [GEOGRAPHIC_DATA]. An…" at bounding box center [1020, 622] width 342 height 84
copy div "Thank you for sending. The shoot will be at our studio in [GEOGRAPHIC_DATA]. An…"
click at [133, 510] on div "[PERSON_NAME]" at bounding box center [131, 508] width 137 height 18
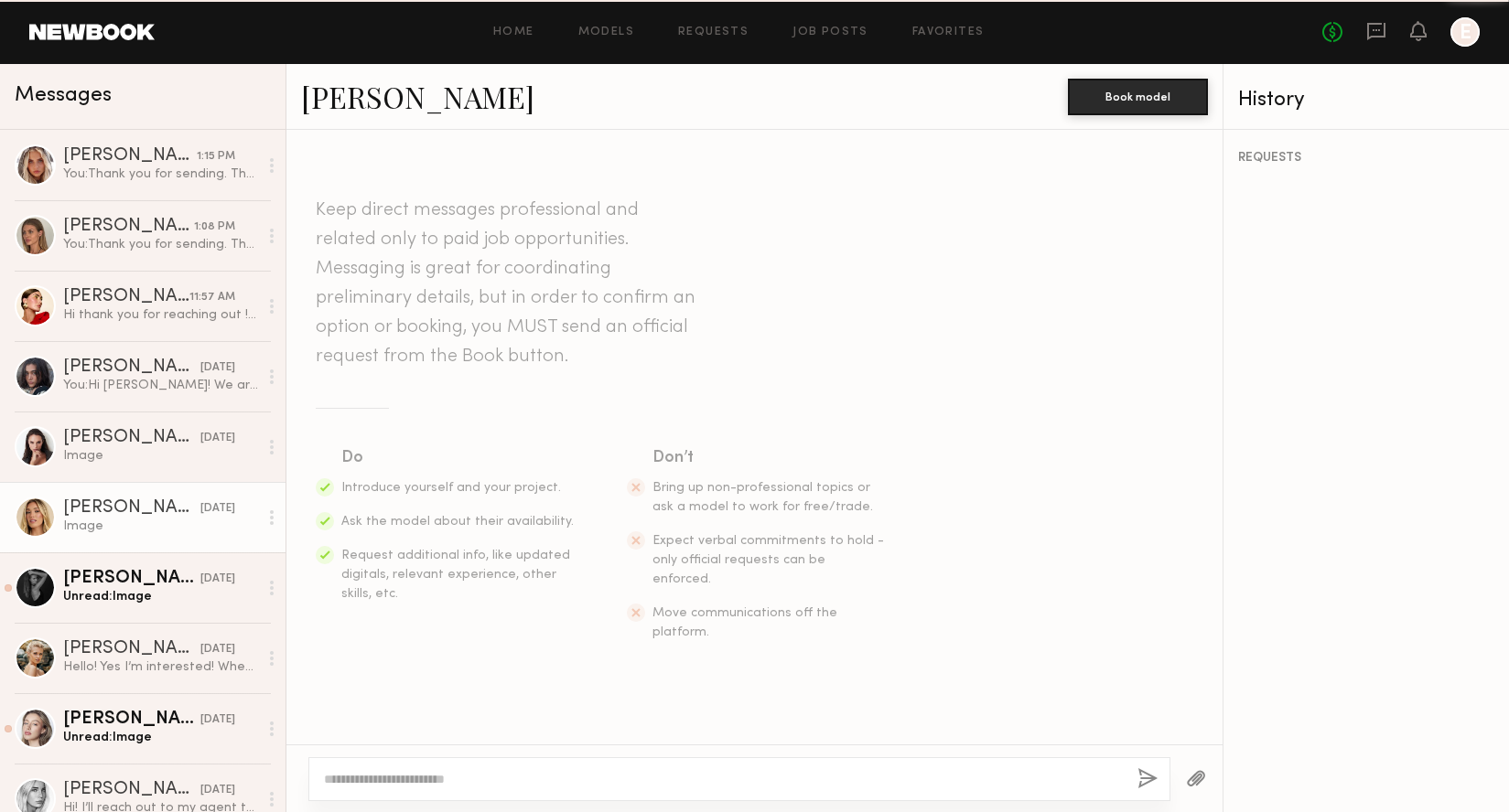
scroll to position [1703, 0]
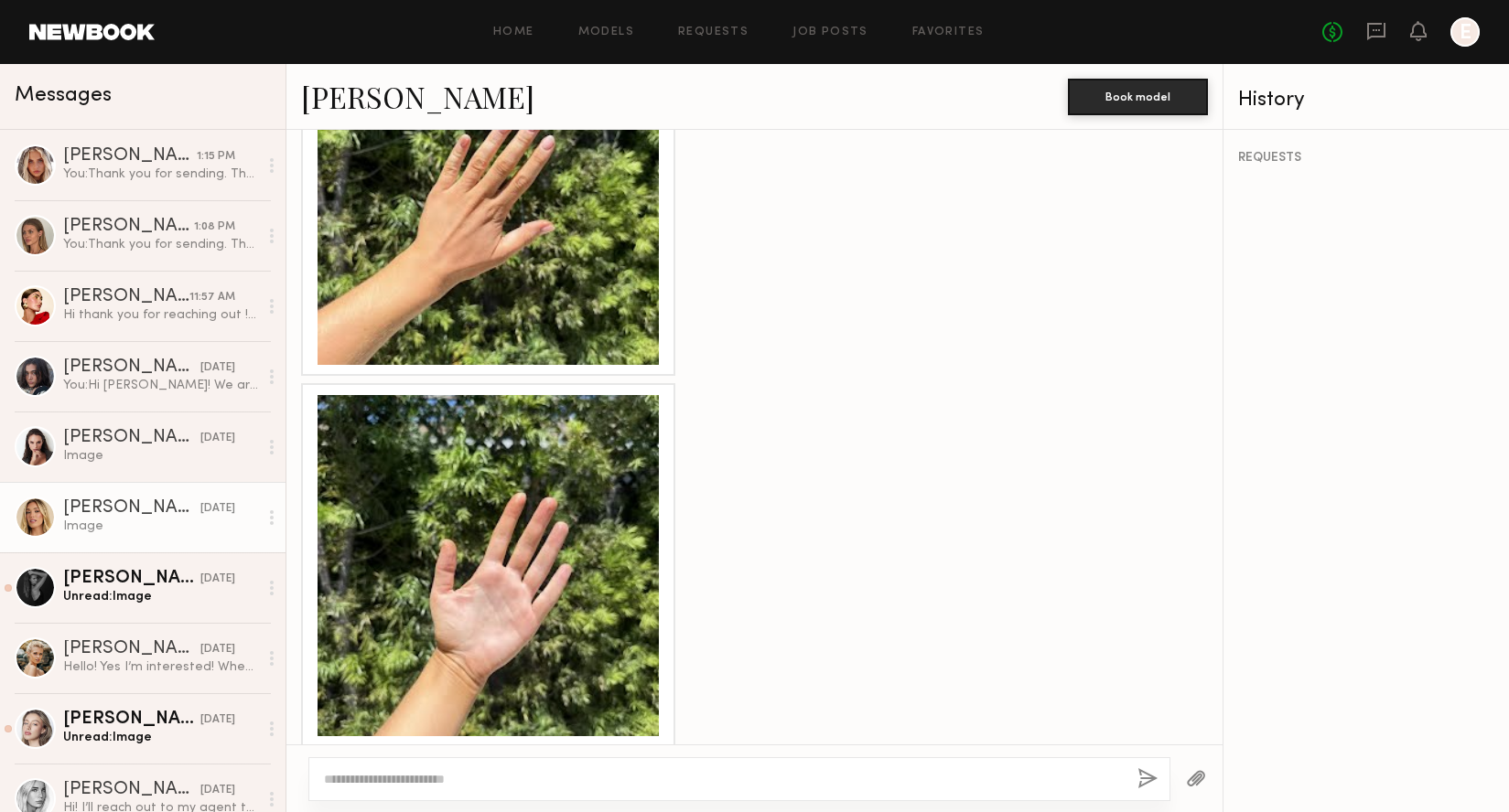
click at [583, 764] on div at bounding box center [739, 779] width 862 height 44
click at [482, 774] on textarea at bounding box center [723, 779] width 799 height 18
paste textarea "**********"
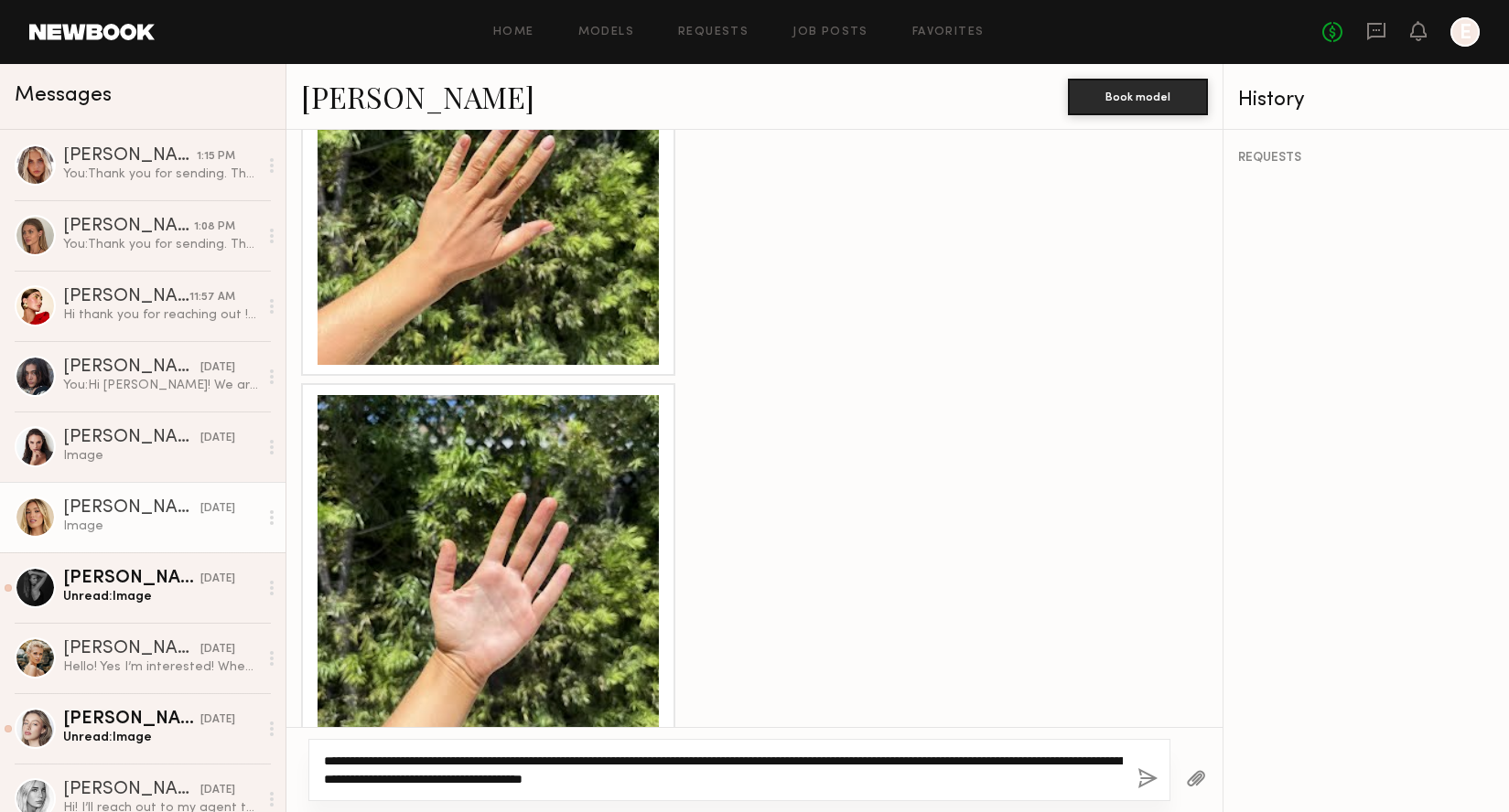
drag, startPoint x: 479, startPoint y: 781, endPoint x: 457, endPoint y: 779, distance: 22.1
click at [457, 779] on textarea "**********" at bounding box center [723, 770] width 799 height 36
click at [665, 785] on textarea "**********" at bounding box center [723, 770] width 799 height 36
type textarea "**********"
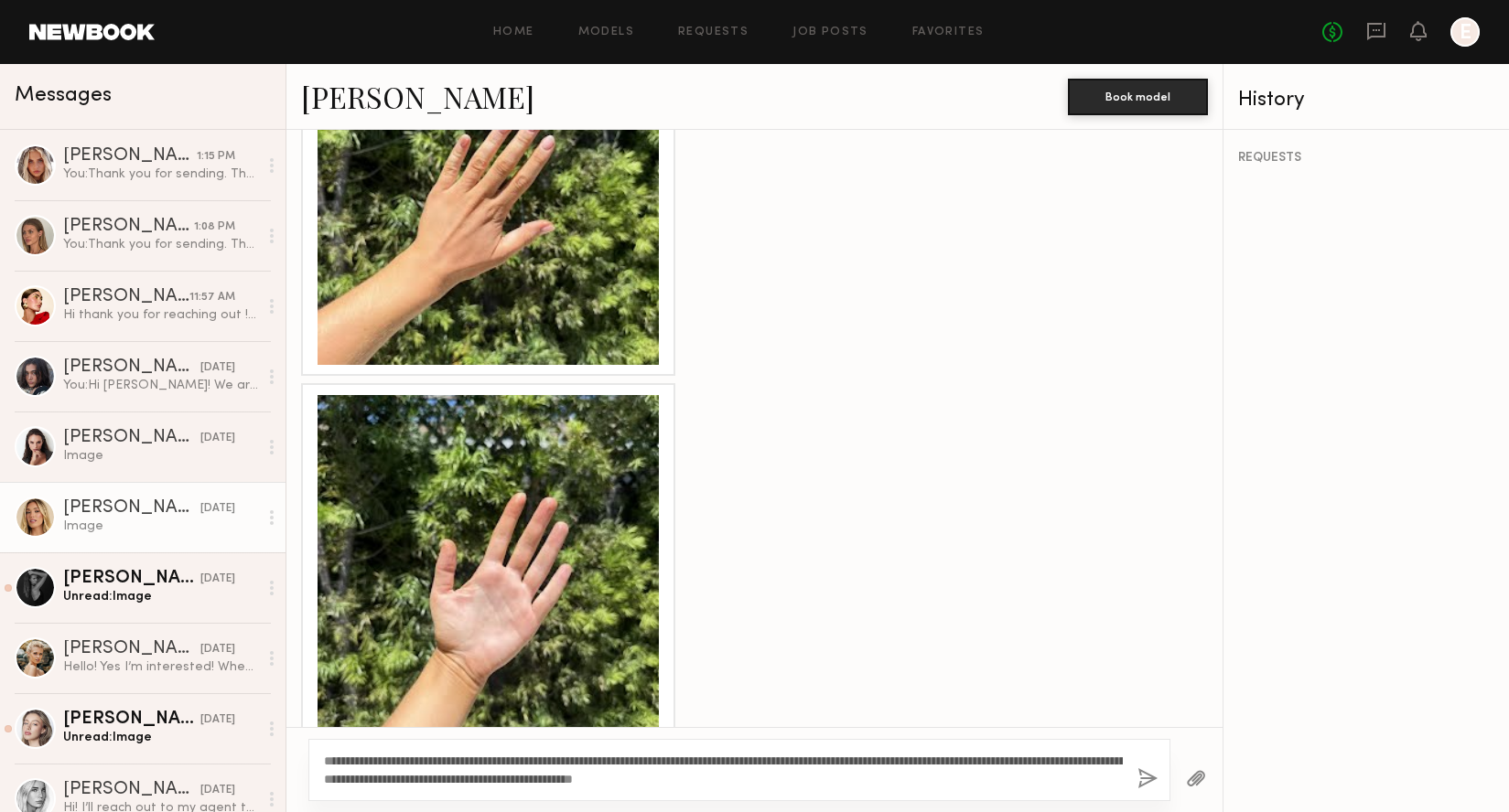
click at [1143, 778] on button "button" at bounding box center [1147, 779] width 20 height 23
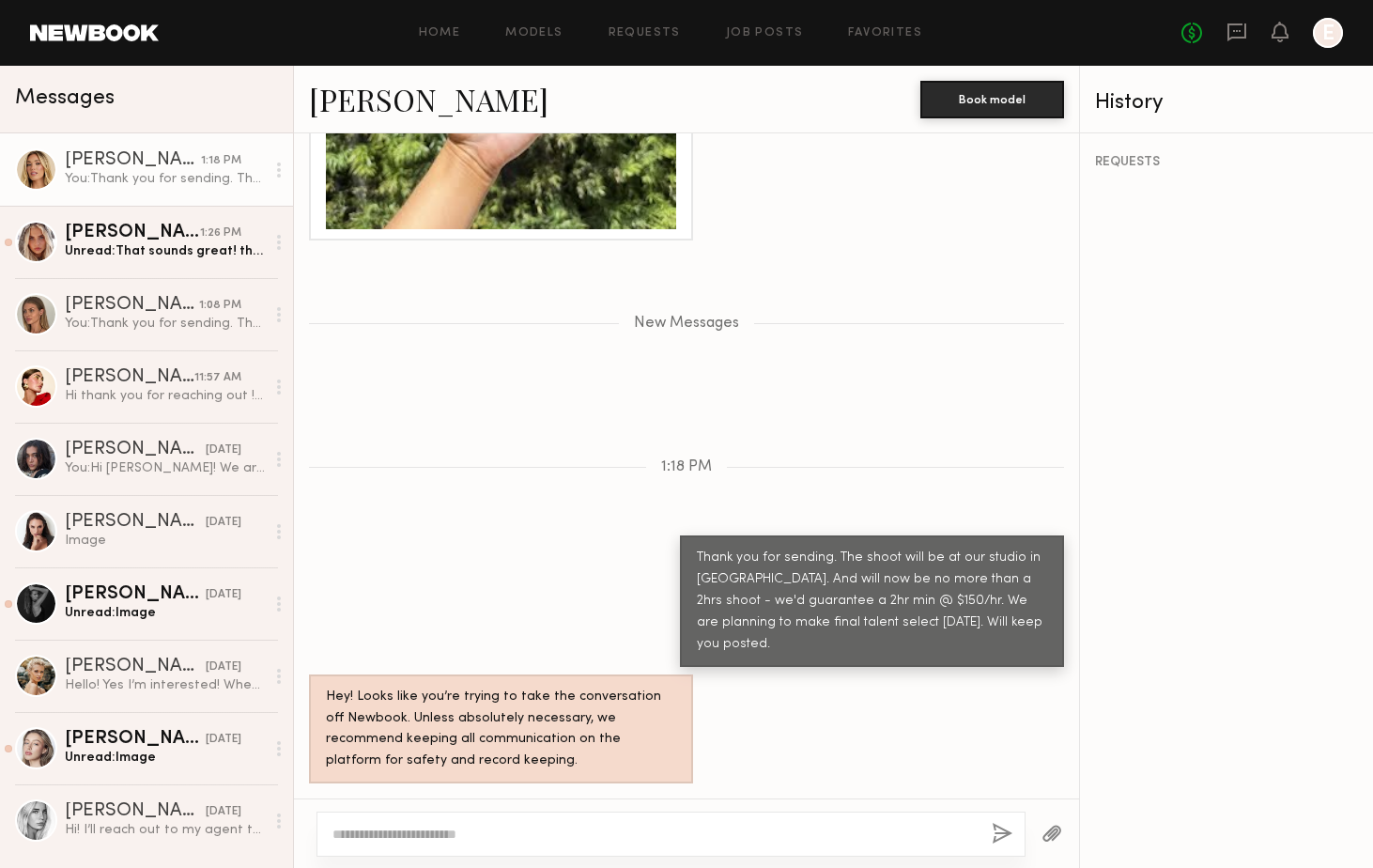
scroll to position [2257, 0]
